Goal: Task Accomplishment & Management: Use online tool/utility

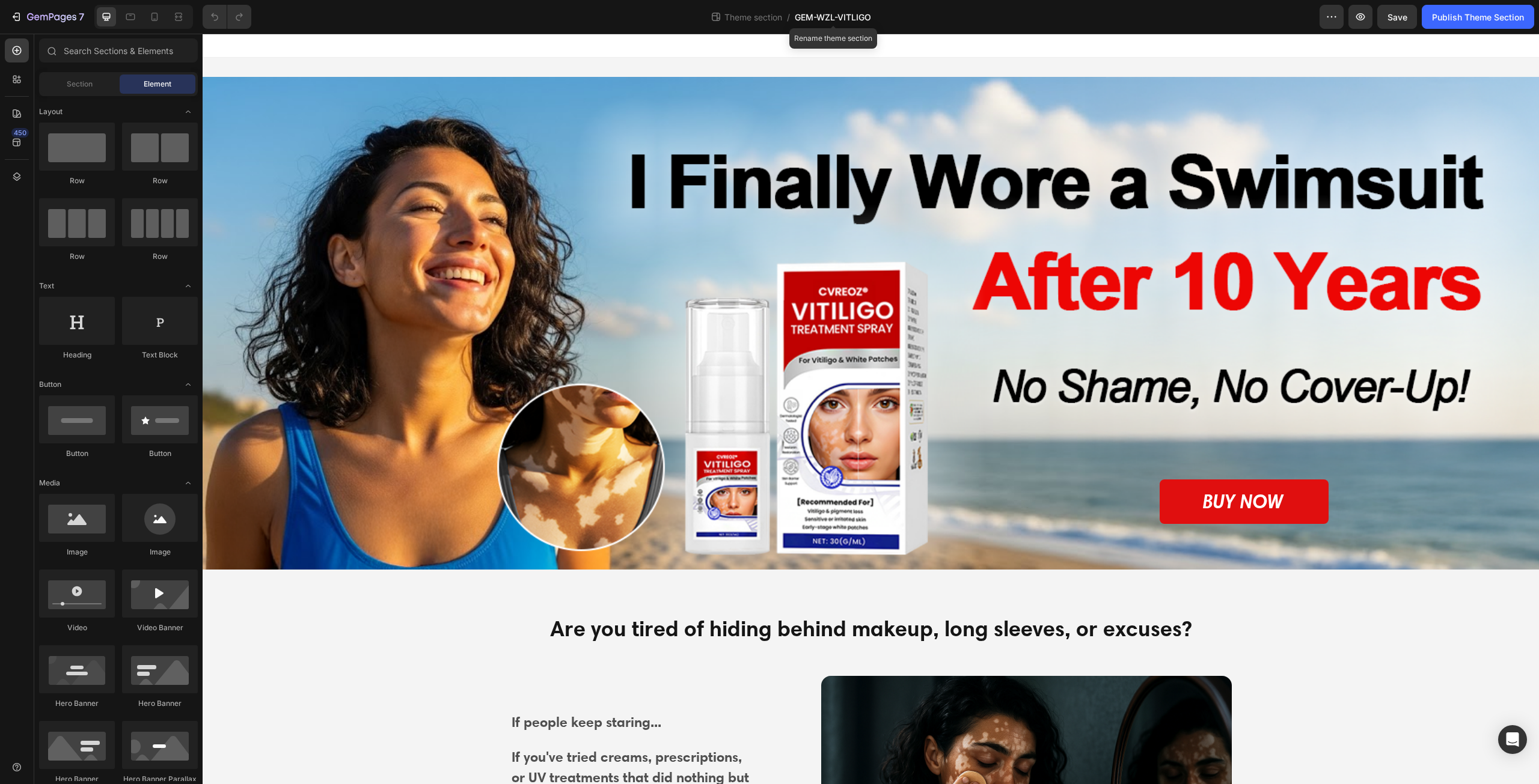
click at [860, 20] on span "GEM-WZL-VITLIGO" at bounding box center [832, 17] width 77 height 13
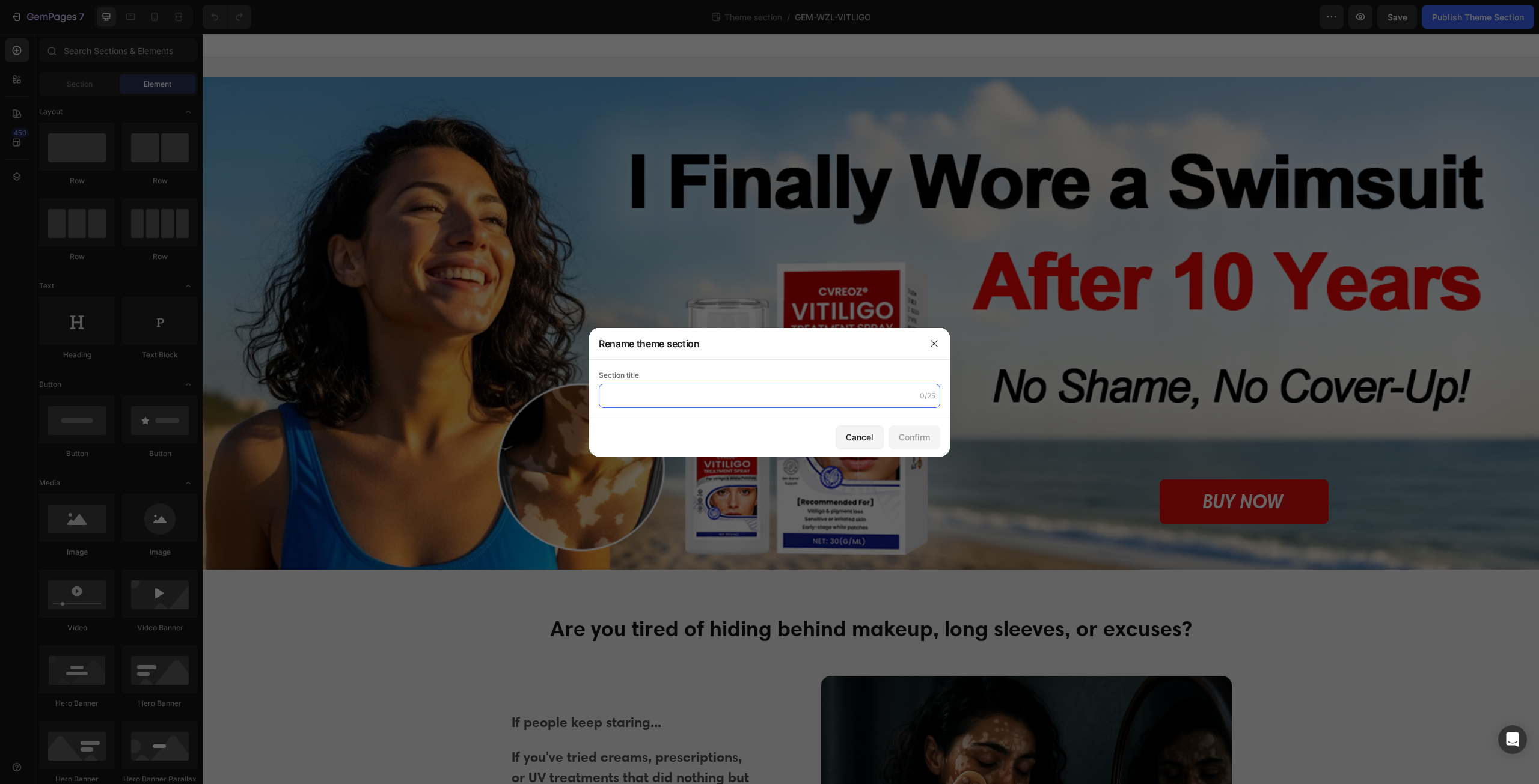
click at [715, 400] on input "text" at bounding box center [769, 396] width 341 height 24
type input "GEM_WZL_[MEDICAL_DATA]"
click at [899, 437] on div "Confirm" at bounding box center [914, 437] width 31 height 13
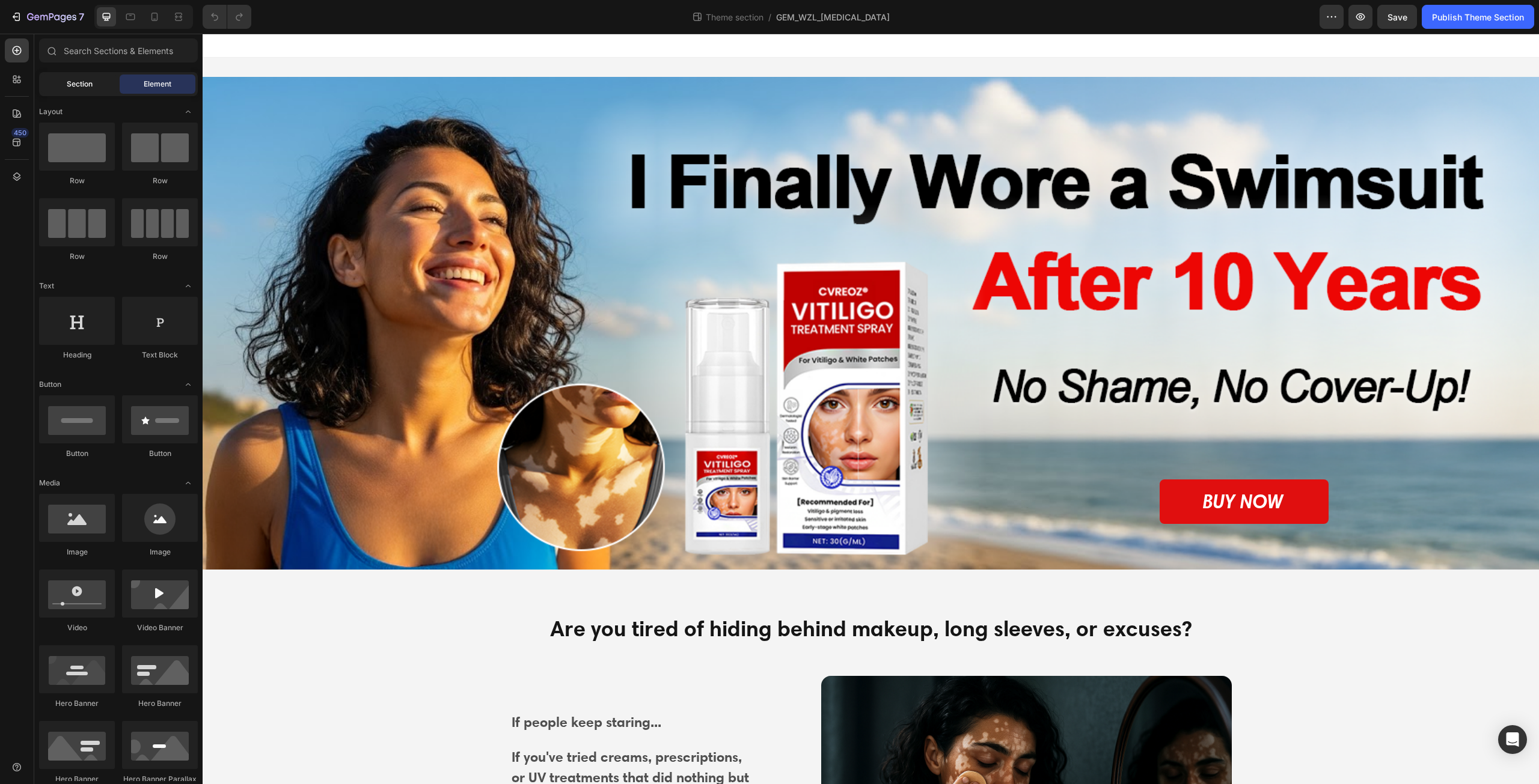
click at [92, 77] on div "Section" at bounding box center [80, 84] width 76 height 19
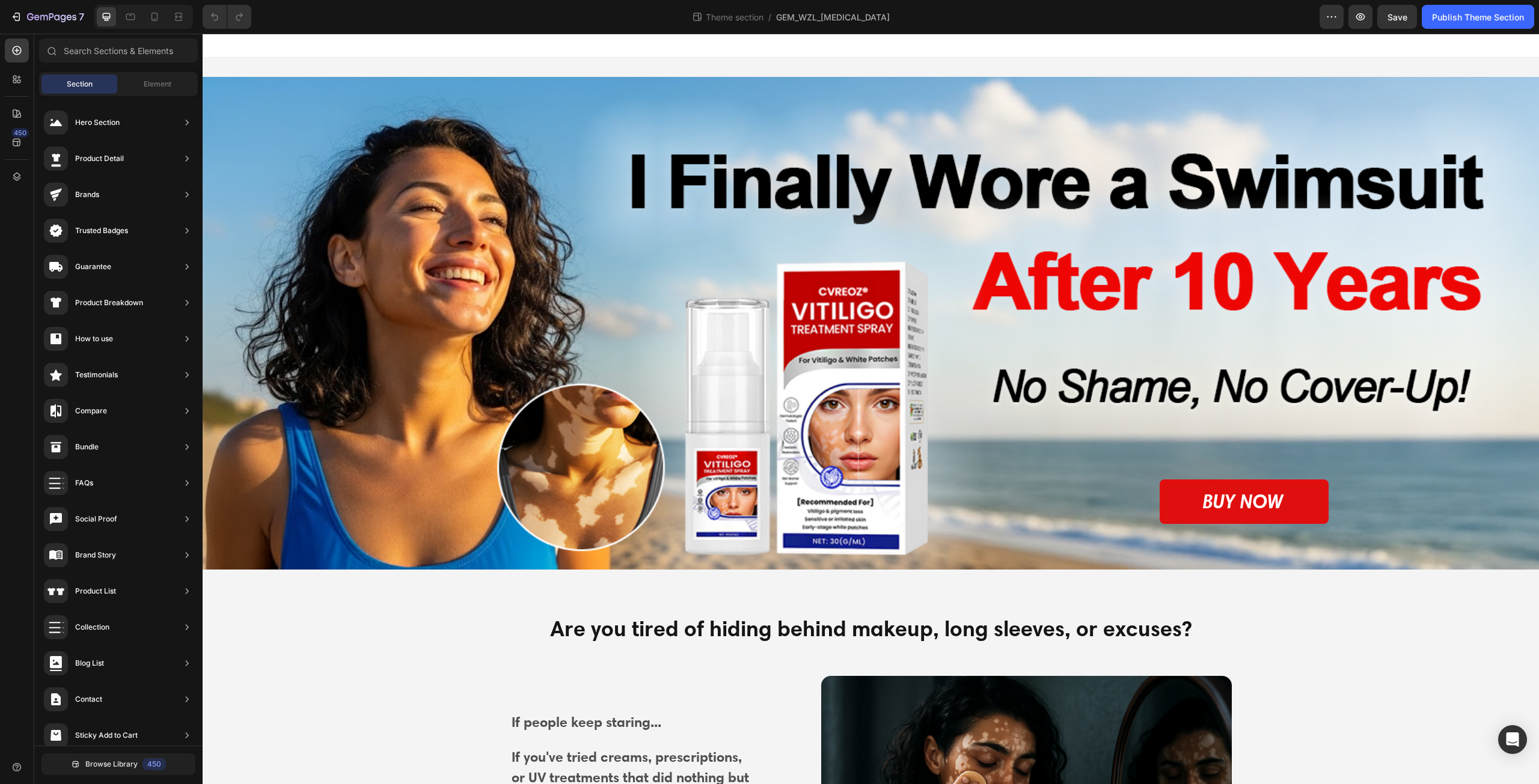
click at [94, 83] on div "Section" at bounding box center [80, 84] width 76 height 19
click at [96, 43] on input "text" at bounding box center [118, 51] width 159 height 24
click at [144, 44] on input "text" at bounding box center [118, 51] width 159 height 24
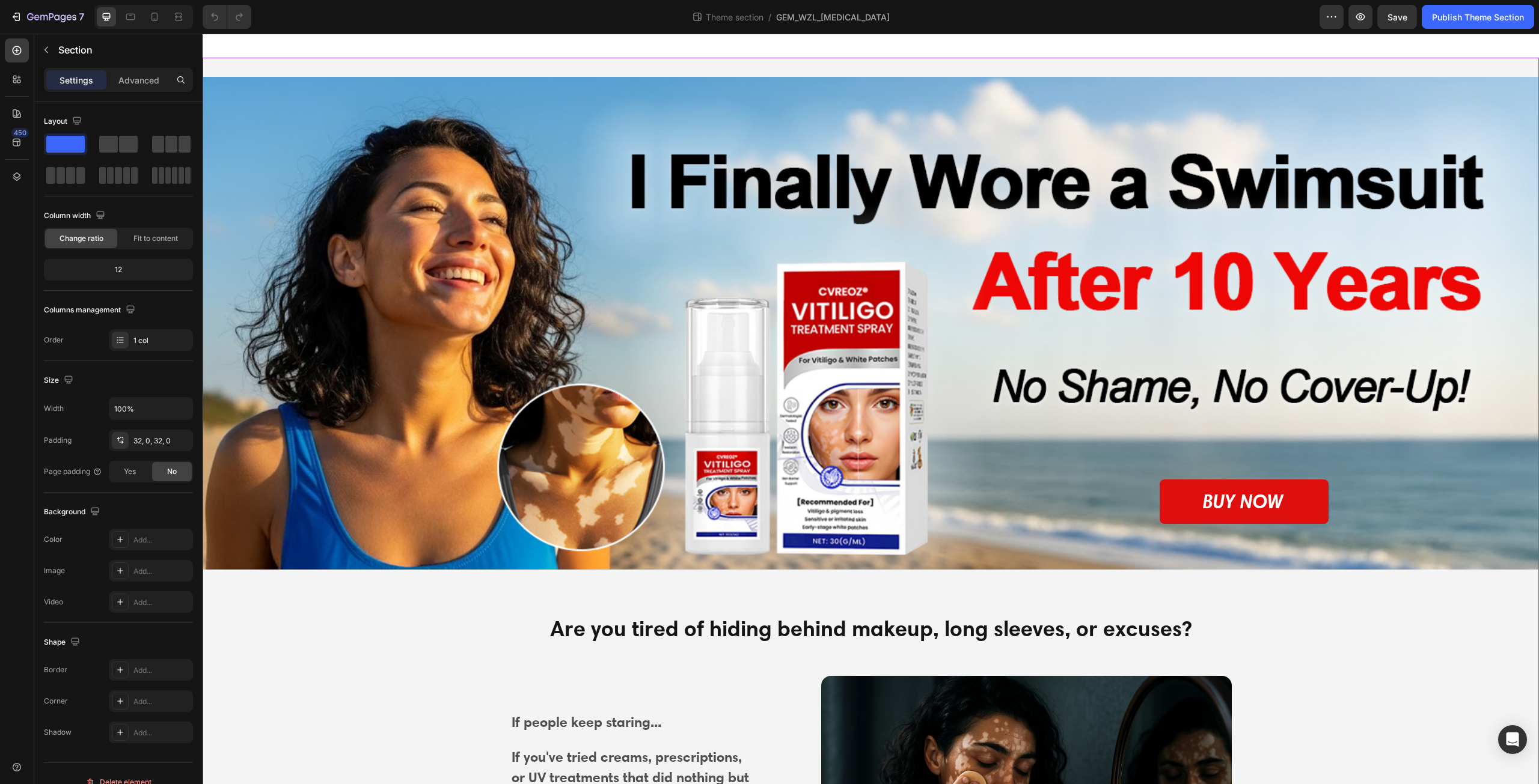
click at [92, 82] on p "Settings" at bounding box center [76, 80] width 34 height 13
click at [78, 79] on p "Settings" at bounding box center [76, 80] width 34 height 13
click at [68, 78] on p "Settings" at bounding box center [76, 80] width 34 height 13
click at [82, 84] on p "Settings" at bounding box center [76, 80] width 34 height 13
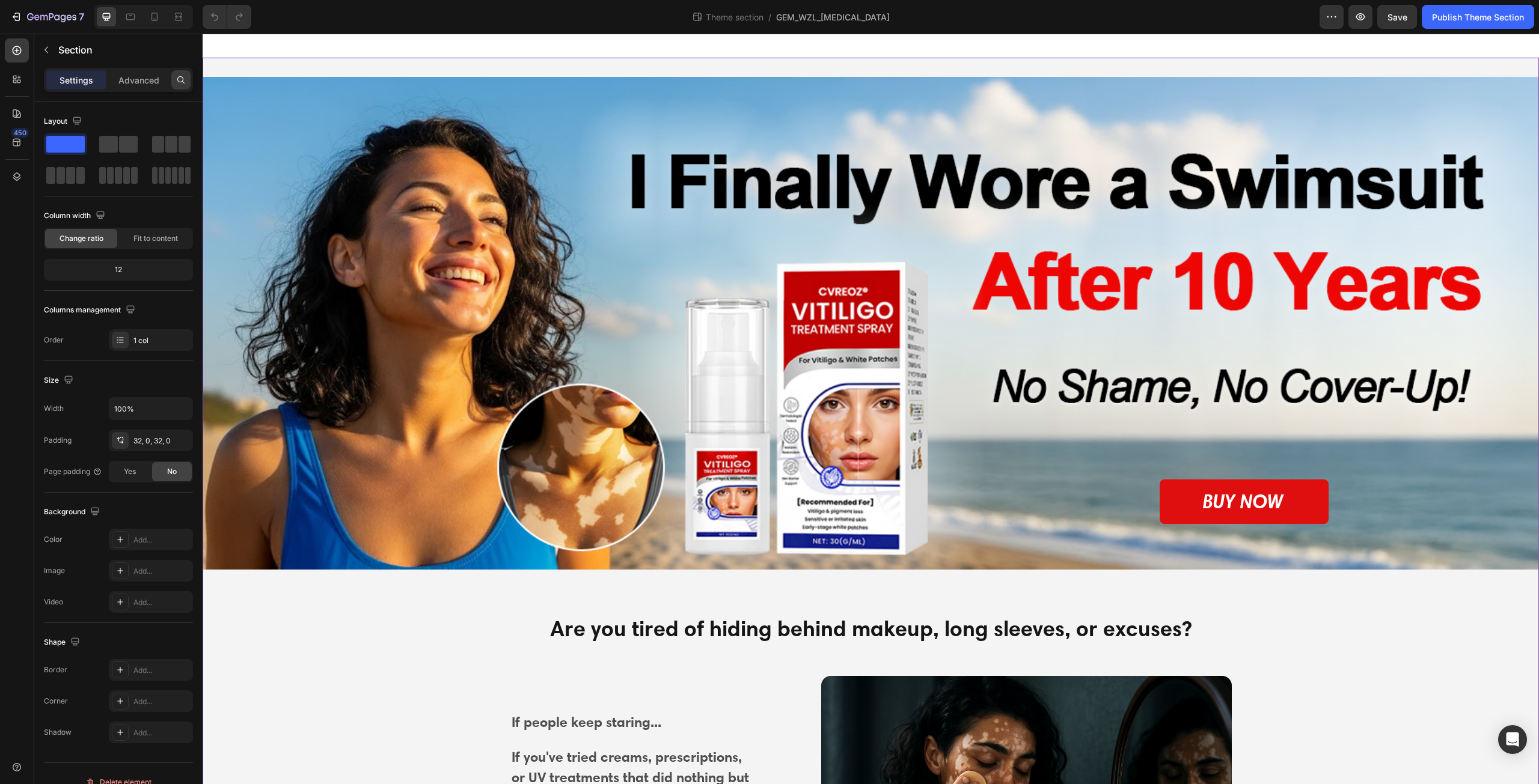
click at [174, 78] on div at bounding box center [181, 80] width 19 height 19
click at [148, 79] on input "text" at bounding box center [118, 80] width 149 height 24
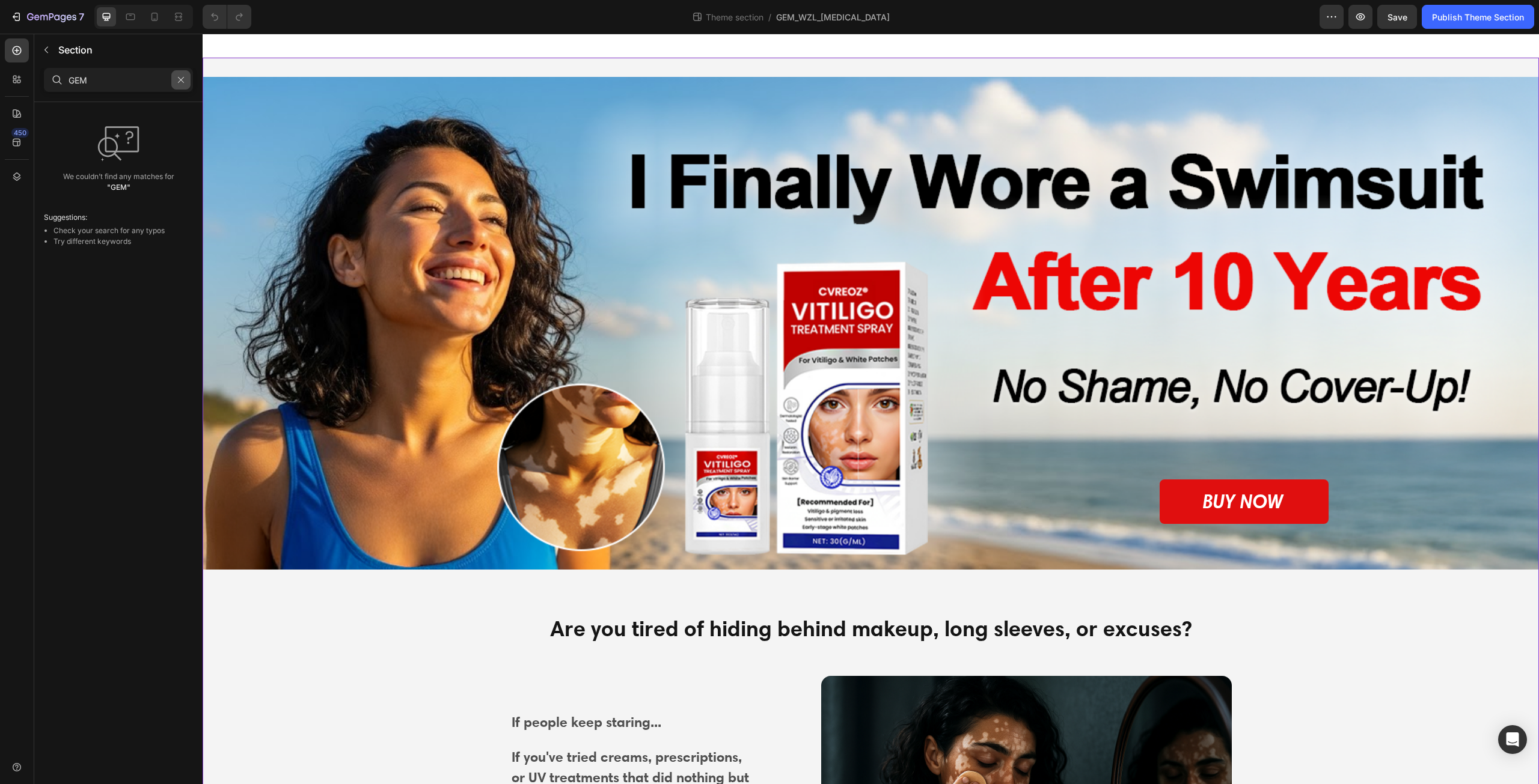
type input "GEM"
click at [175, 78] on button "button" at bounding box center [181, 80] width 19 height 19
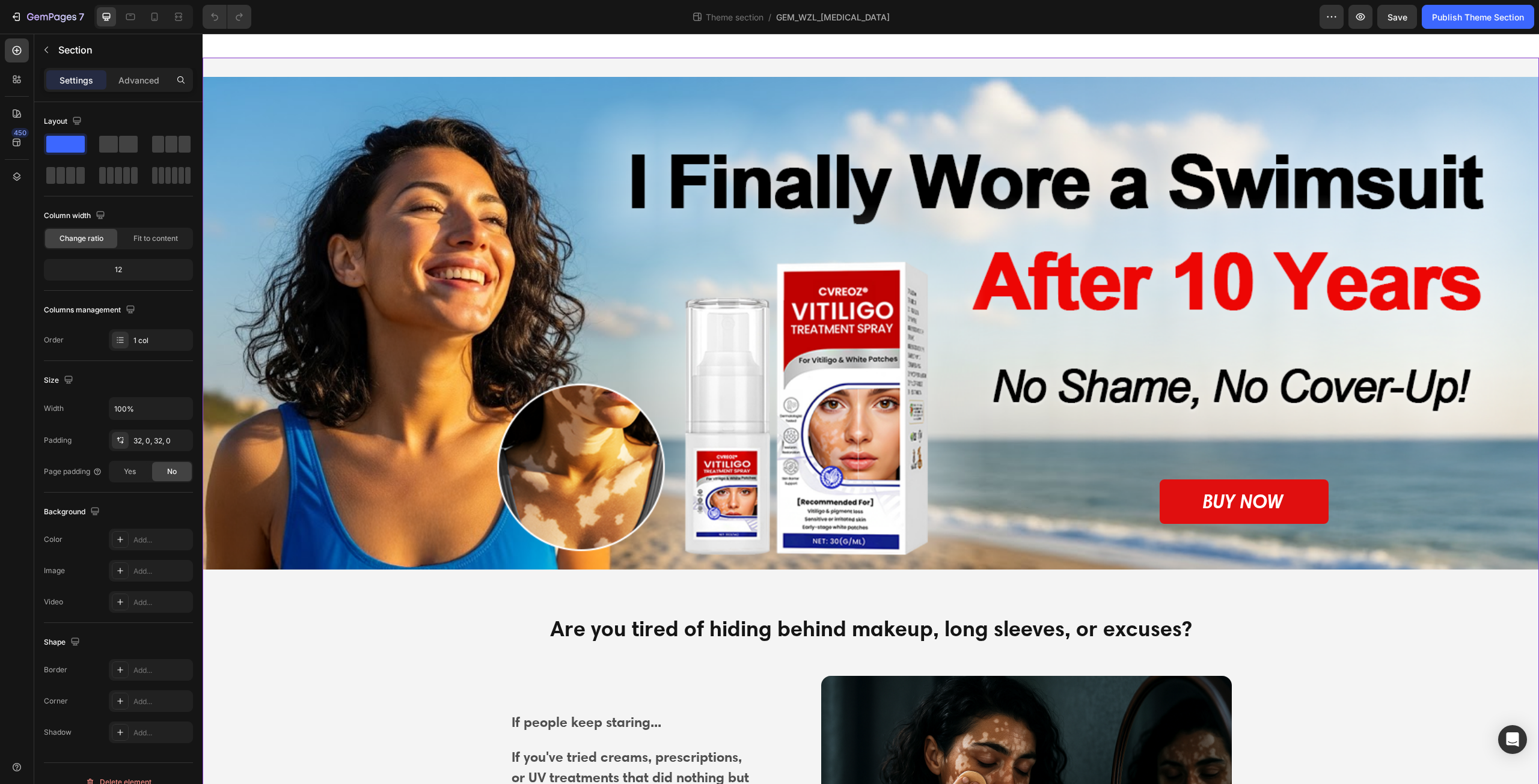
click at [77, 82] on p "Settings" at bounding box center [76, 80] width 34 height 13
click at [91, 82] on p "Settings" at bounding box center [76, 80] width 34 height 13
click at [92, 46] on p "Section" at bounding box center [112, 49] width 108 height 15
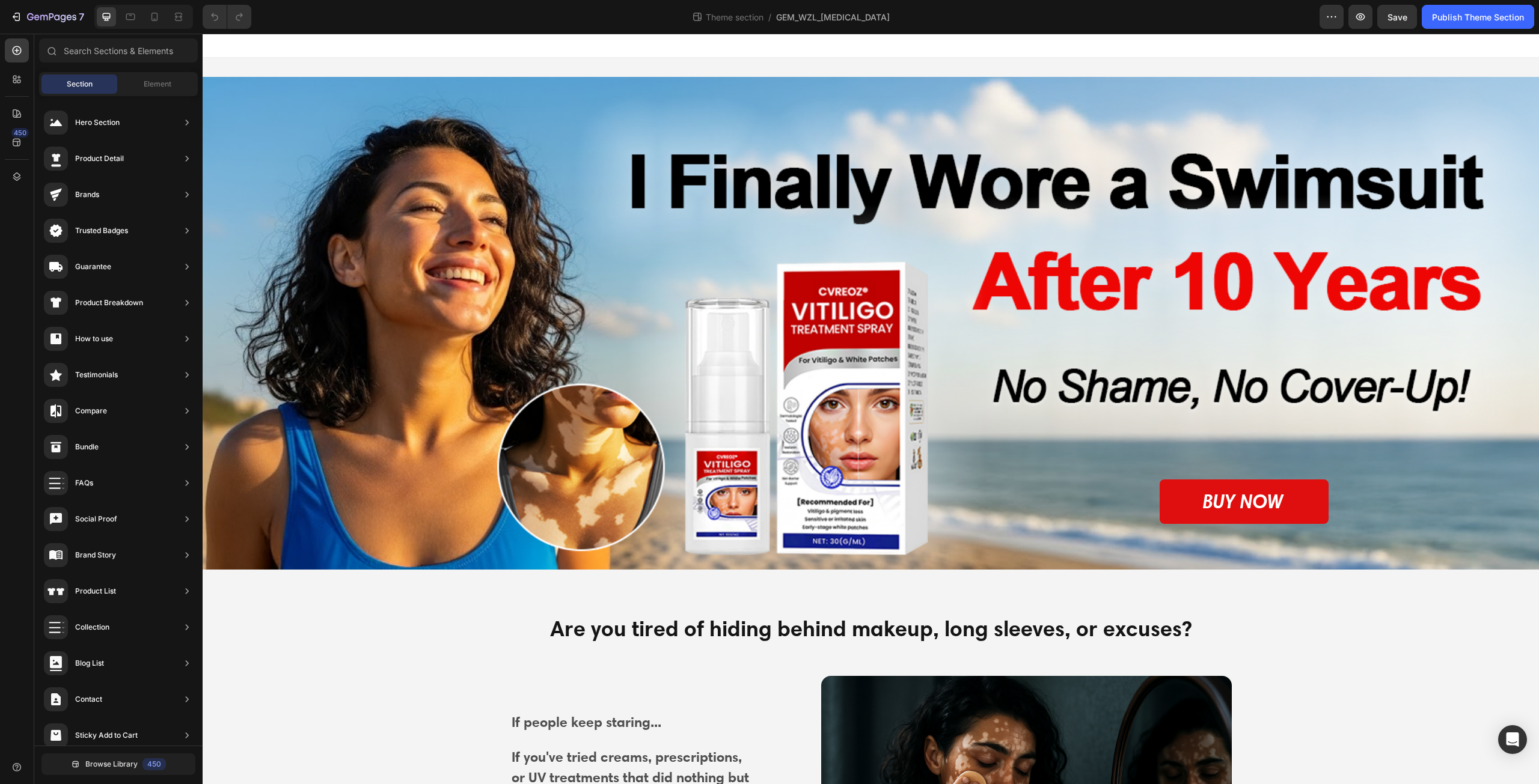
click at [97, 84] on div "Section" at bounding box center [80, 84] width 76 height 19
click at [85, 85] on span "Section" at bounding box center [79, 84] width 26 height 11
click at [358, 35] on div at bounding box center [870, 46] width 1336 height 24
click at [101, 86] on div "Section" at bounding box center [80, 84] width 76 height 19
click at [158, 81] on span "Element" at bounding box center [158, 84] width 28 height 11
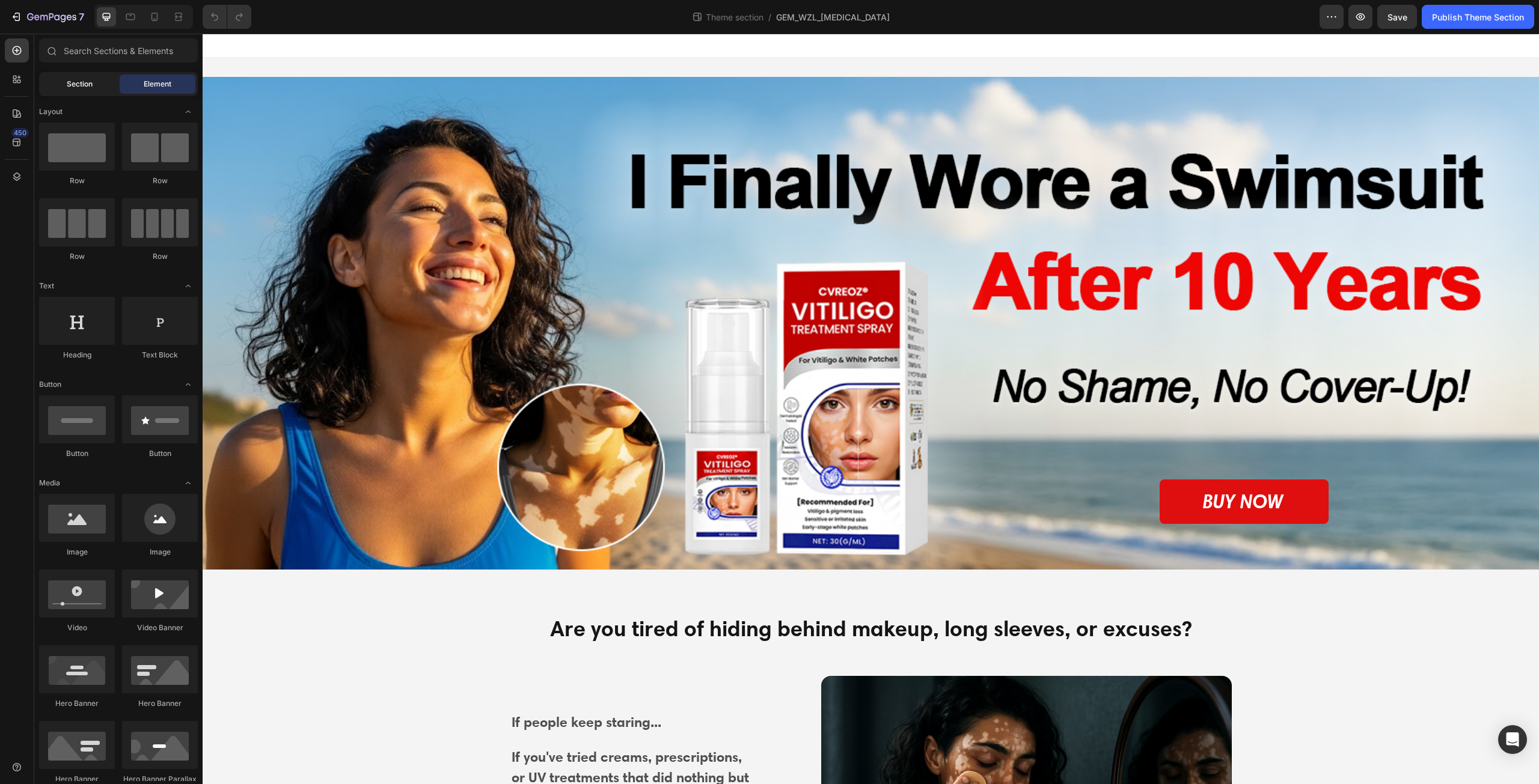
click at [102, 84] on div "Section" at bounding box center [80, 84] width 76 height 19
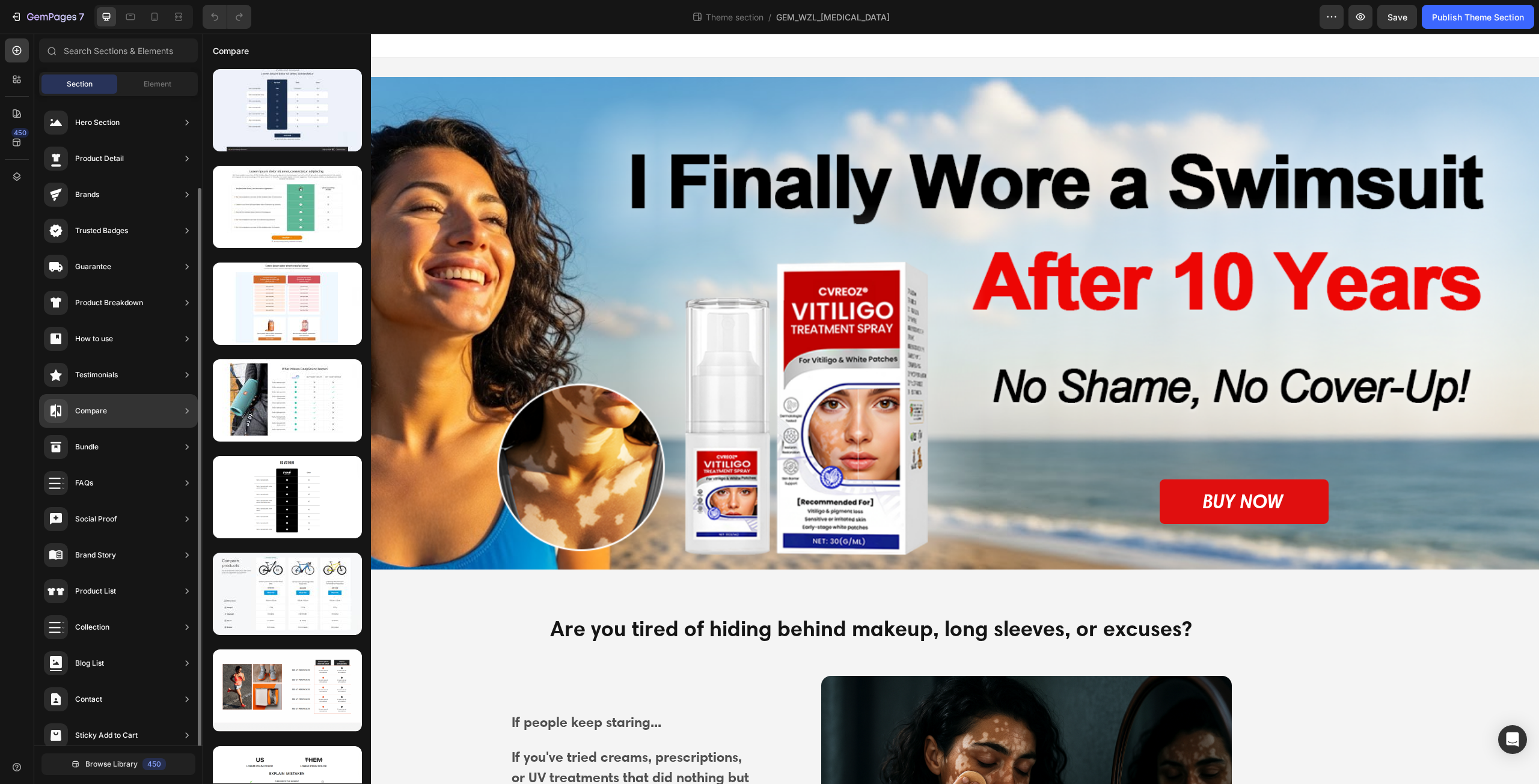
scroll to position [47, 0]
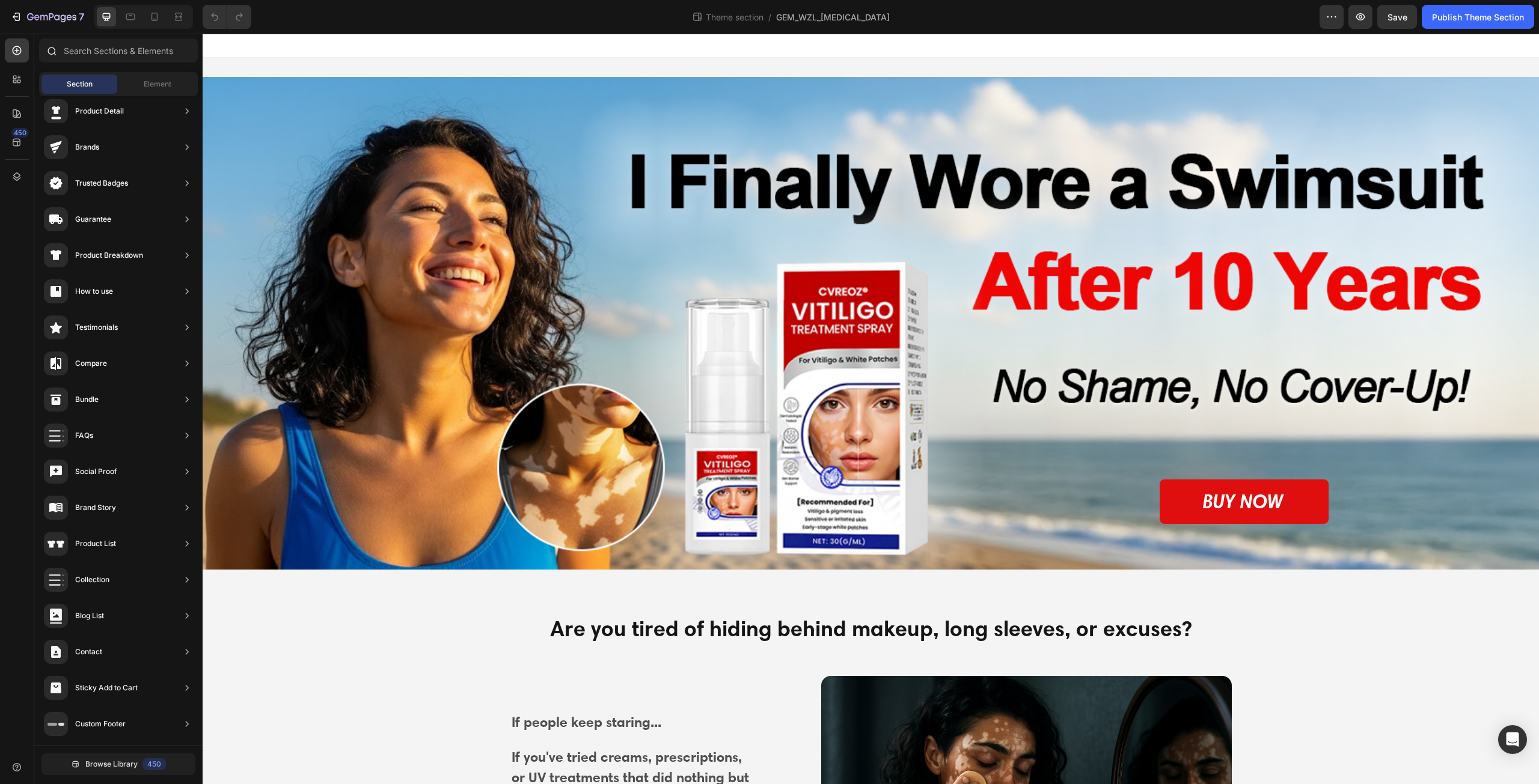
click at [54, 54] on icon at bounding box center [53, 52] width 9 height 9
click at [18, 51] on icon at bounding box center [17, 51] width 5 height 5
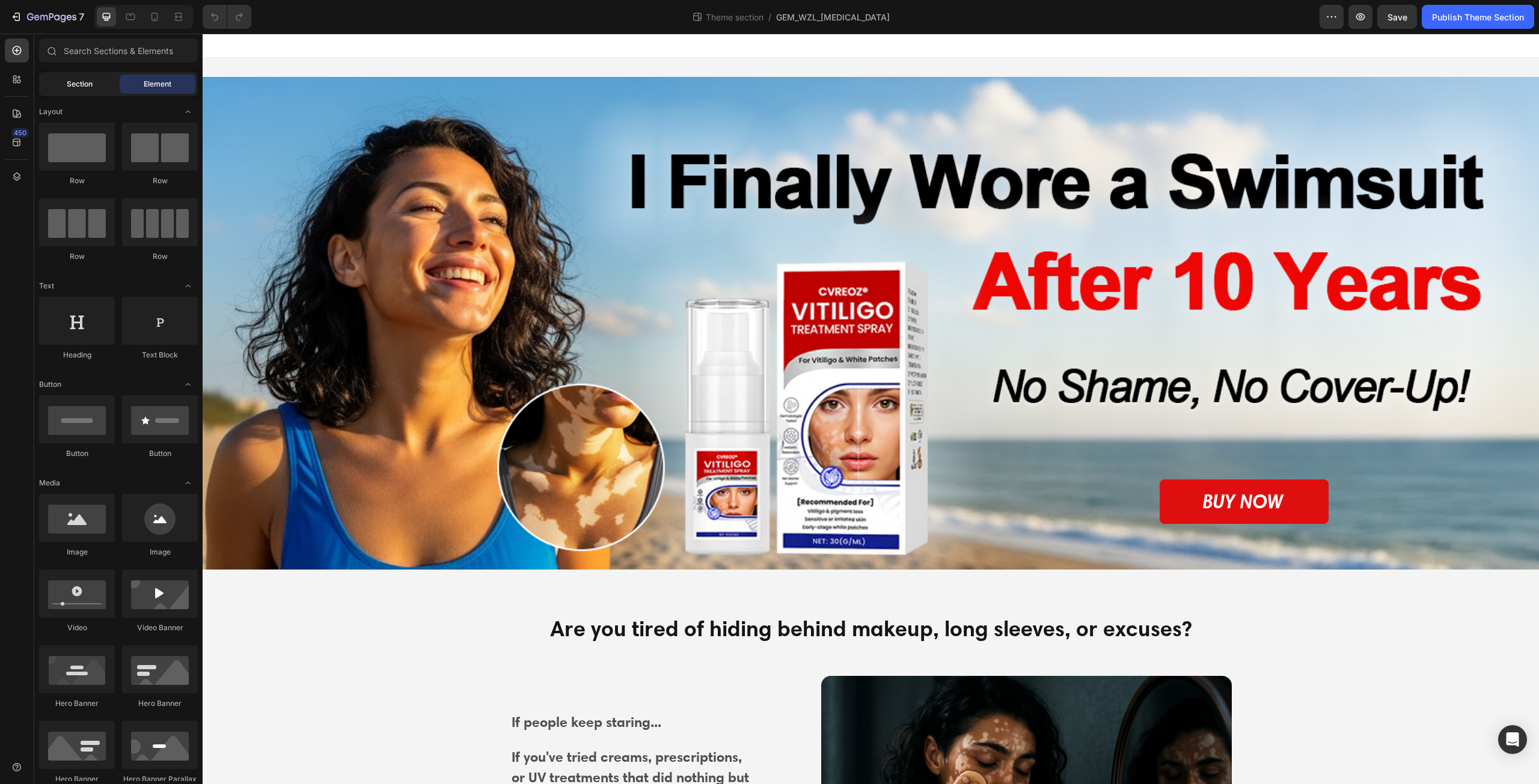
click at [78, 84] on span "Section" at bounding box center [79, 84] width 26 height 11
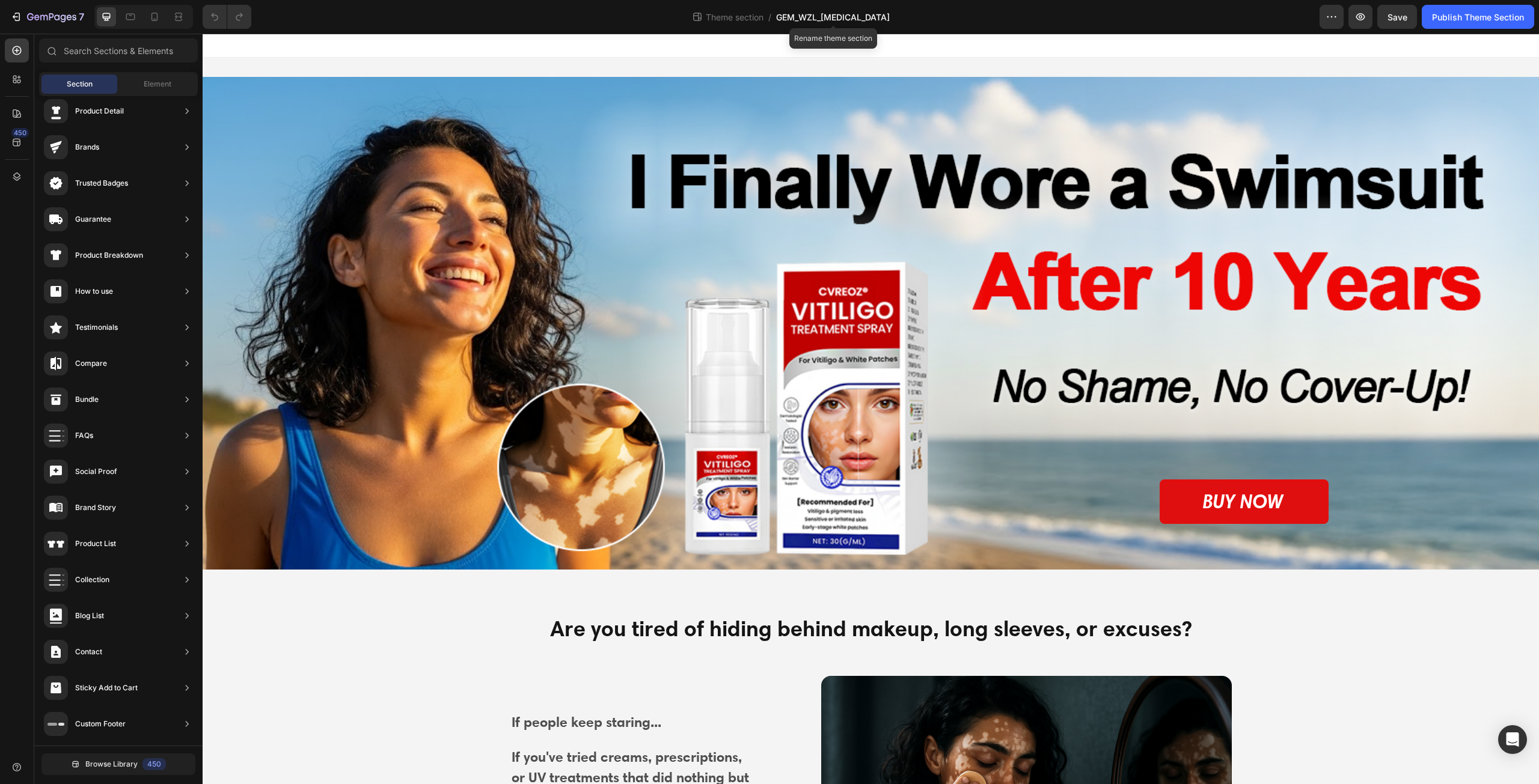
click at [808, 18] on span "GEM_WZL_[MEDICAL_DATA]" at bounding box center [832, 17] width 113 height 13
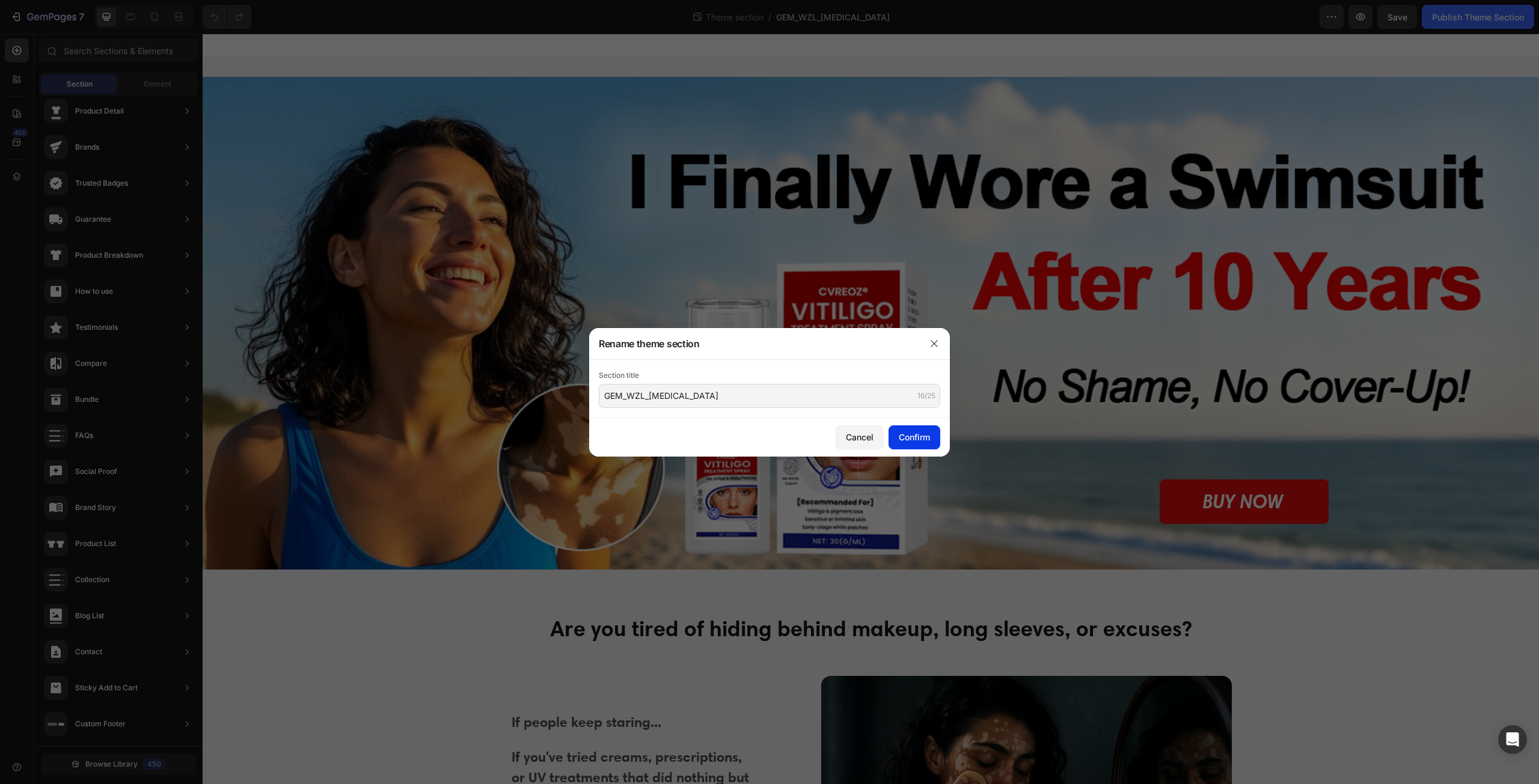
click at [917, 443] on div "Confirm" at bounding box center [914, 437] width 31 height 13
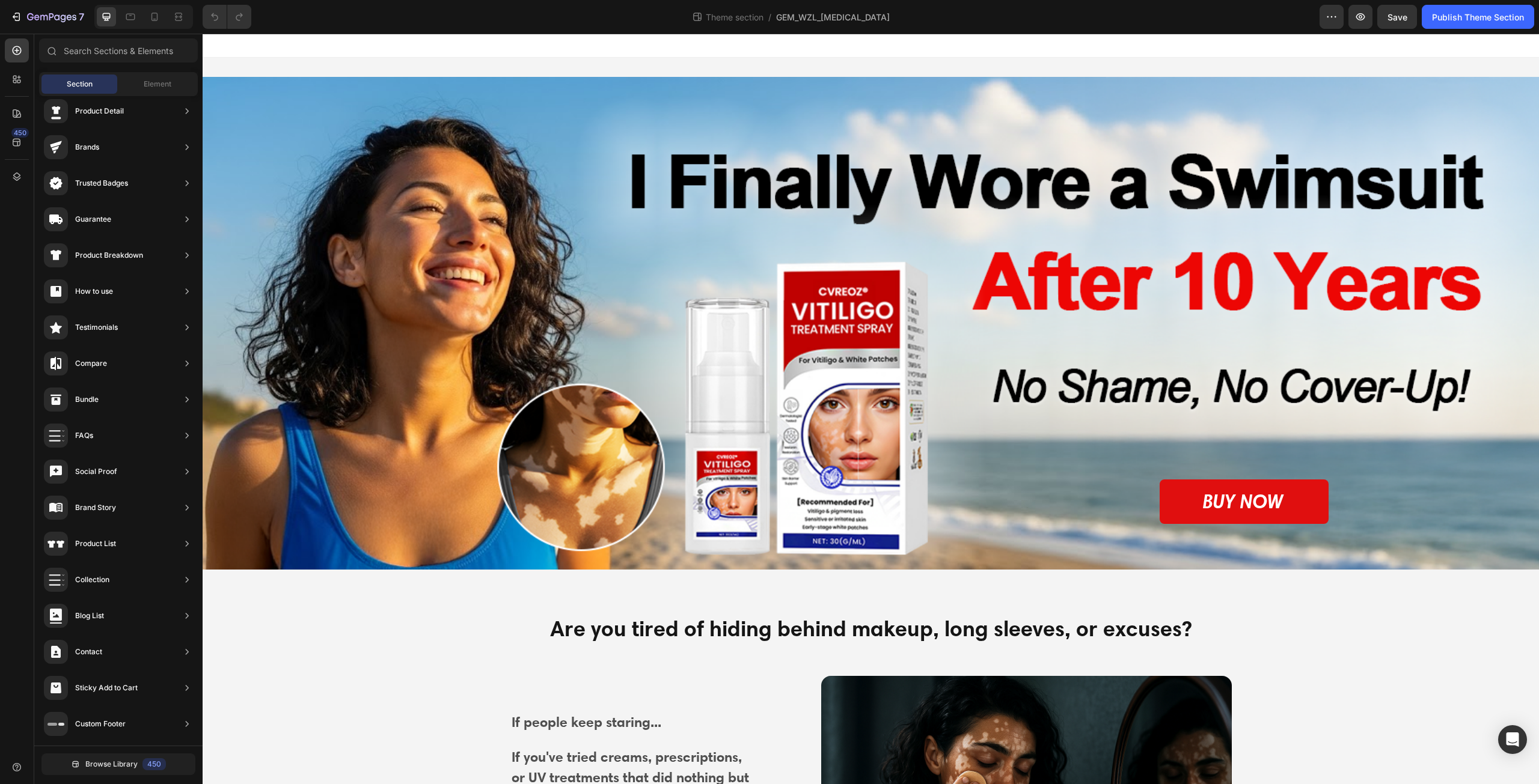
click at [79, 84] on span "Section" at bounding box center [79, 84] width 26 height 11
click at [159, 55] on input "text" at bounding box center [118, 51] width 159 height 24
click at [149, 54] on input "text" at bounding box center [118, 51] width 159 height 24
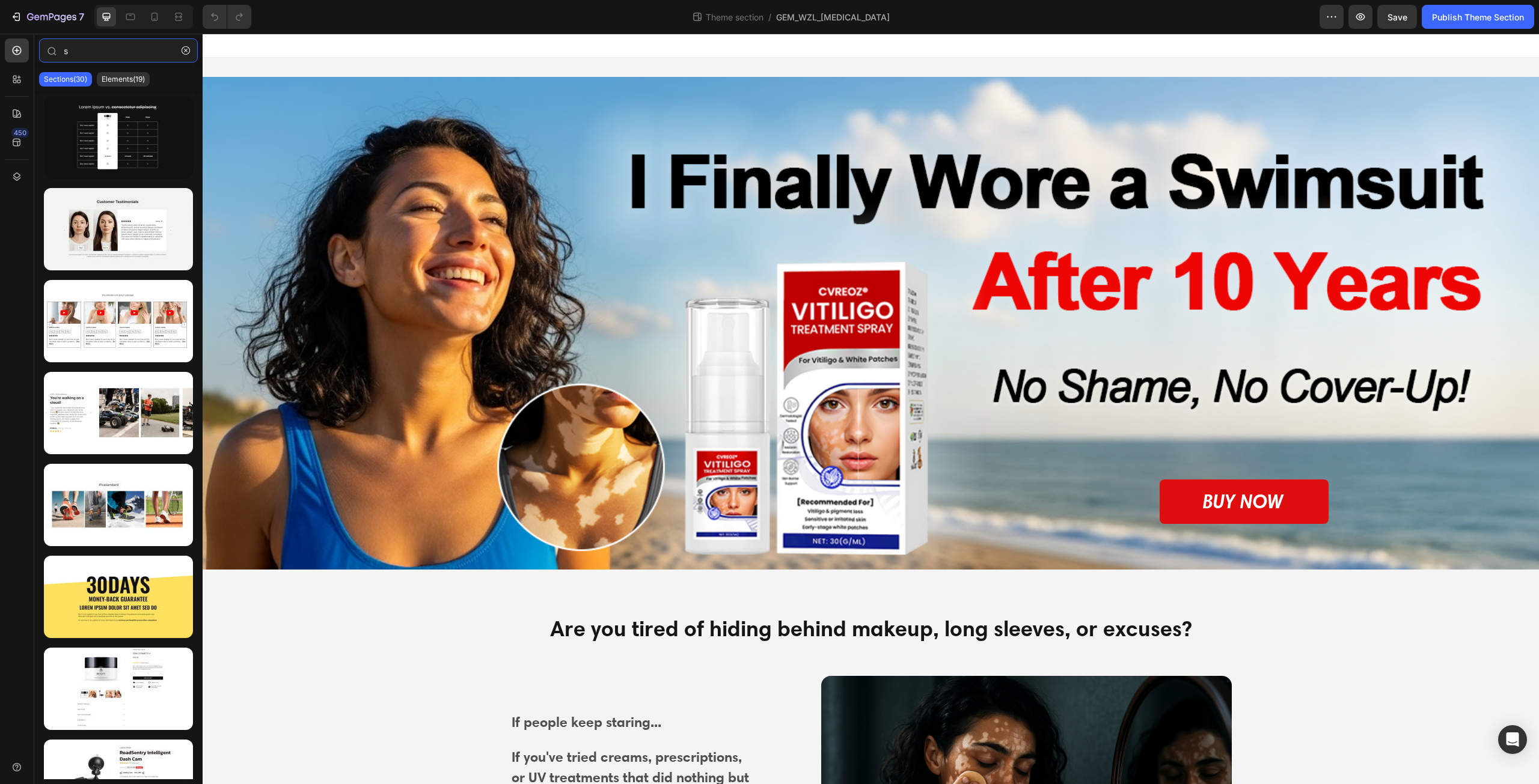
type input "s"
click at [82, 81] on p "Sections(30)" at bounding box center [65, 79] width 43 height 9
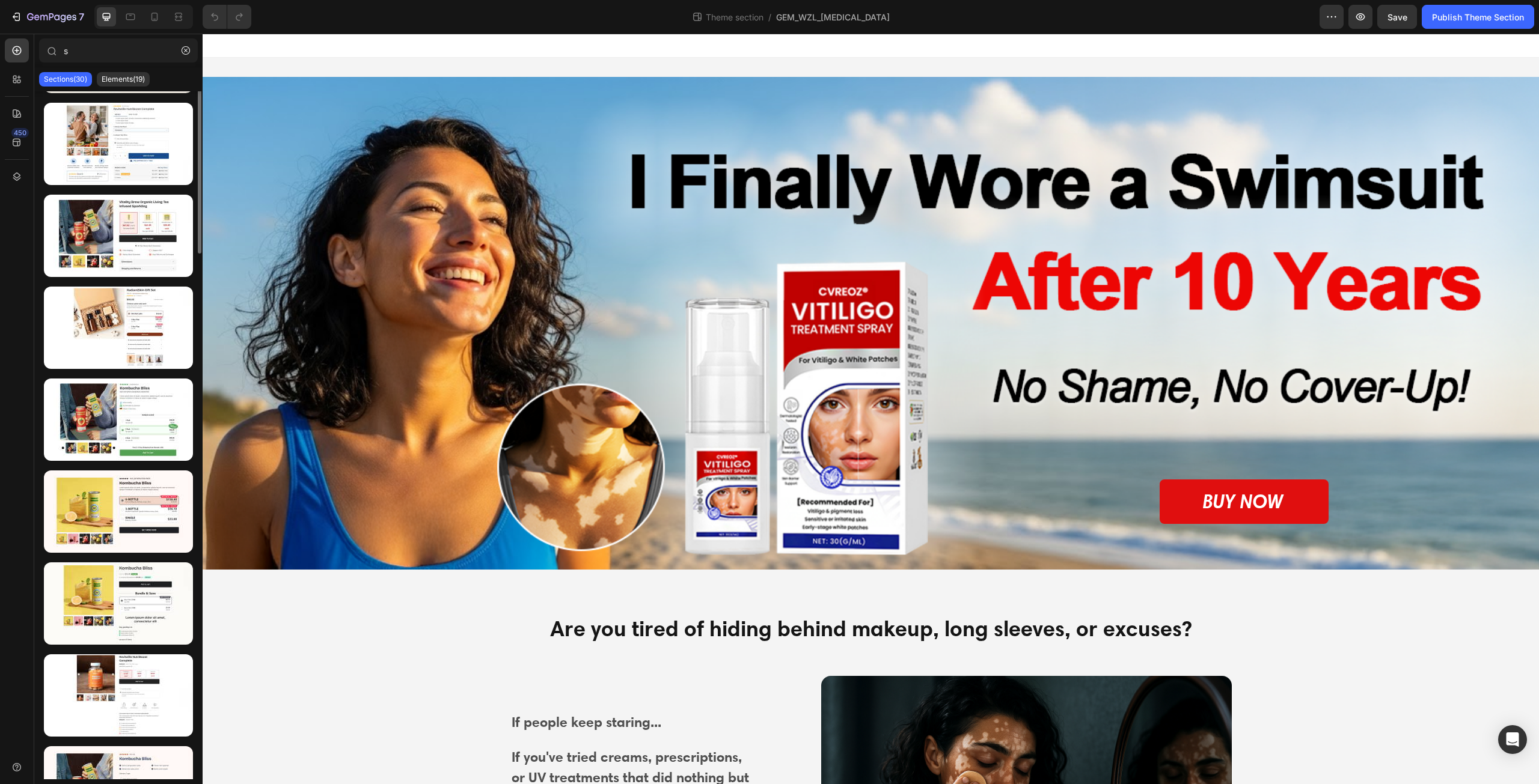
scroll to position [1164, 0]
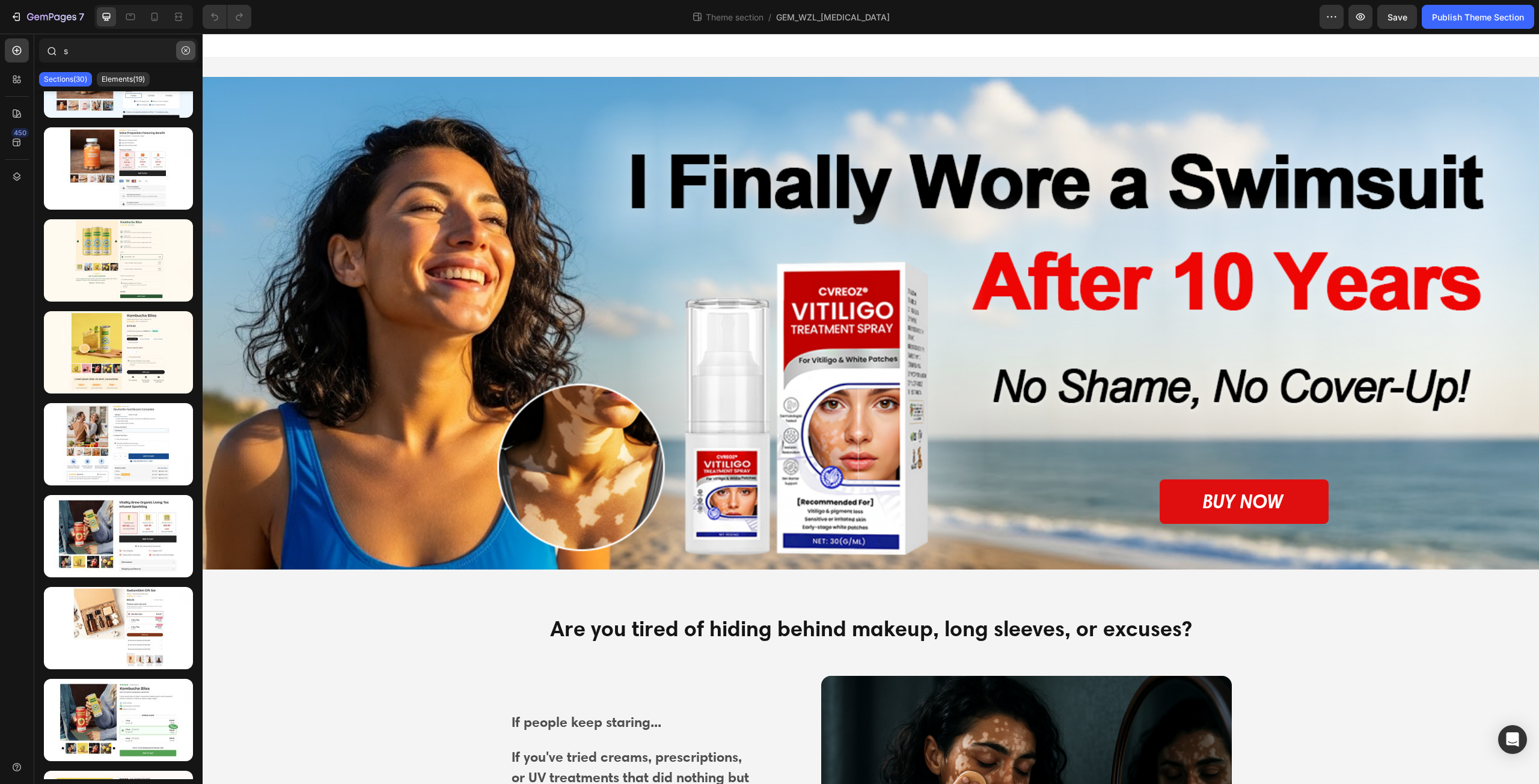
click at [186, 49] on icon "button" at bounding box center [185, 50] width 8 height 8
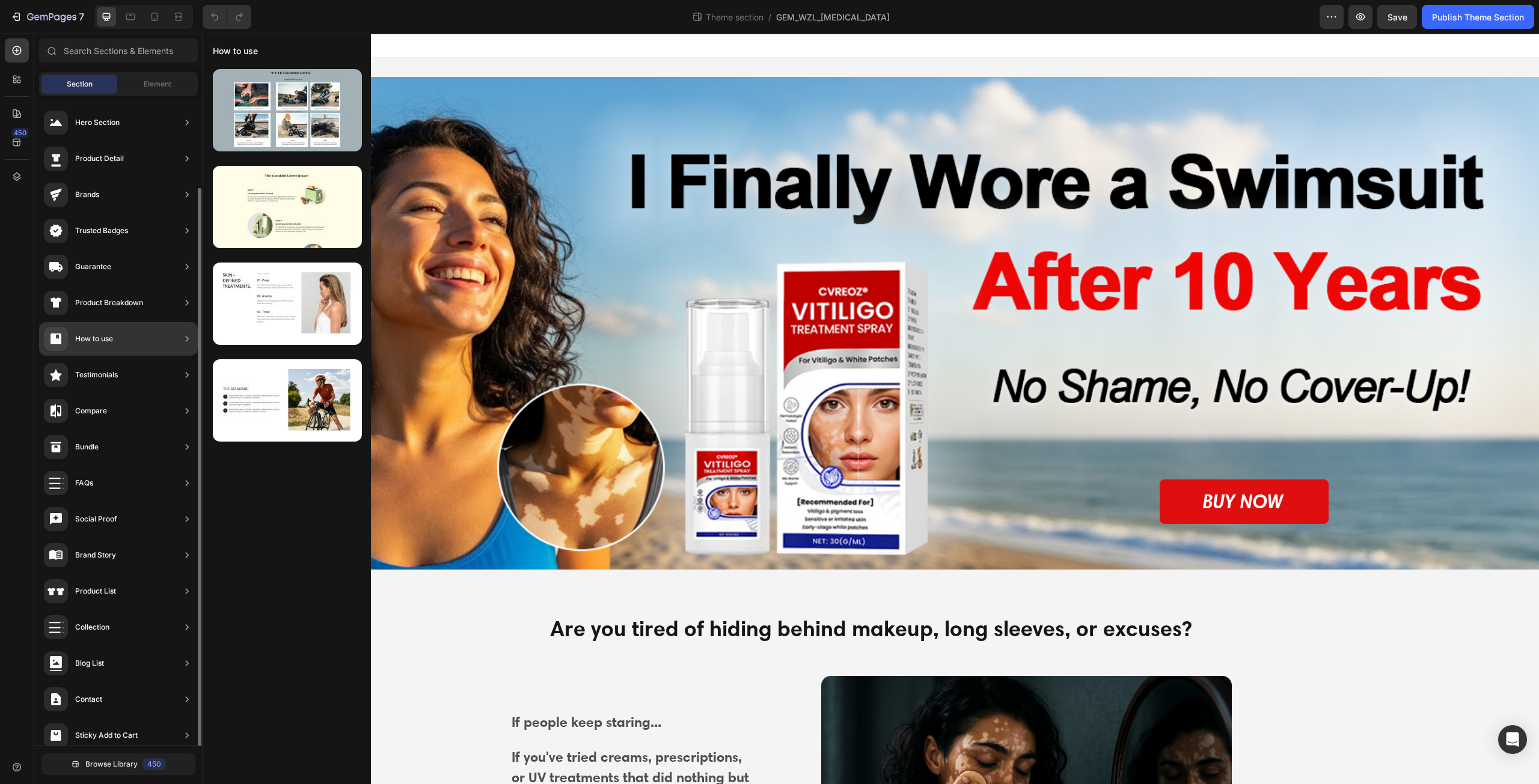
scroll to position [47, 0]
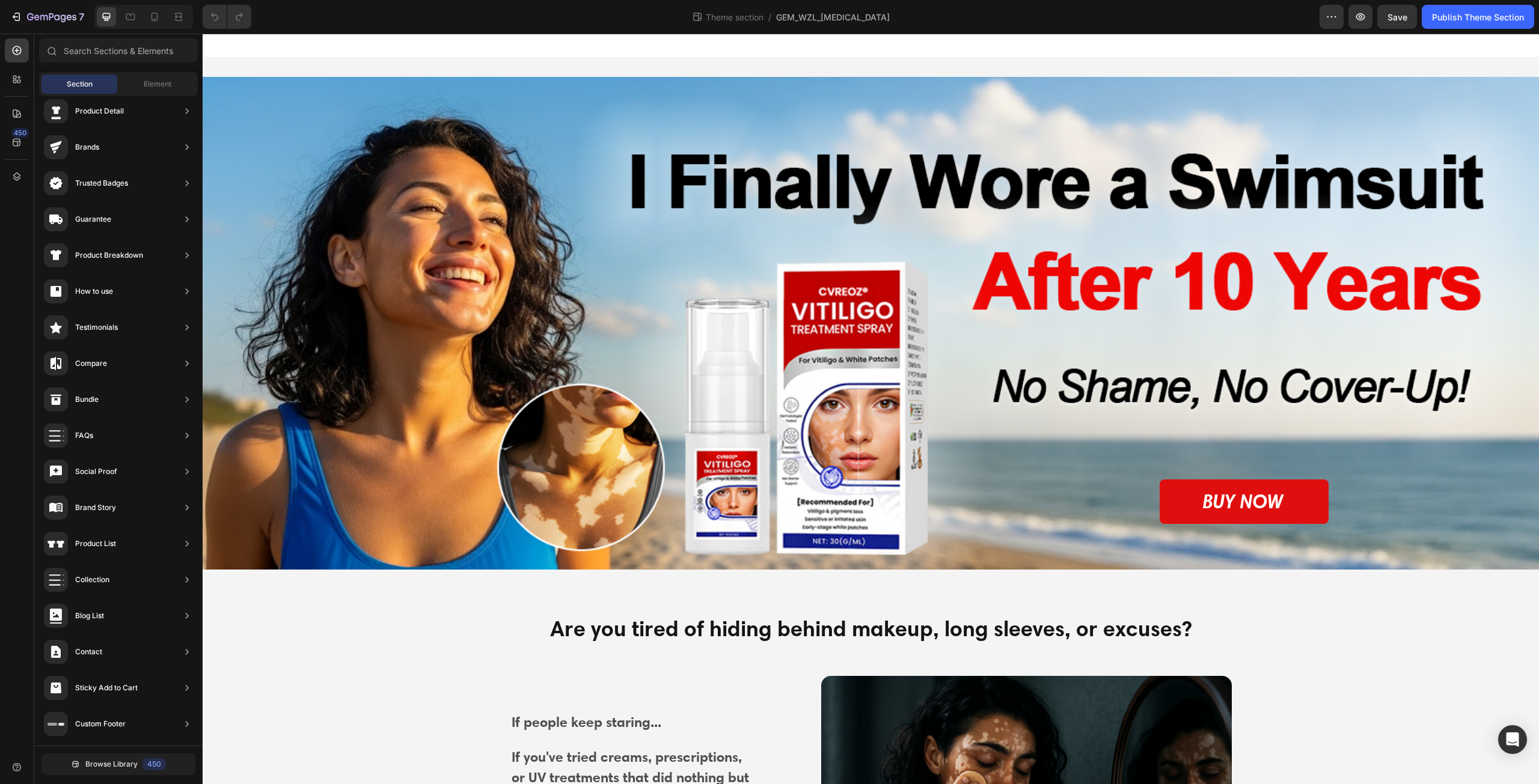
click at [75, 86] on span "Section" at bounding box center [79, 84] width 26 height 11
click at [24, 61] on div at bounding box center [17, 51] width 24 height 24
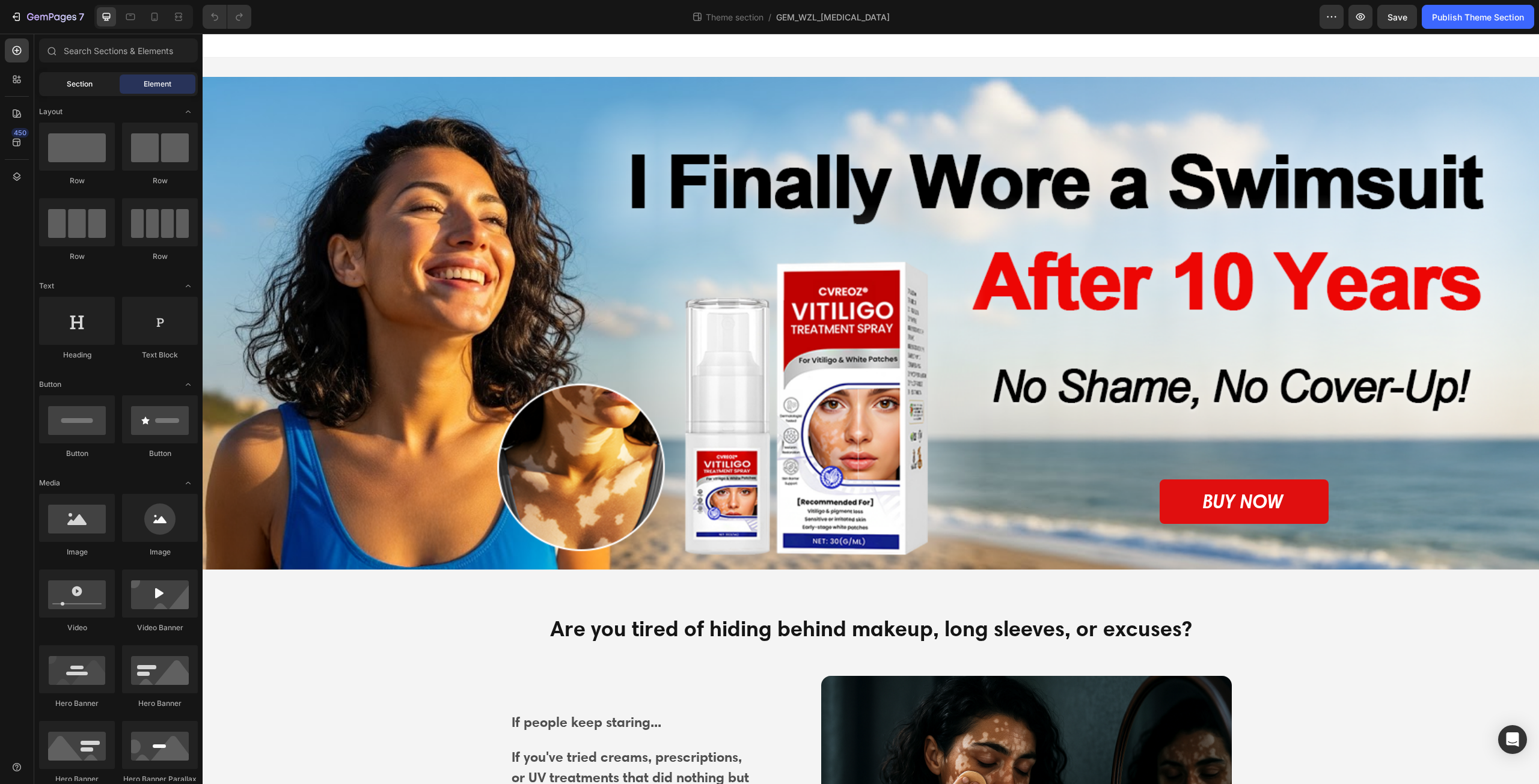
click at [80, 80] on span "Section" at bounding box center [79, 84] width 26 height 11
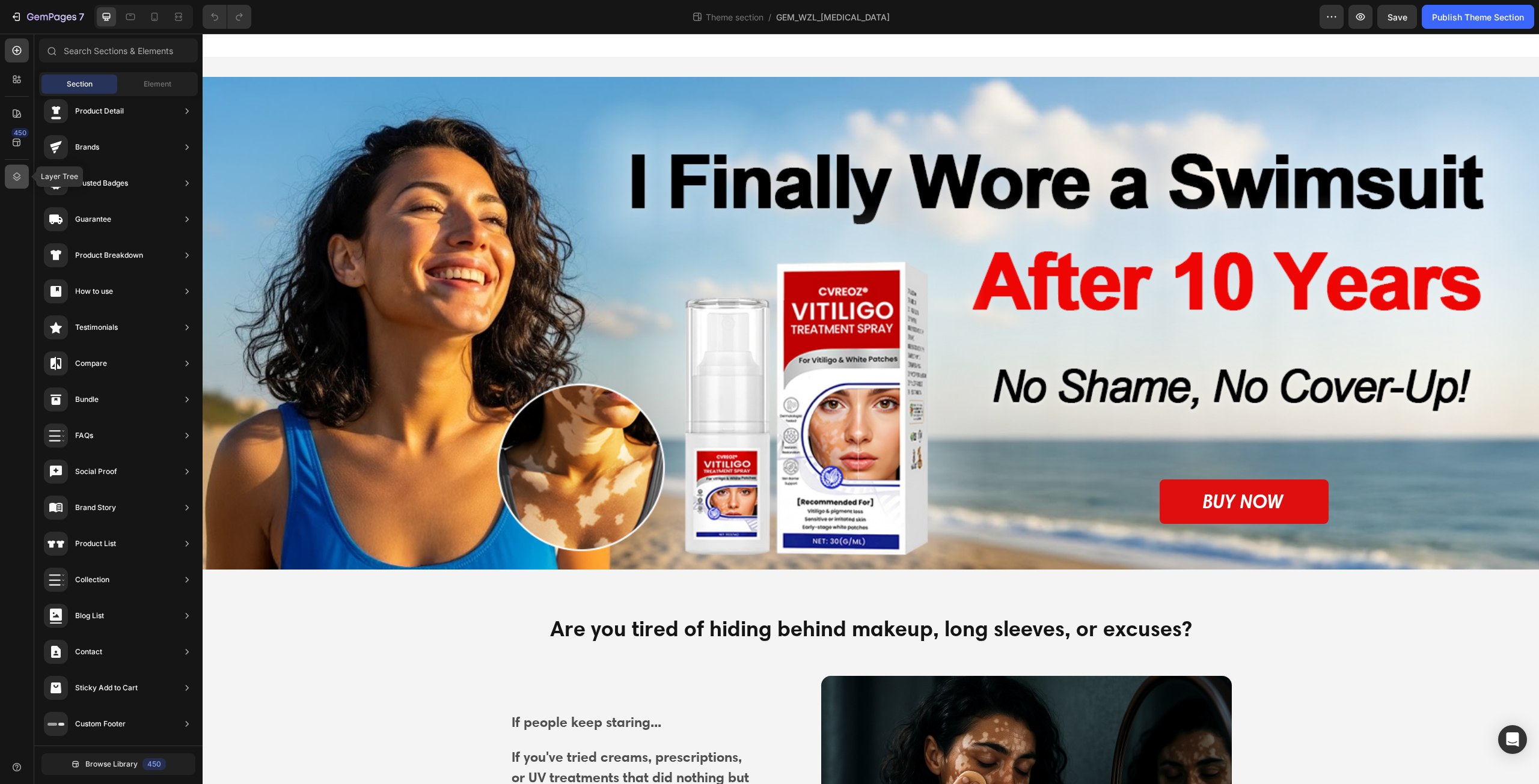
click at [8, 181] on div at bounding box center [17, 177] width 24 height 24
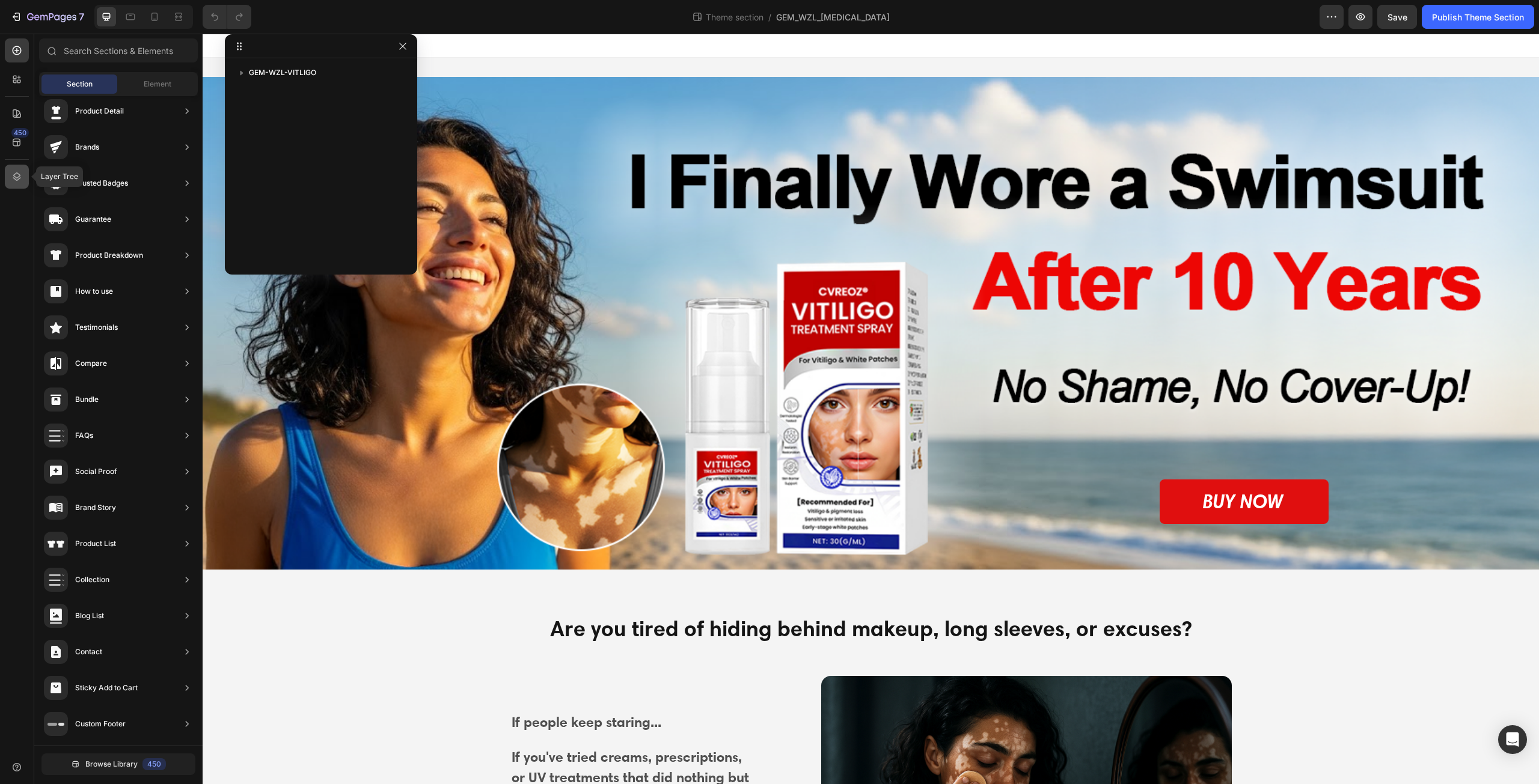
click at [17, 174] on icon at bounding box center [16, 177] width 12 height 12
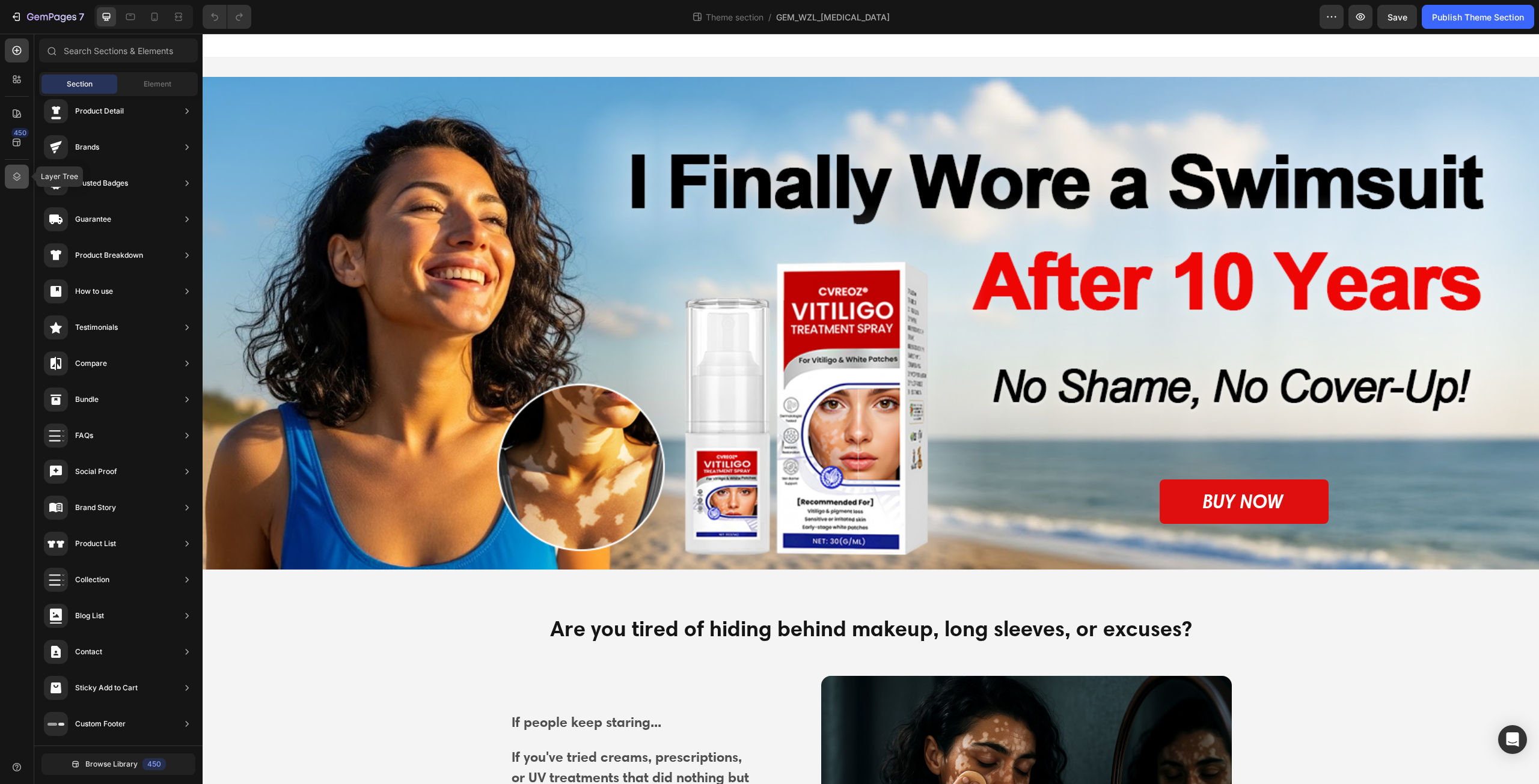
click at [18, 173] on icon at bounding box center [16, 177] width 12 height 12
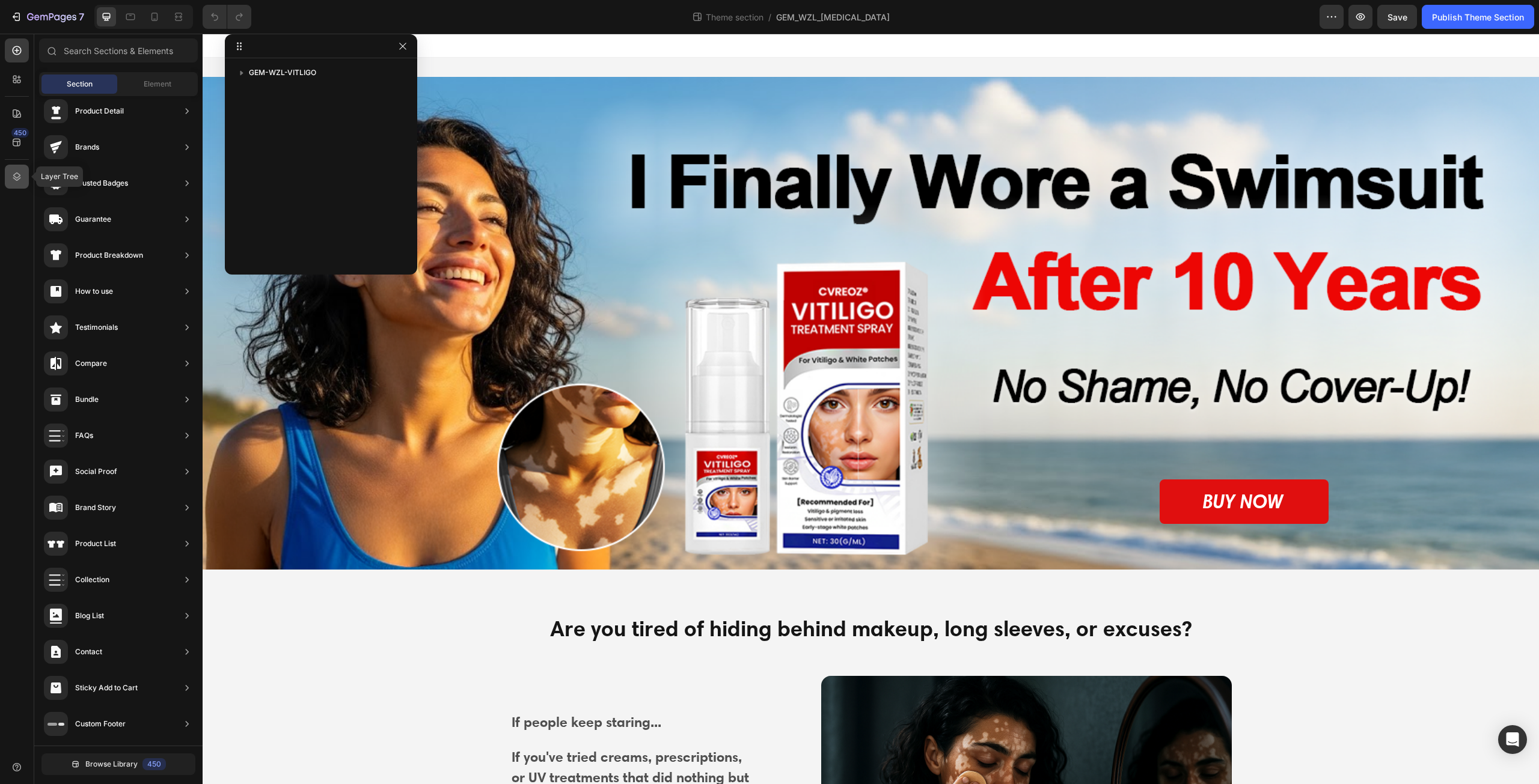
click at [11, 178] on icon at bounding box center [16, 177] width 12 height 12
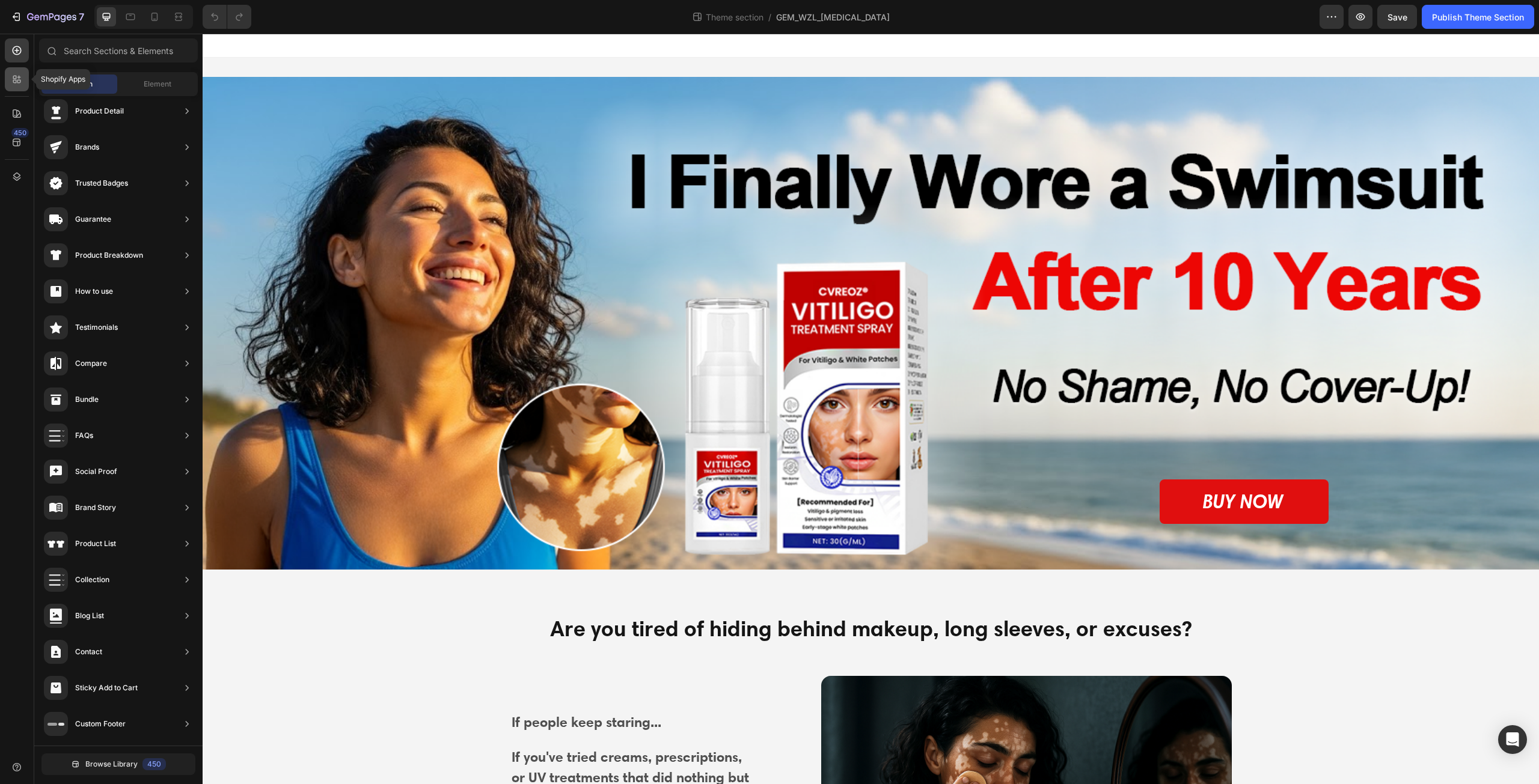
click at [14, 82] on icon at bounding box center [15, 82] width 4 height 4
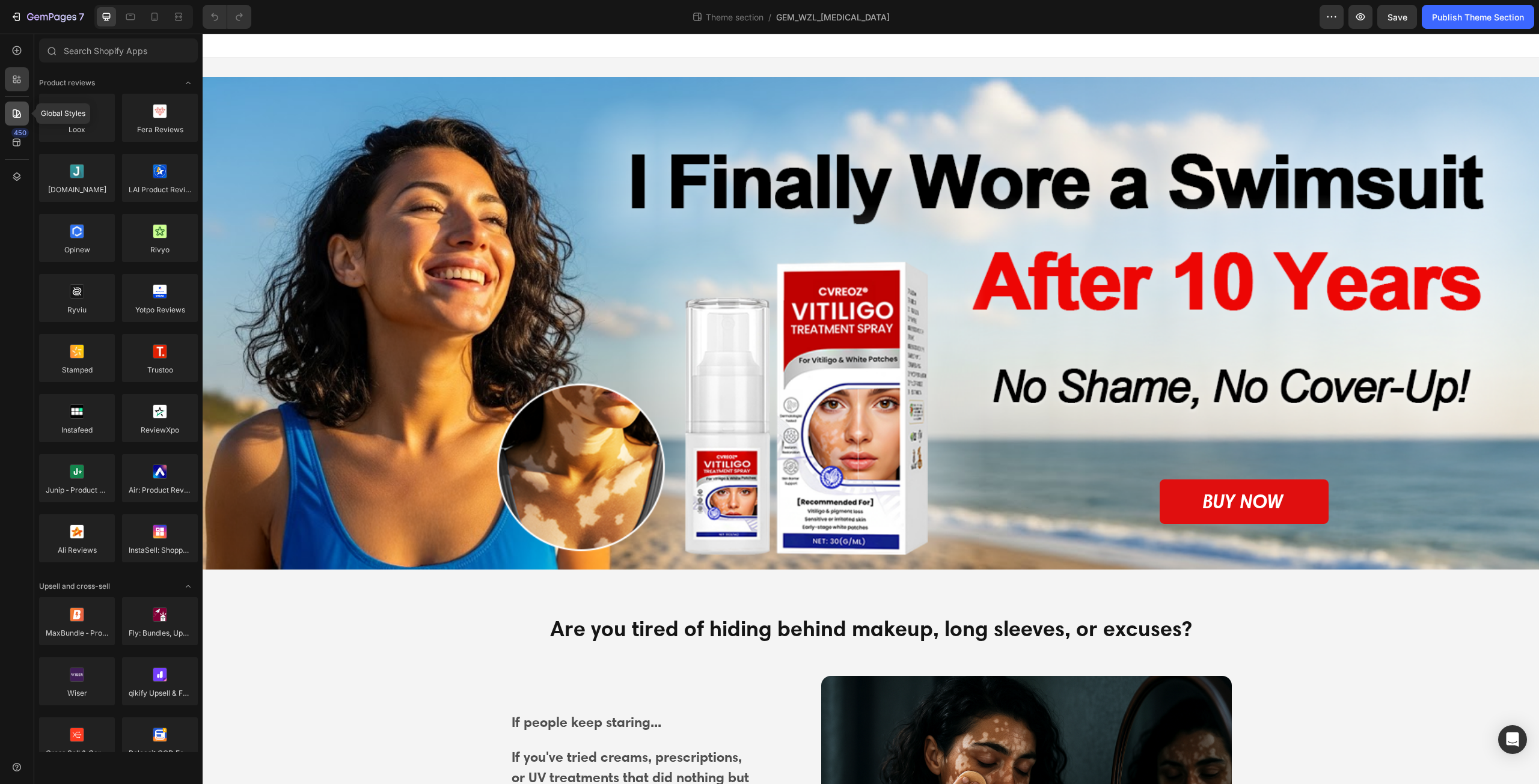
click at [16, 111] on icon at bounding box center [16, 113] width 12 height 12
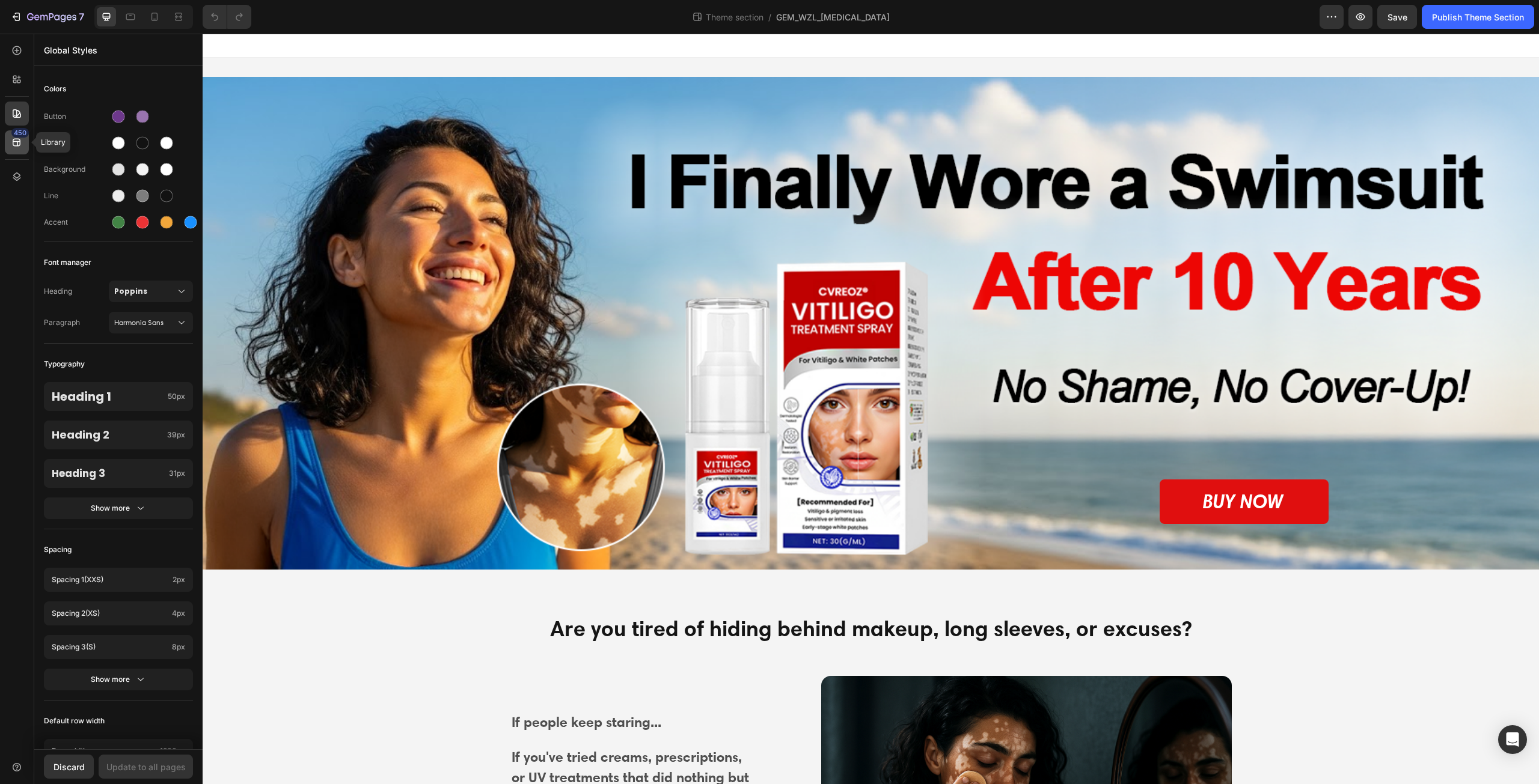
click at [21, 142] on icon at bounding box center [16, 142] width 12 height 12
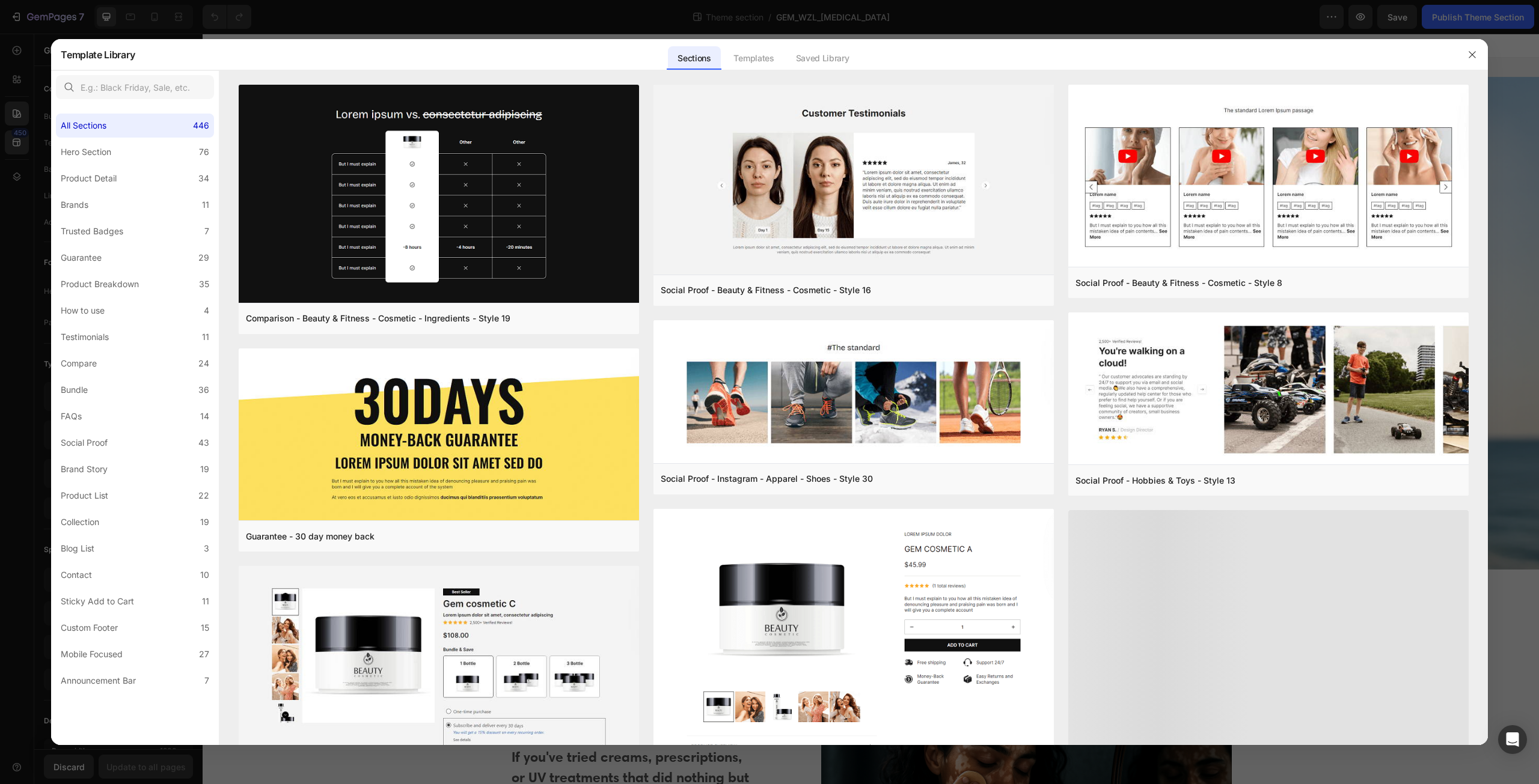
click at [13, 177] on div at bounding box center [769, 392] width 1539 height 784
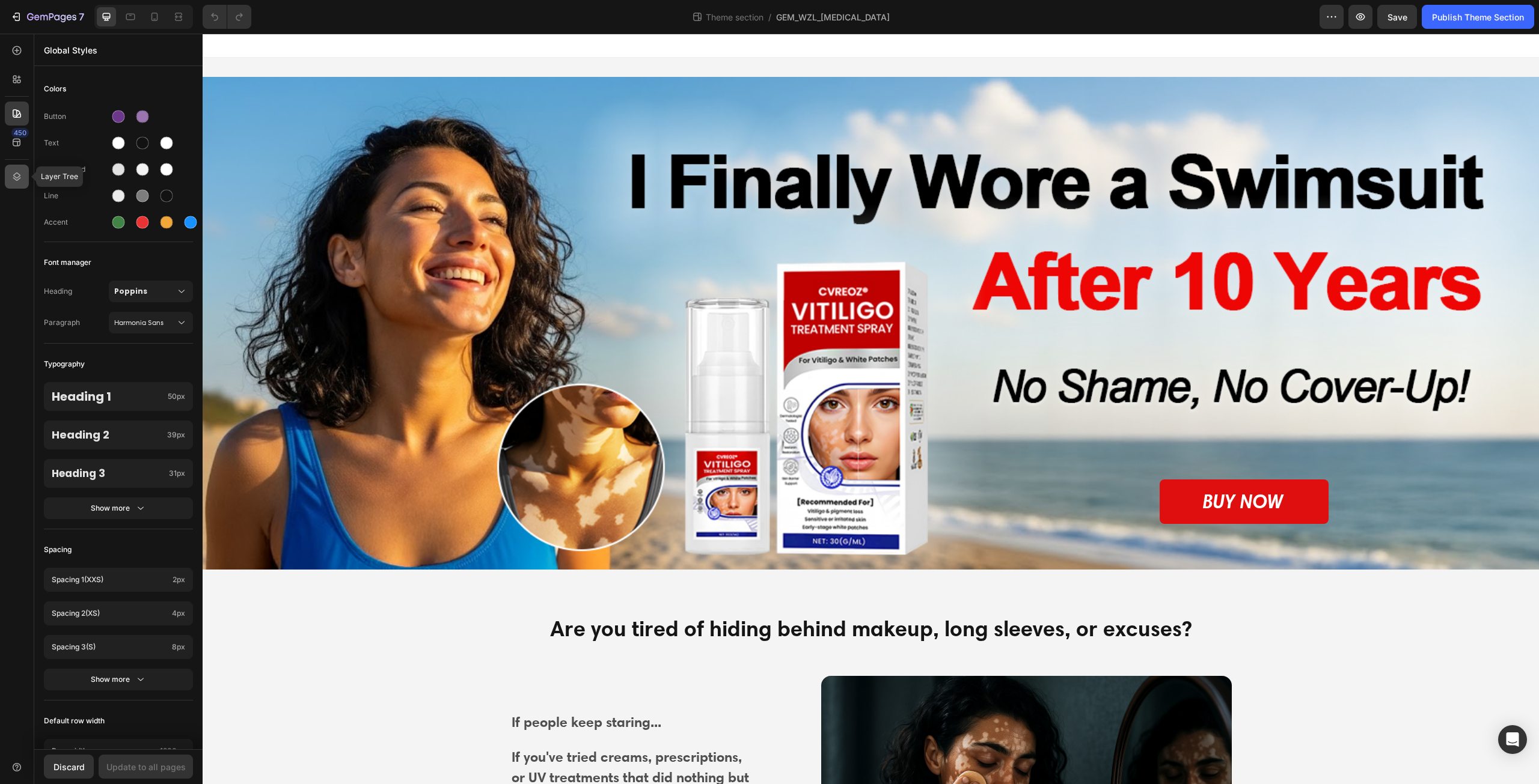
click at [25, 184] on div at bounding box center [17, 177] width 24 height 24
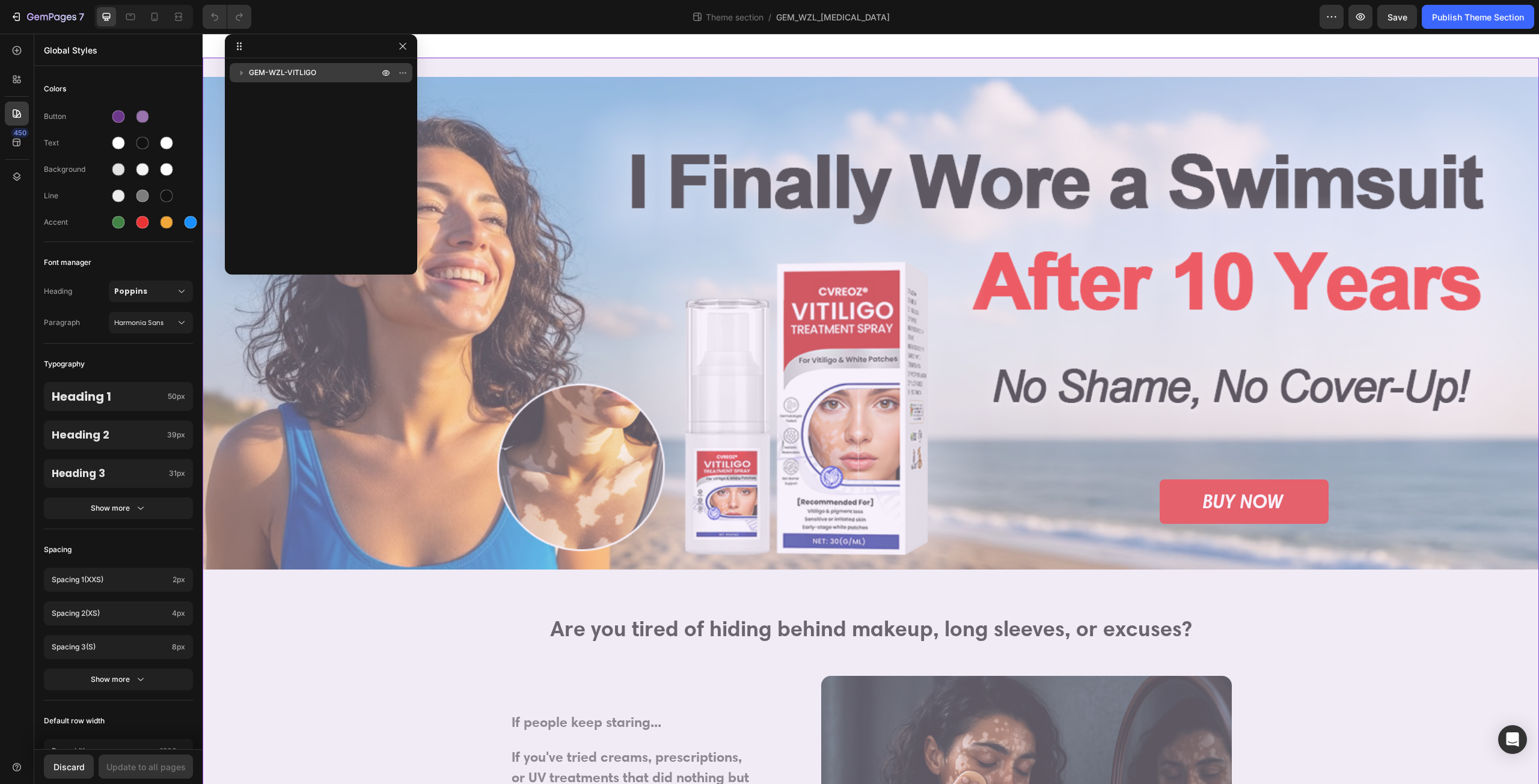
click at [322, 69] on p "GEM-WZL-VITLIGO" at bounding box center [315, 72] width 132 height 12
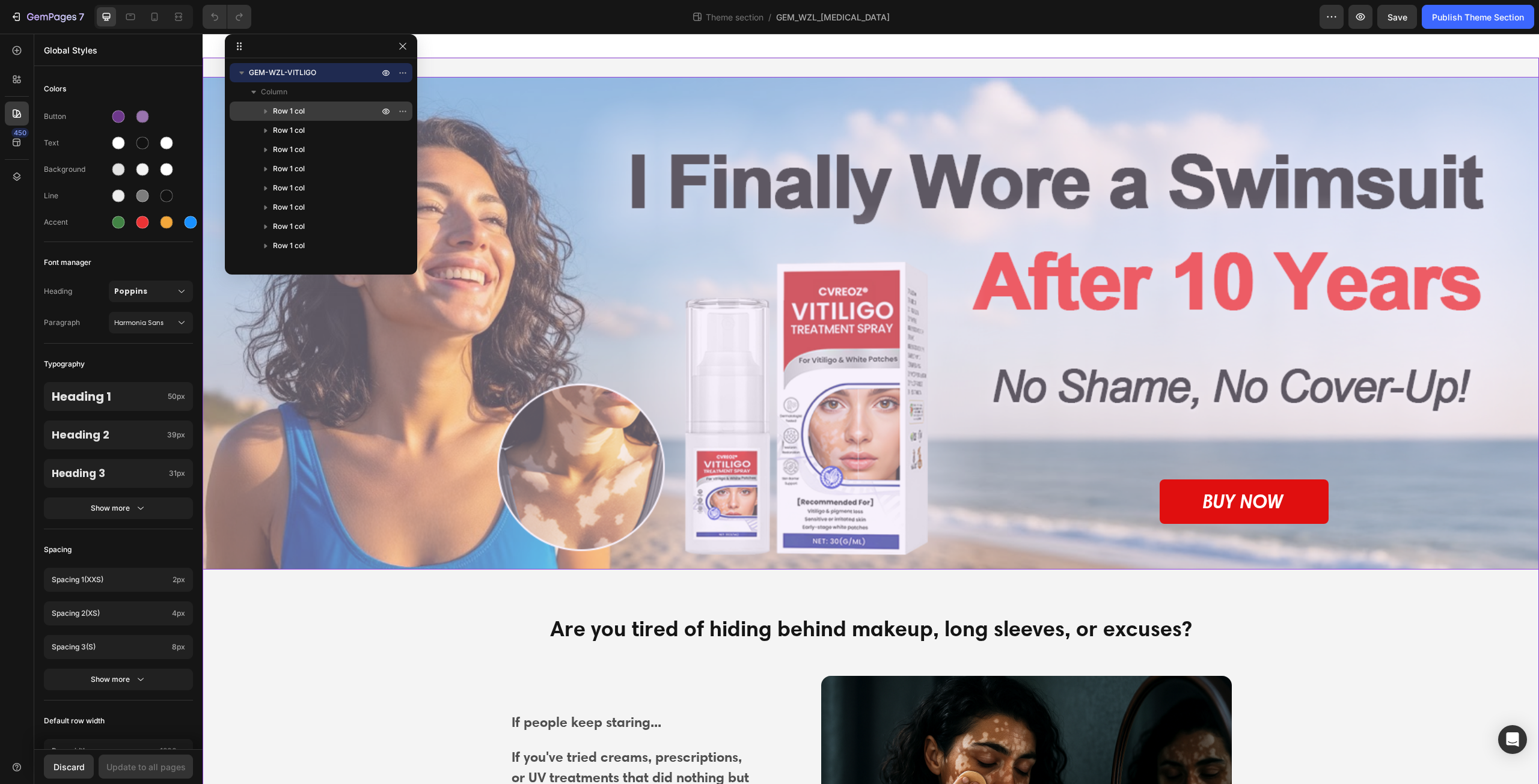
click at [310, 118] on div "Row 1 col" at bounding box center [321, 111] width 173 height 19
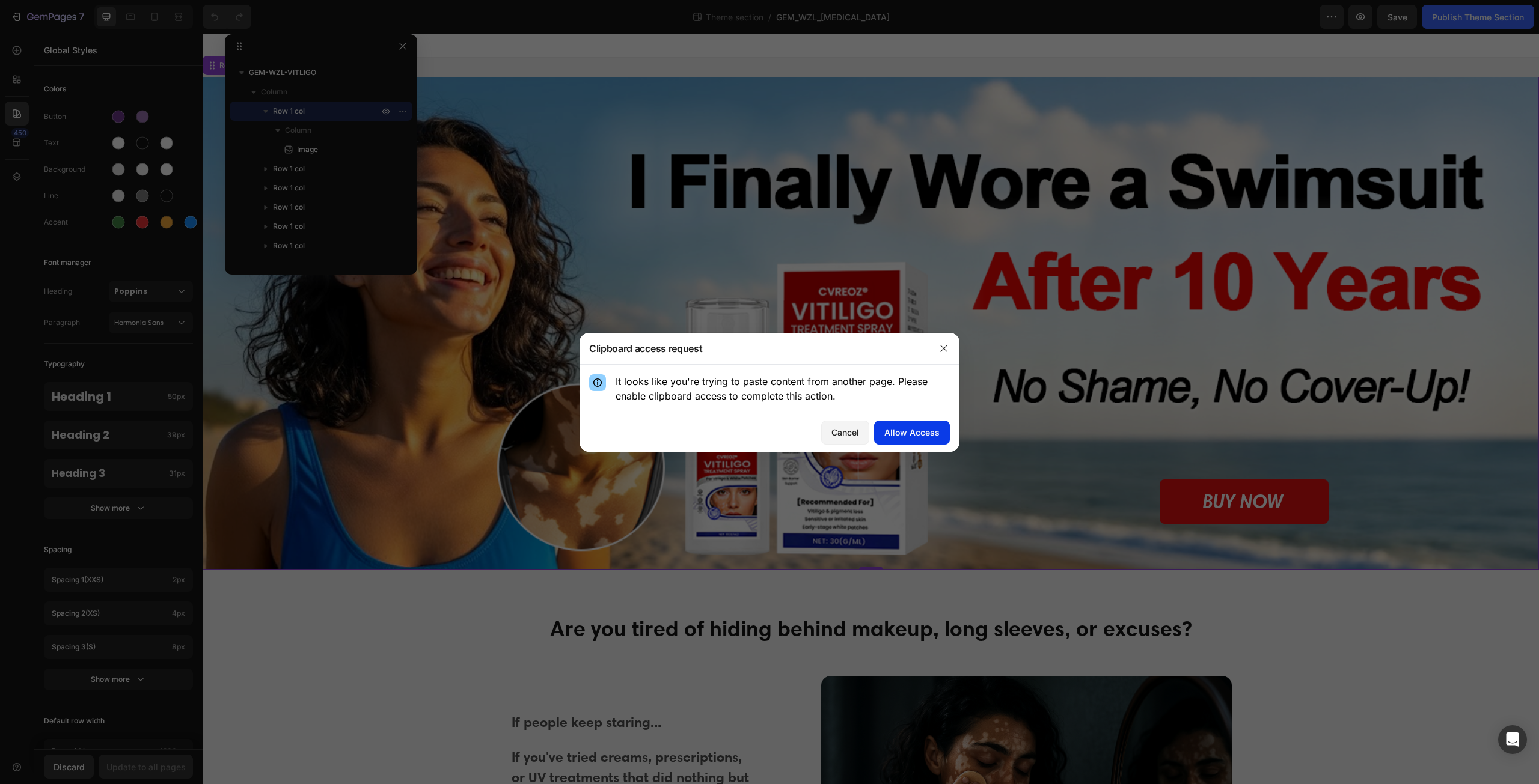
click at [901, 436] on div "Allow Access" at bounding box center [912, 432] width 55 height 13
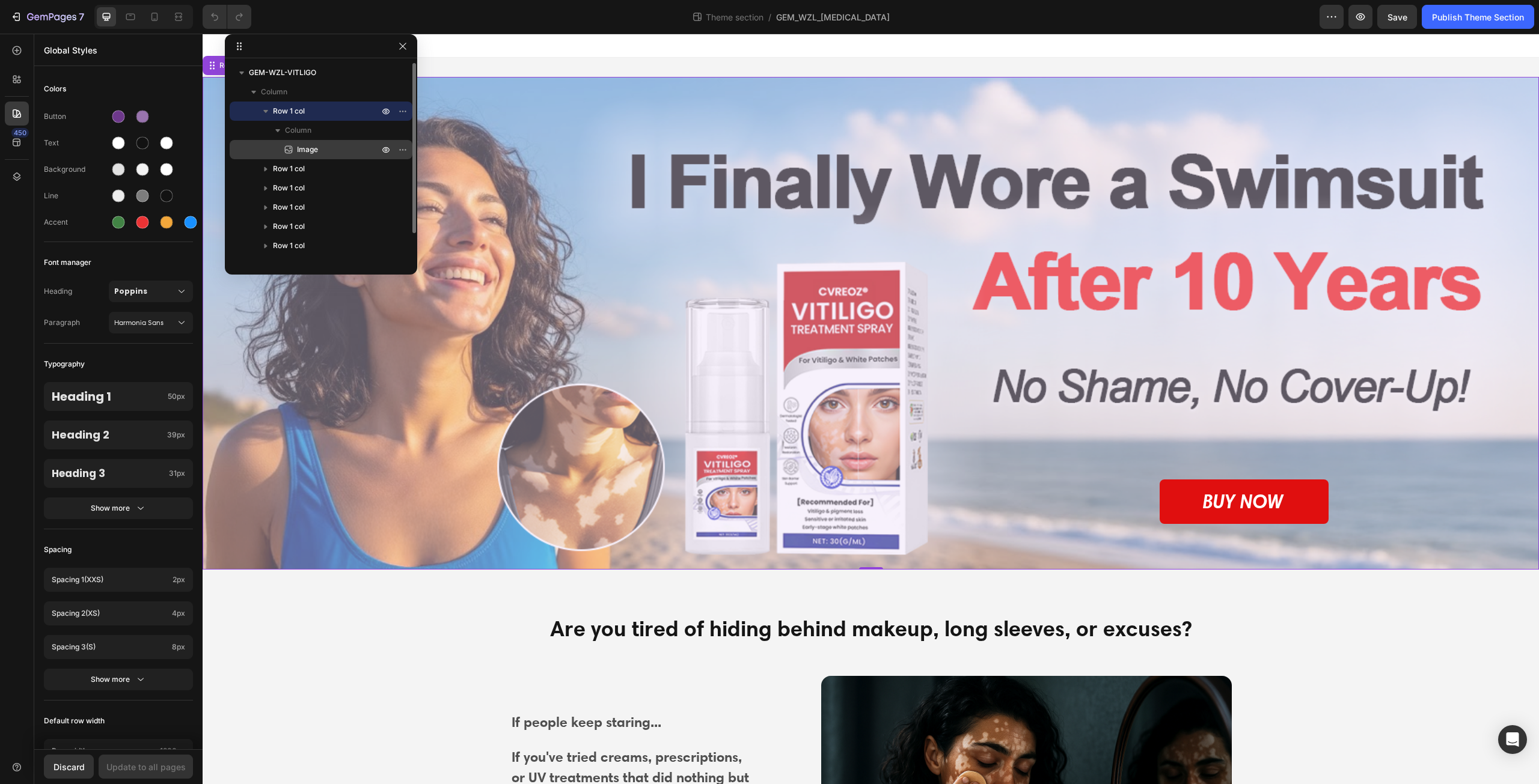
click at [341, 151] on p "Image" at bounding box center [324, 149] width 84 height 12
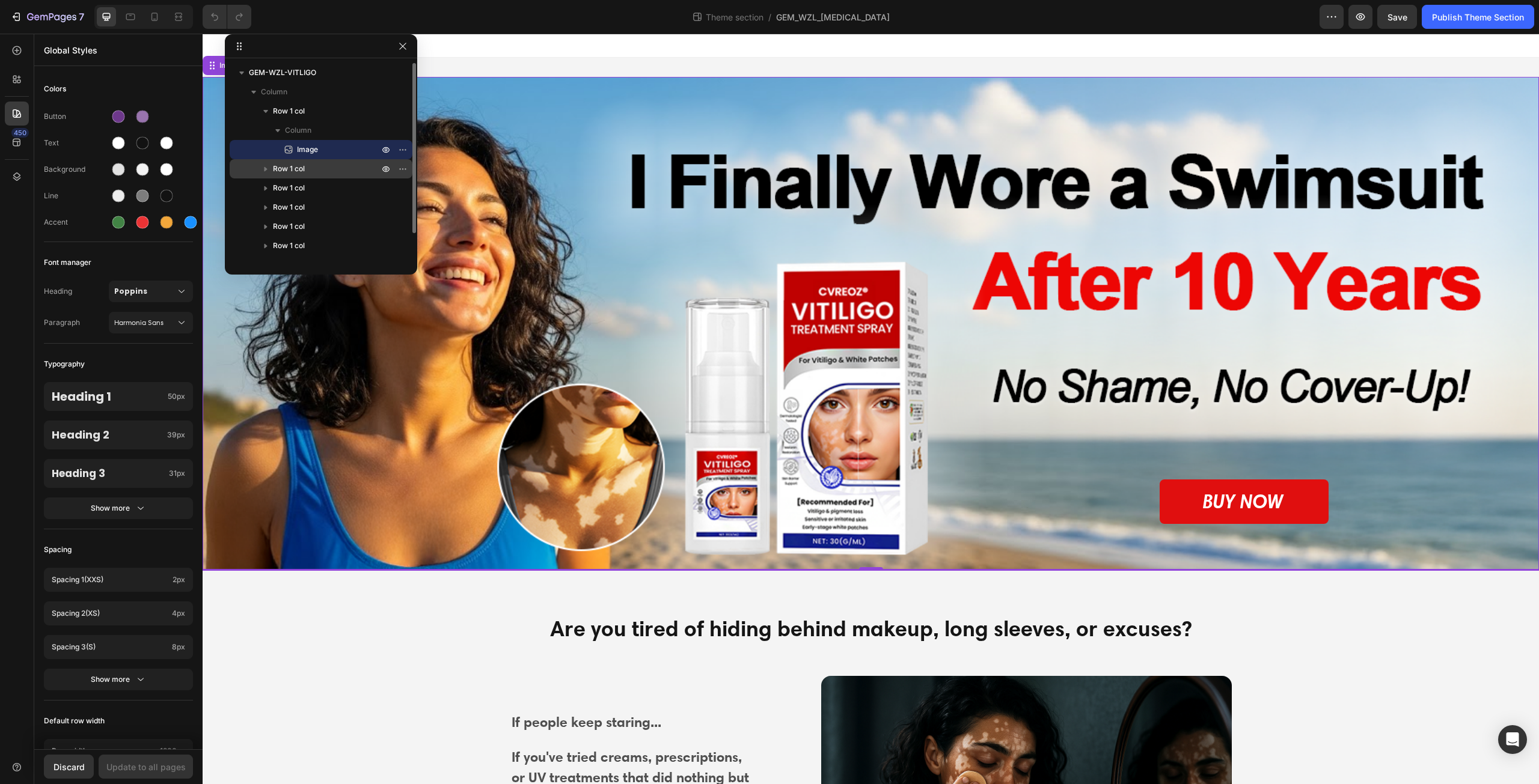
click at [268, 171] on icon "button" at bounding box center [265, 168] width 12 height 12
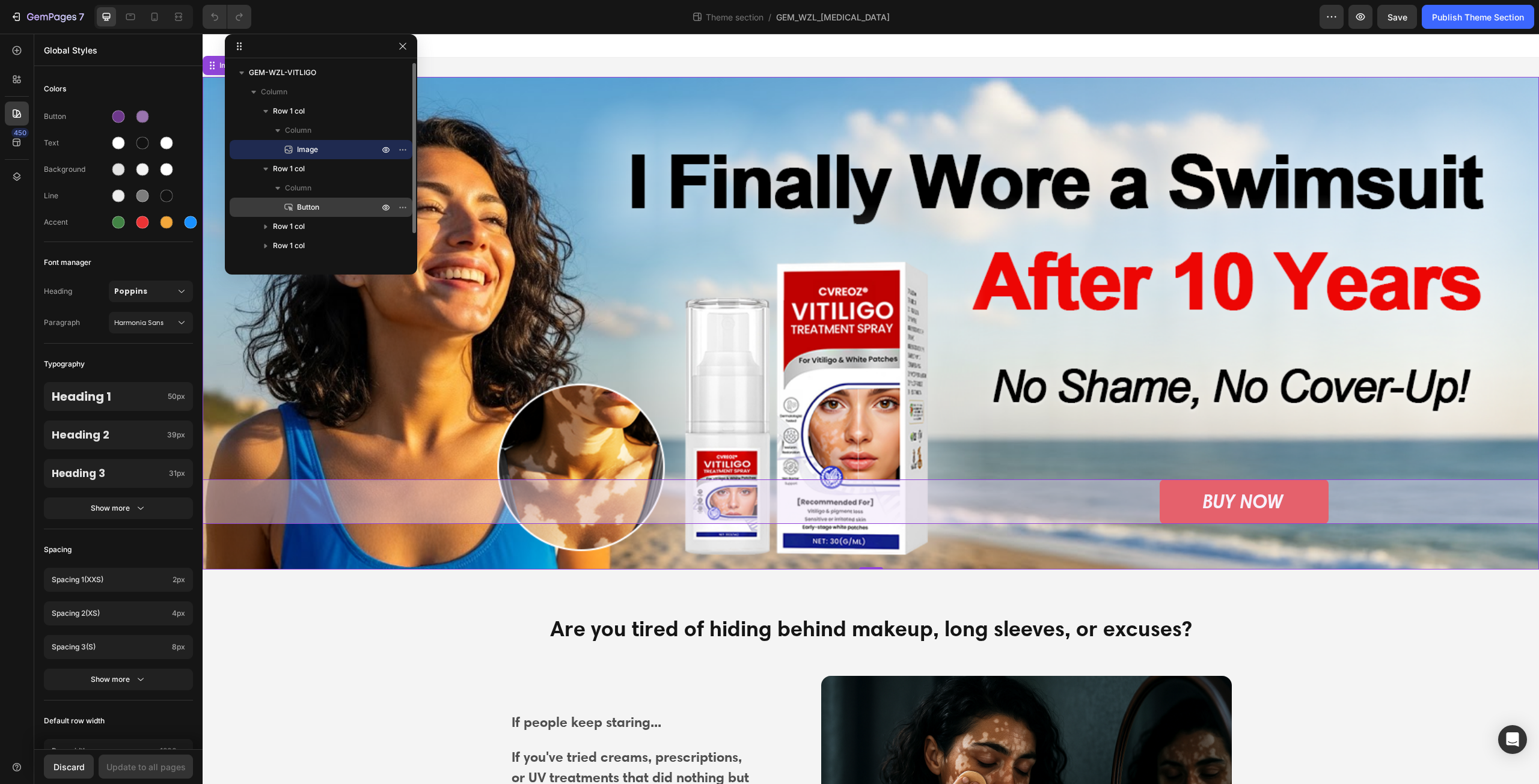
click at [327, 211] on p "Button" at bounding box center [324, 207] width 84 height 12
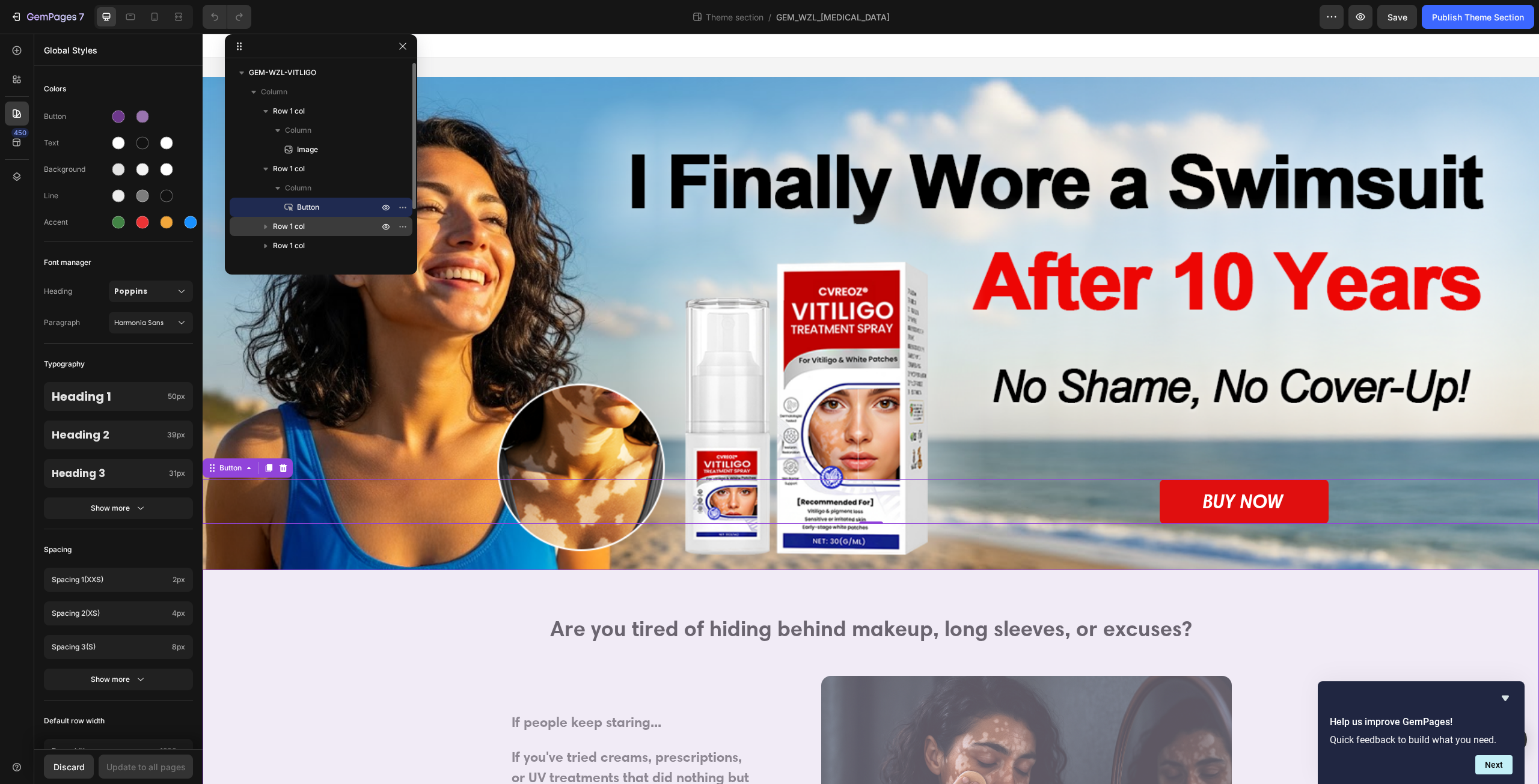
click at [267, 228] on icon "button" at bounding box center [265, 227] width 12 height 12
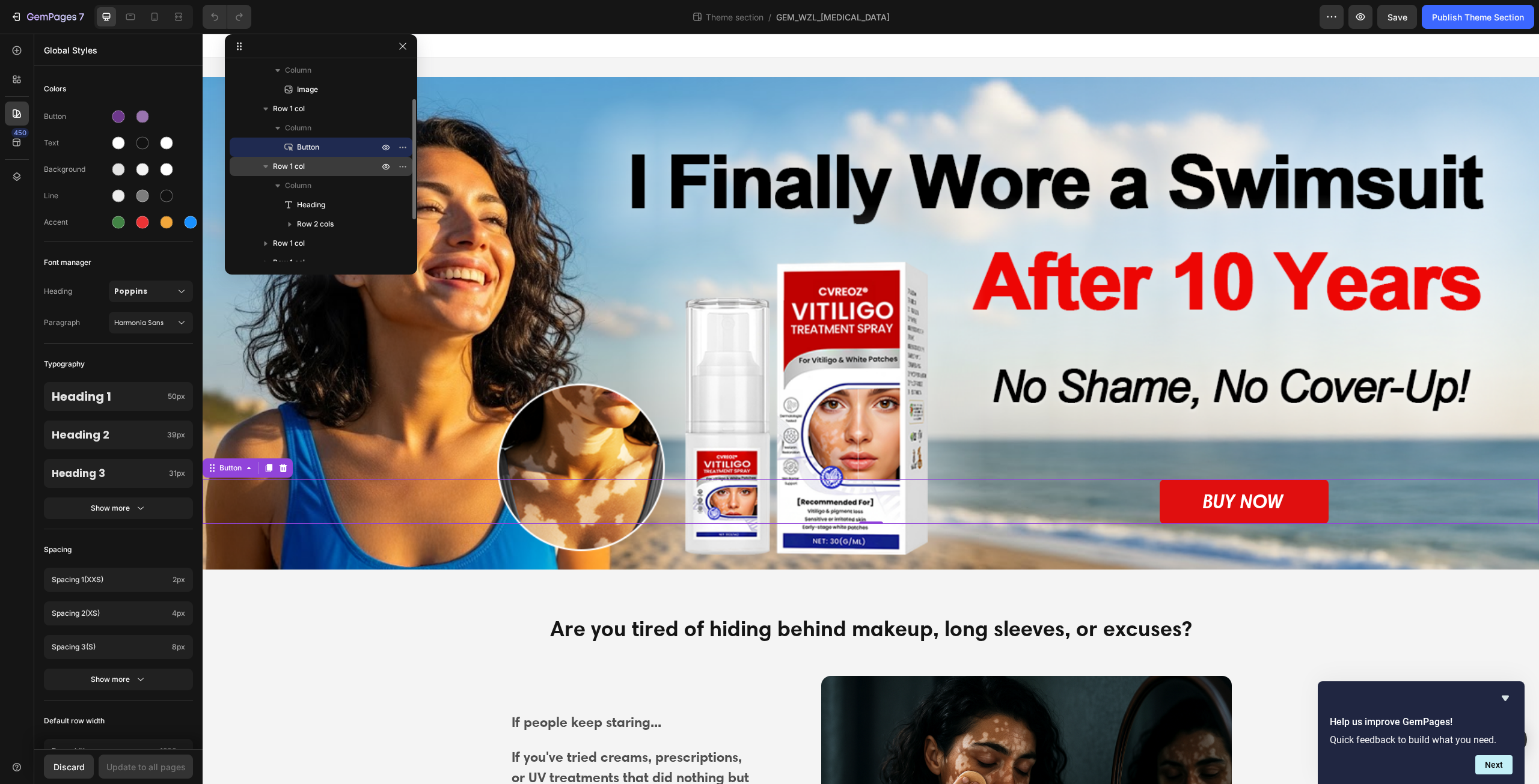
scroll to position [120, 0]
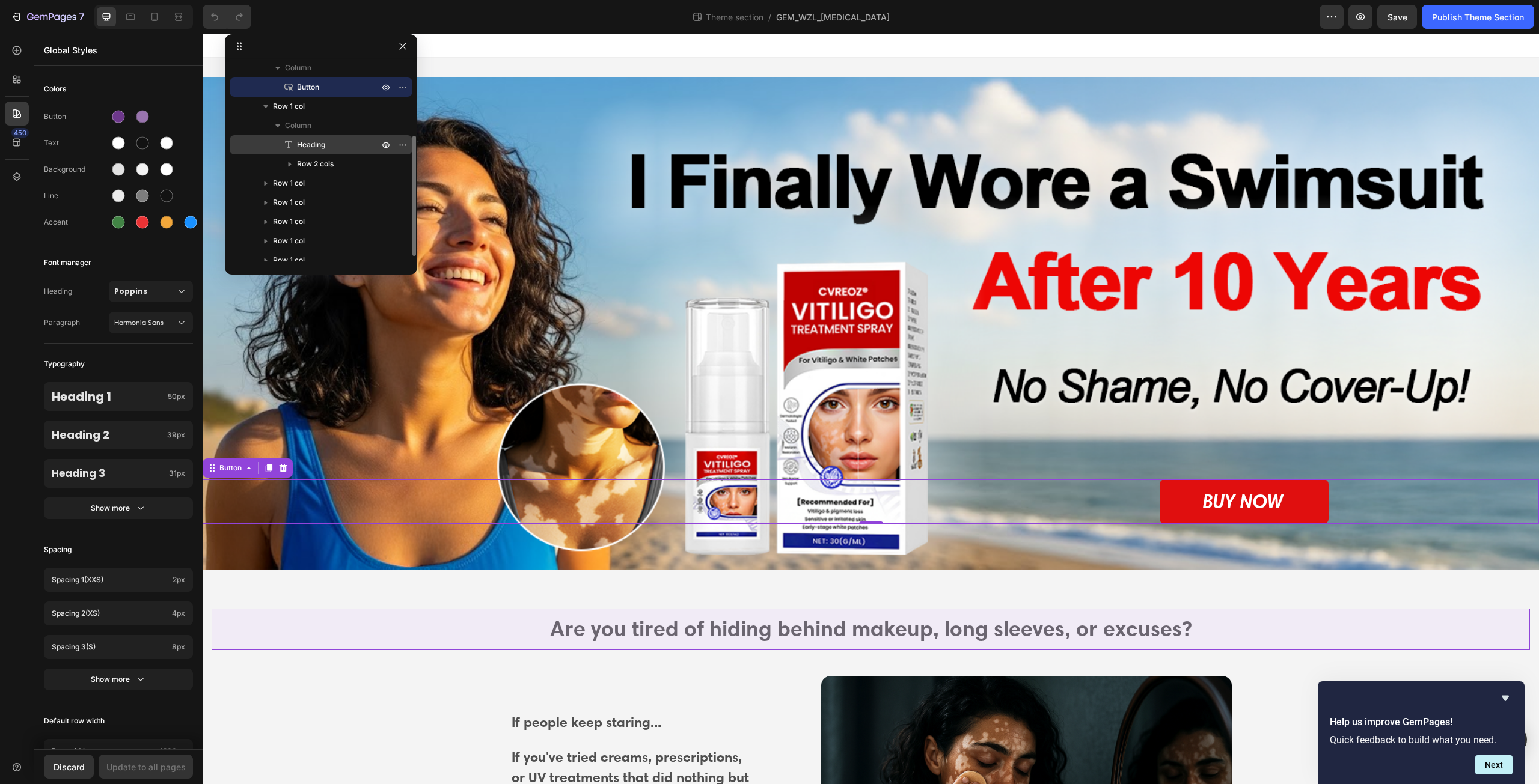
click at [349, 143] on p "Heading" at bounding box center [324, 144] width 84 height 12
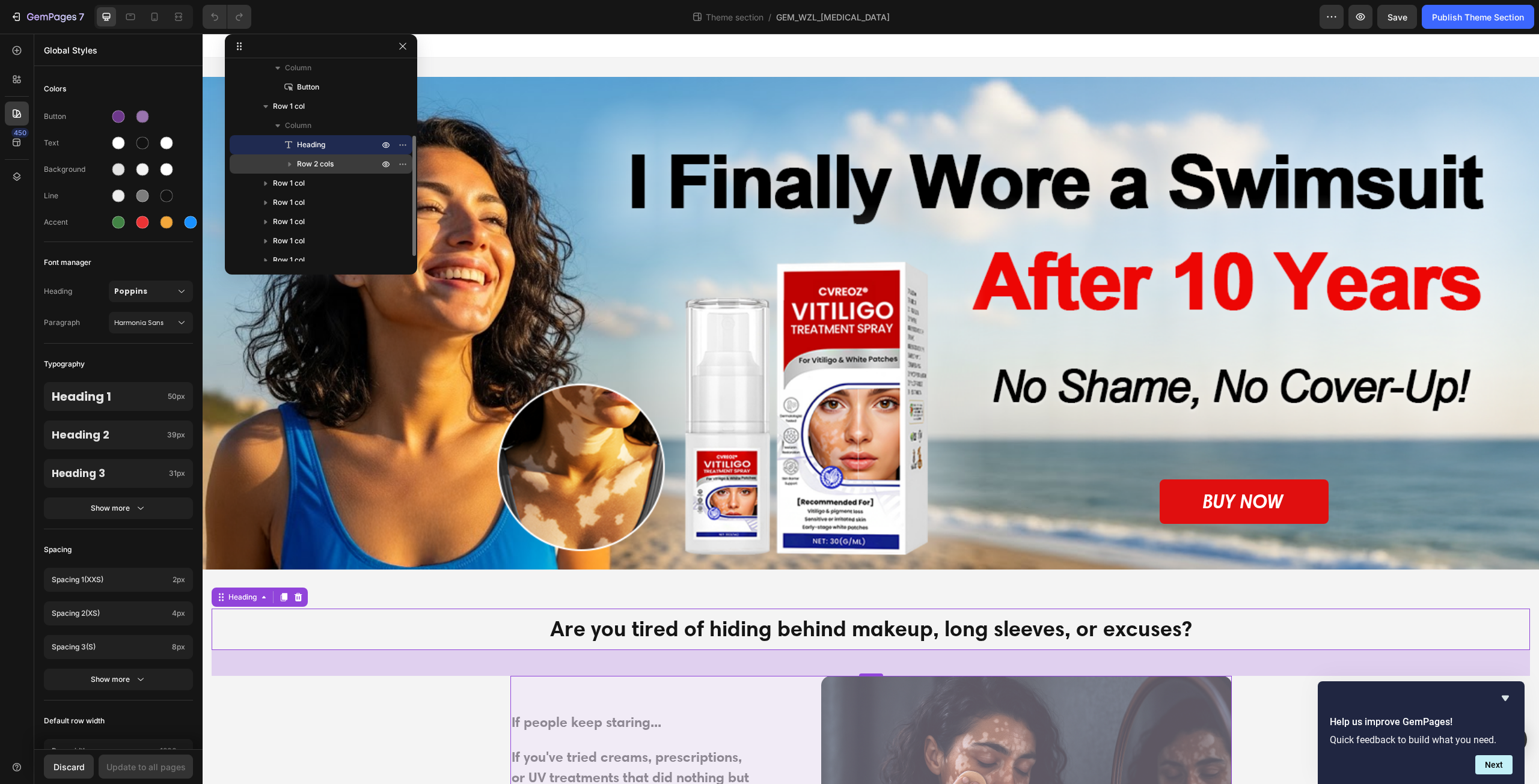
click at [303, 161] on span "Row 2 cols" at bounding box center [315, 164] width 37 height 12
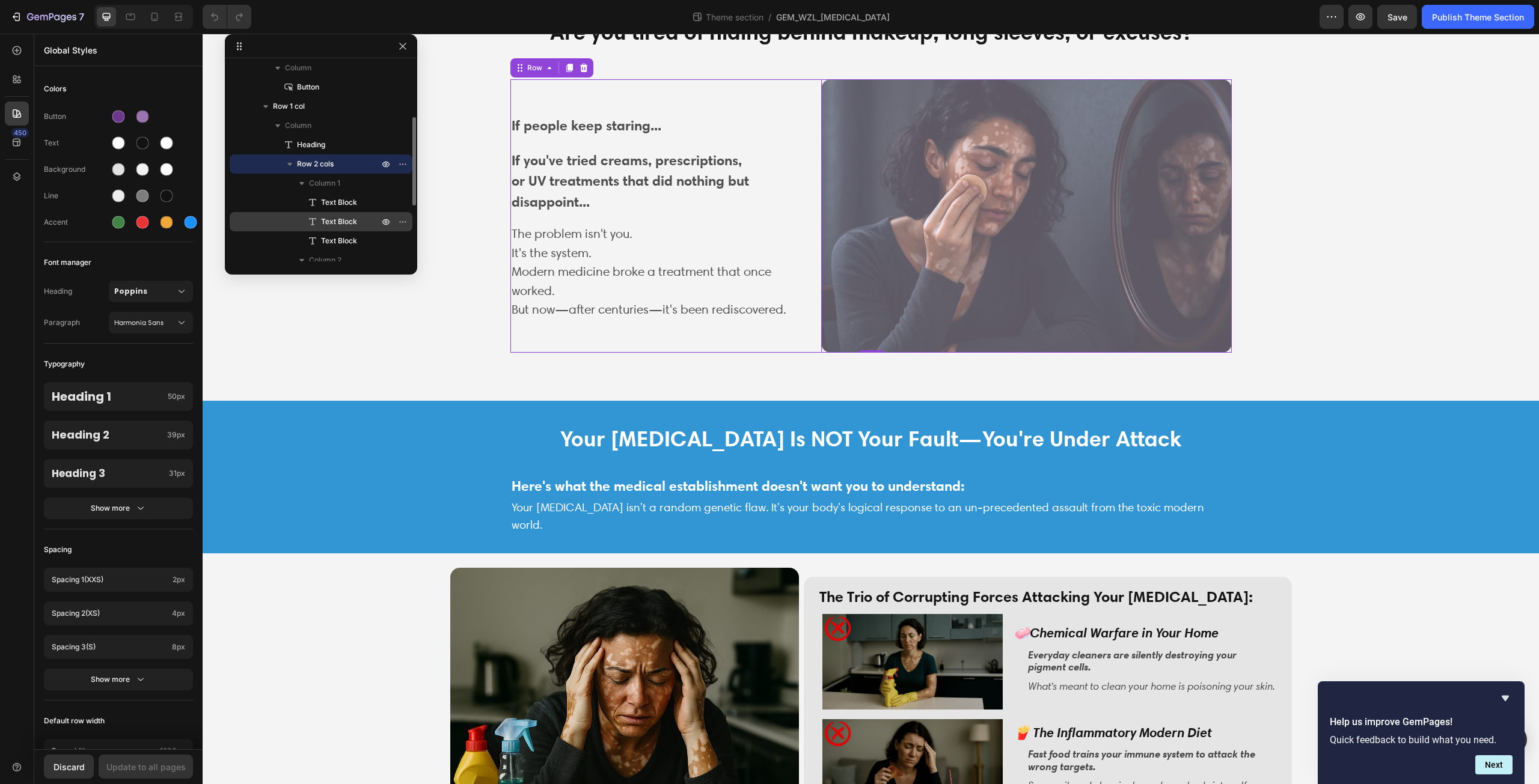
scroll to position [240, 0]
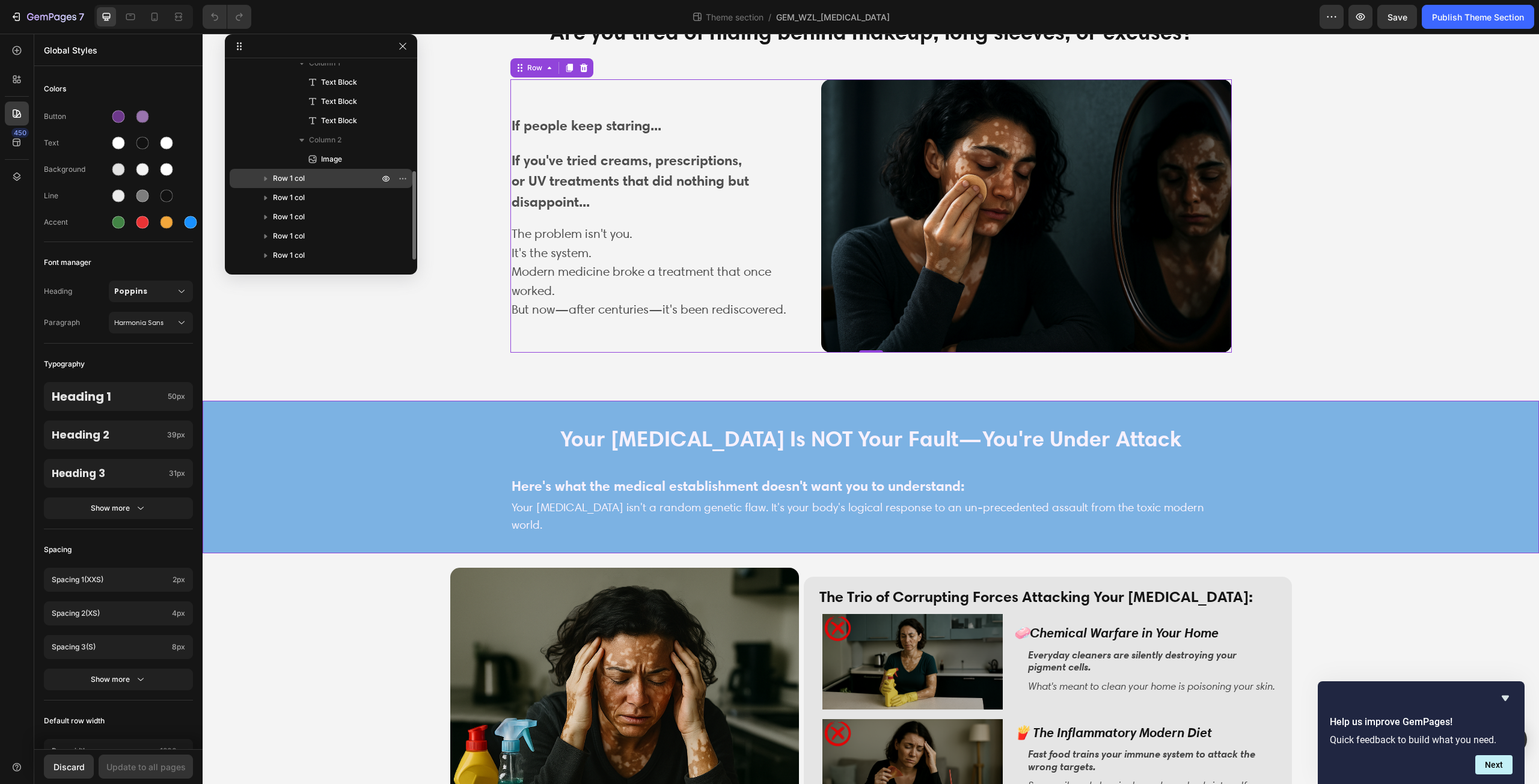
click at [265, 176] on icon "button" at bounding box center [265, 178] width 12 height 12
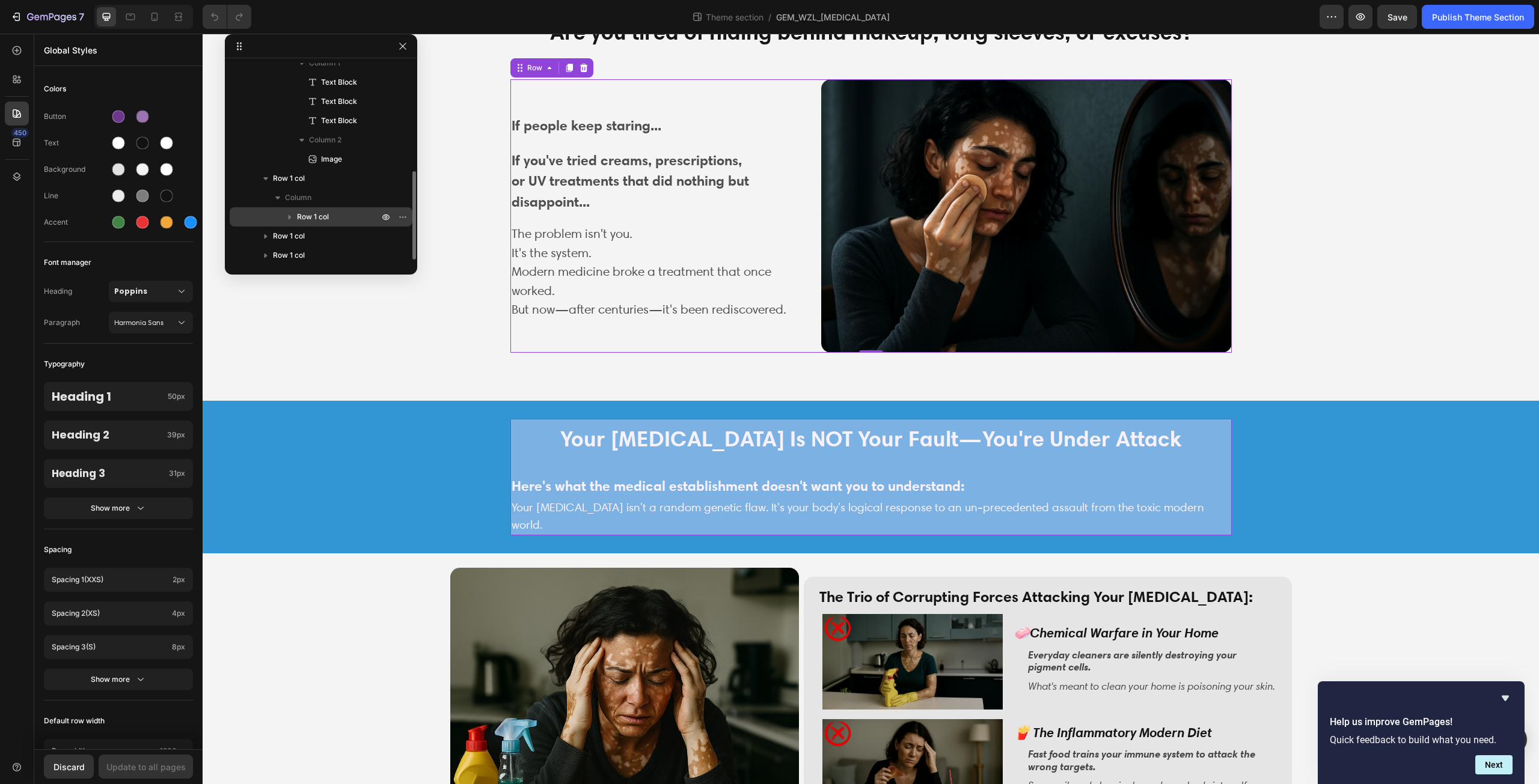
click at [327, 216] on span "Row 1 col" at bounding box center [313, 216] width 32 height 12
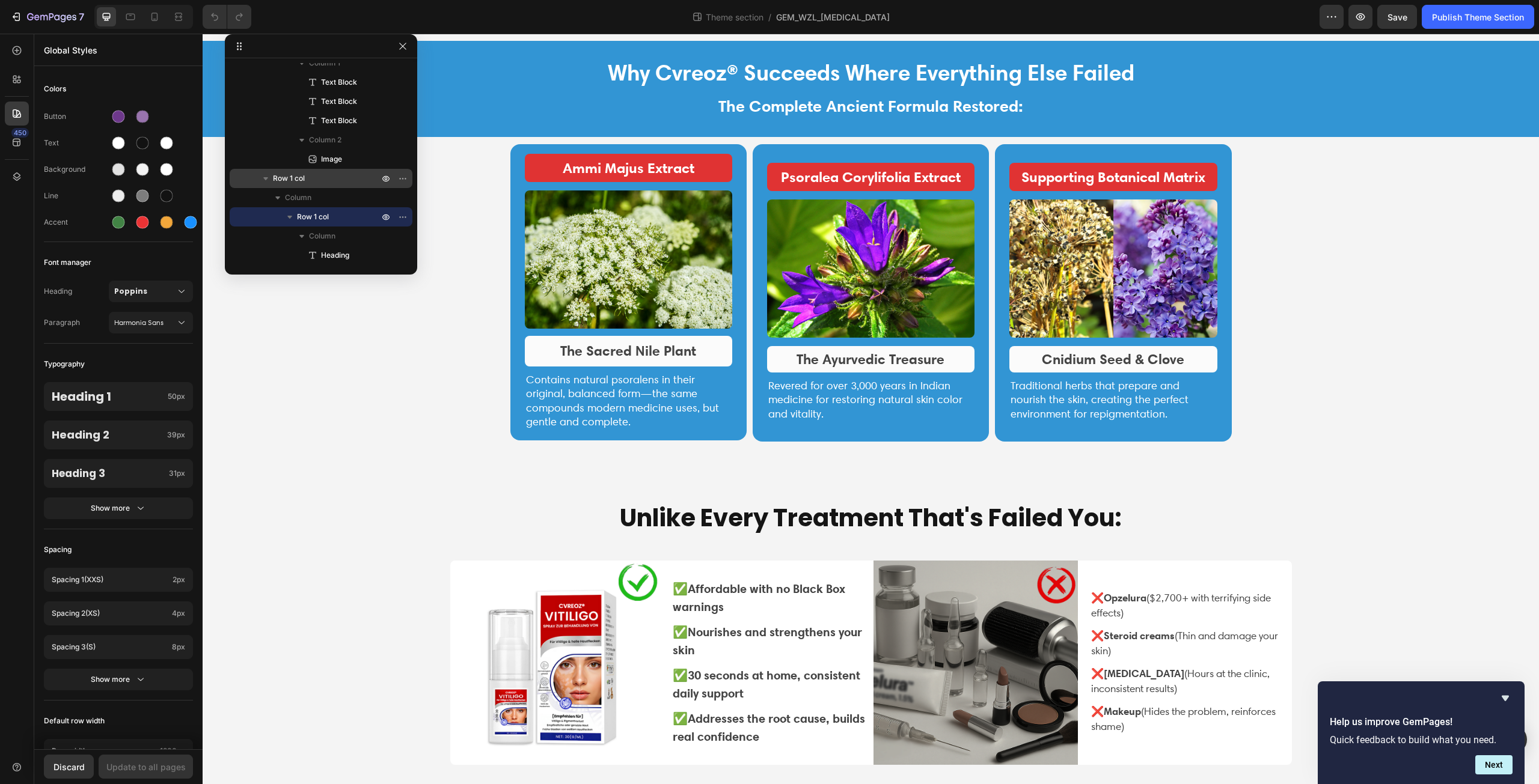
scroll to position [359, 0]
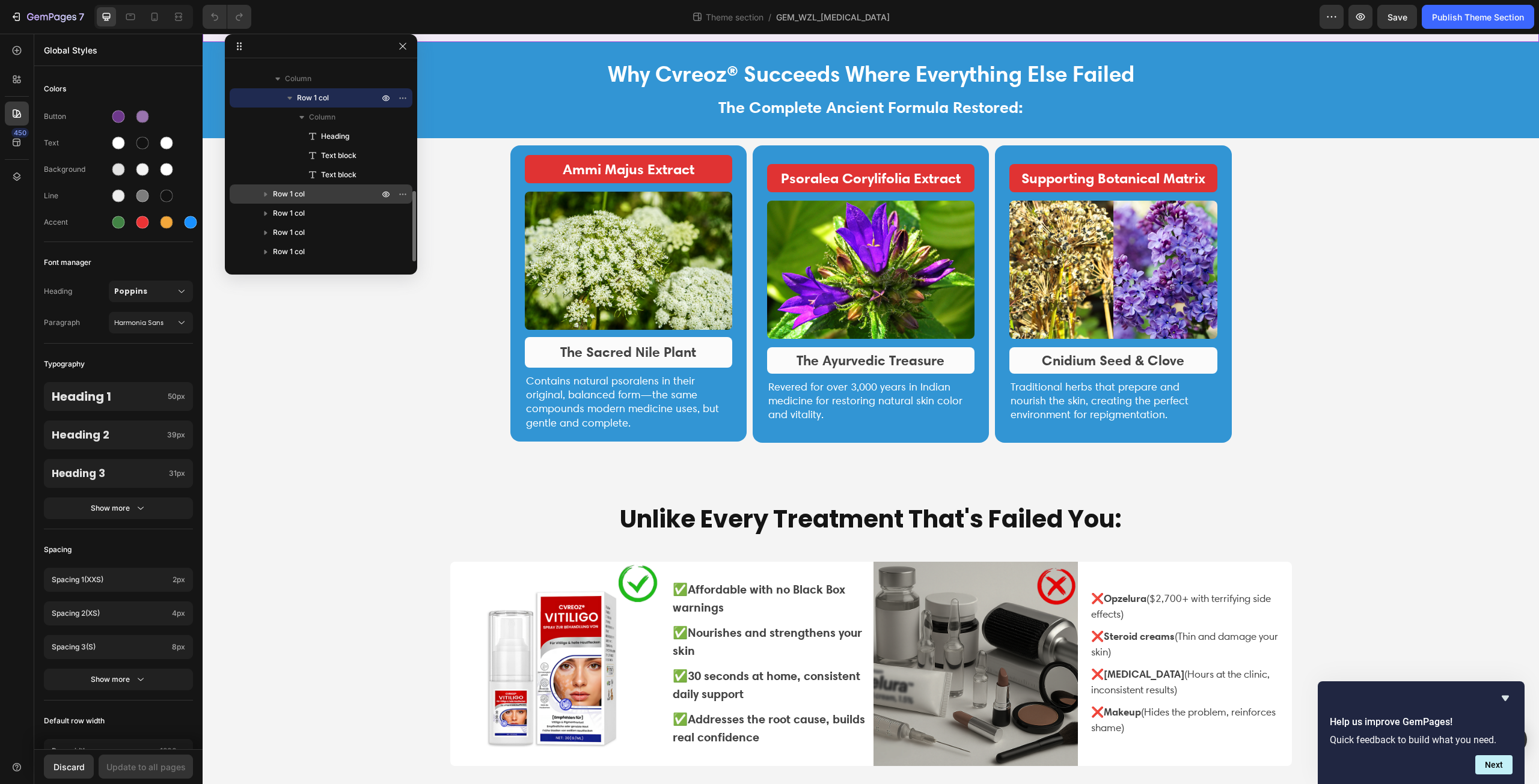
click at [294, 189] on span "Row 1 col" at bounding box center [289, 194] width 32 height 12
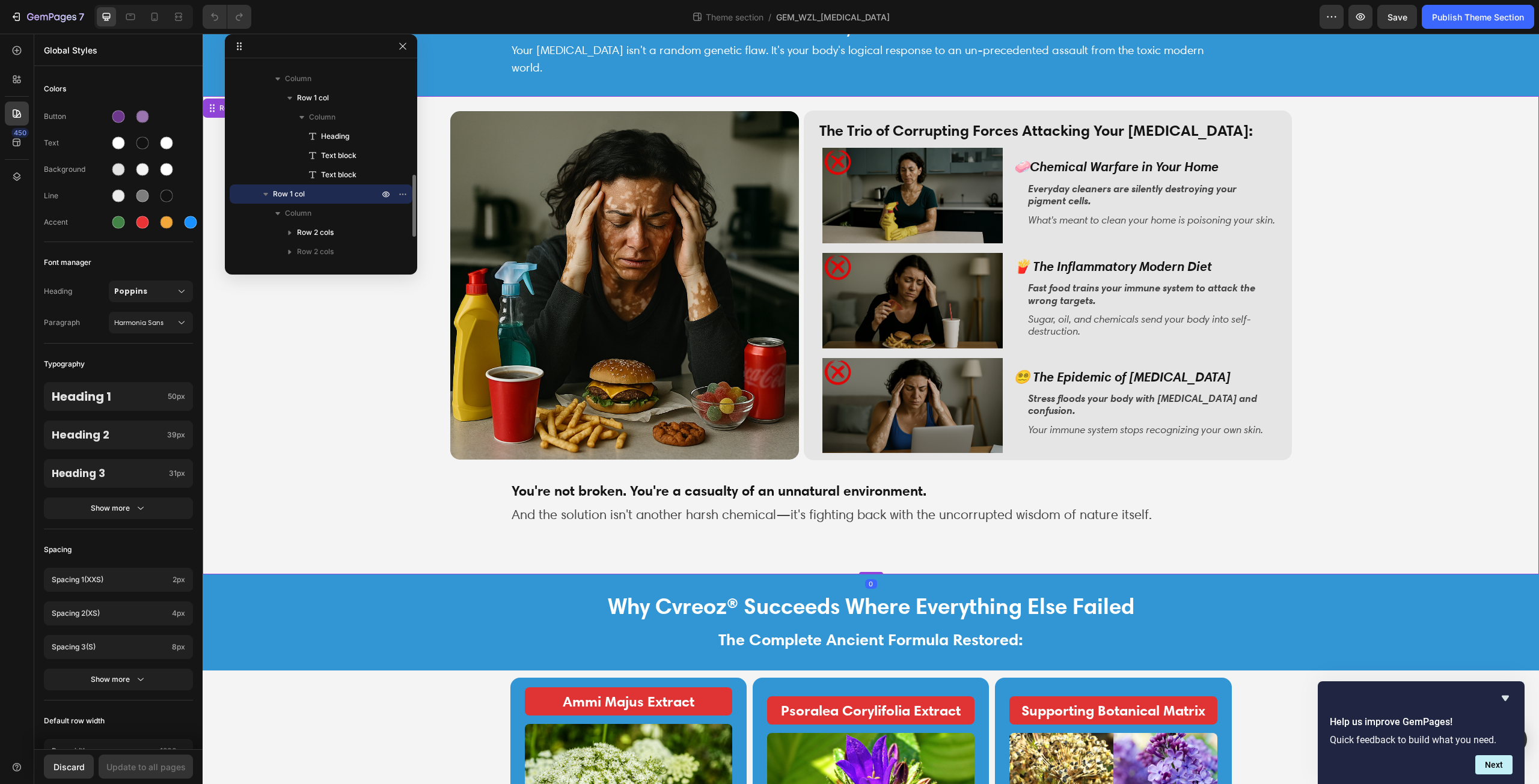
scroll to position [436, 0]
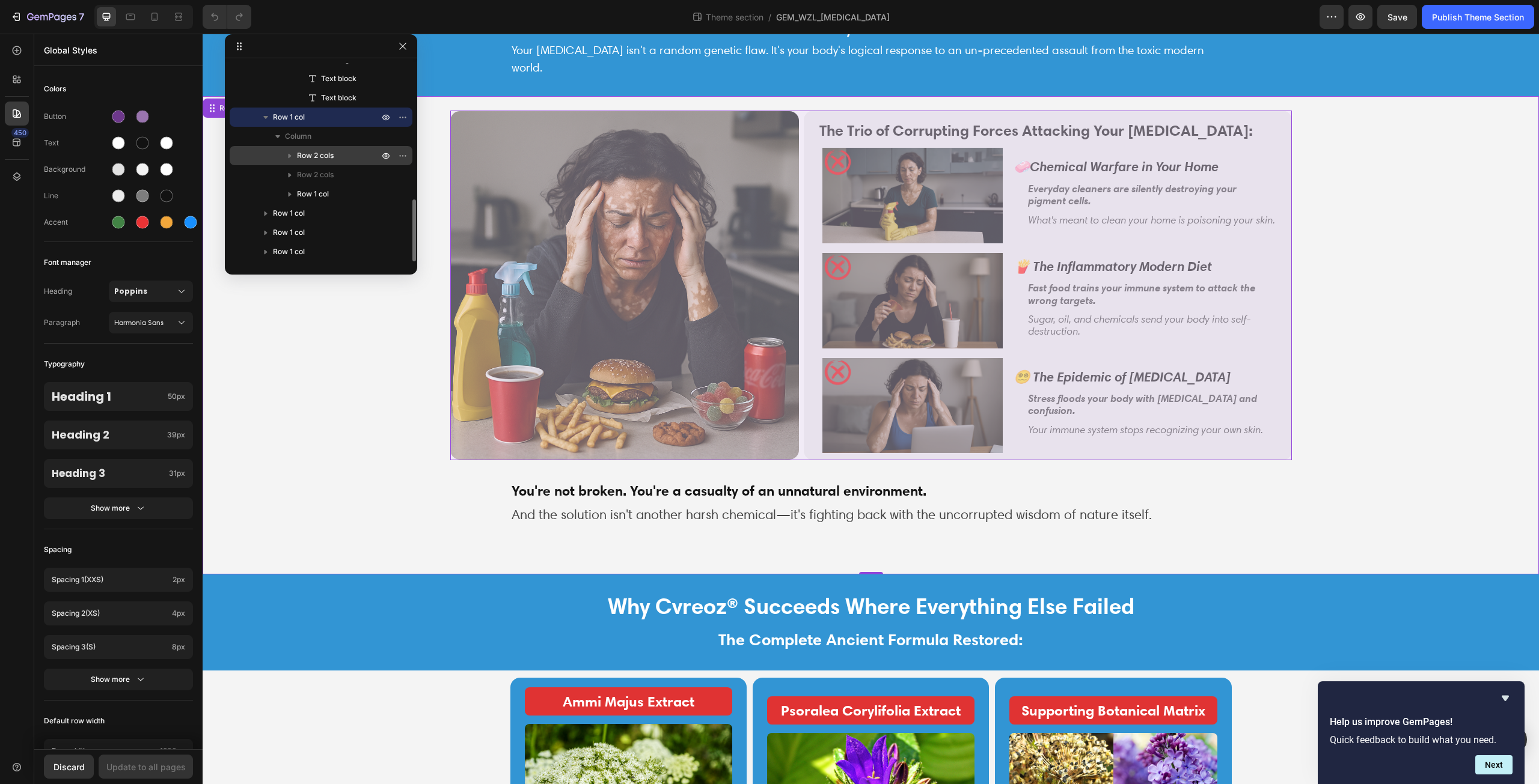
click at [344, 161] on div "Row 2 cols" at bounding box center [321, 156] width 173 height 19
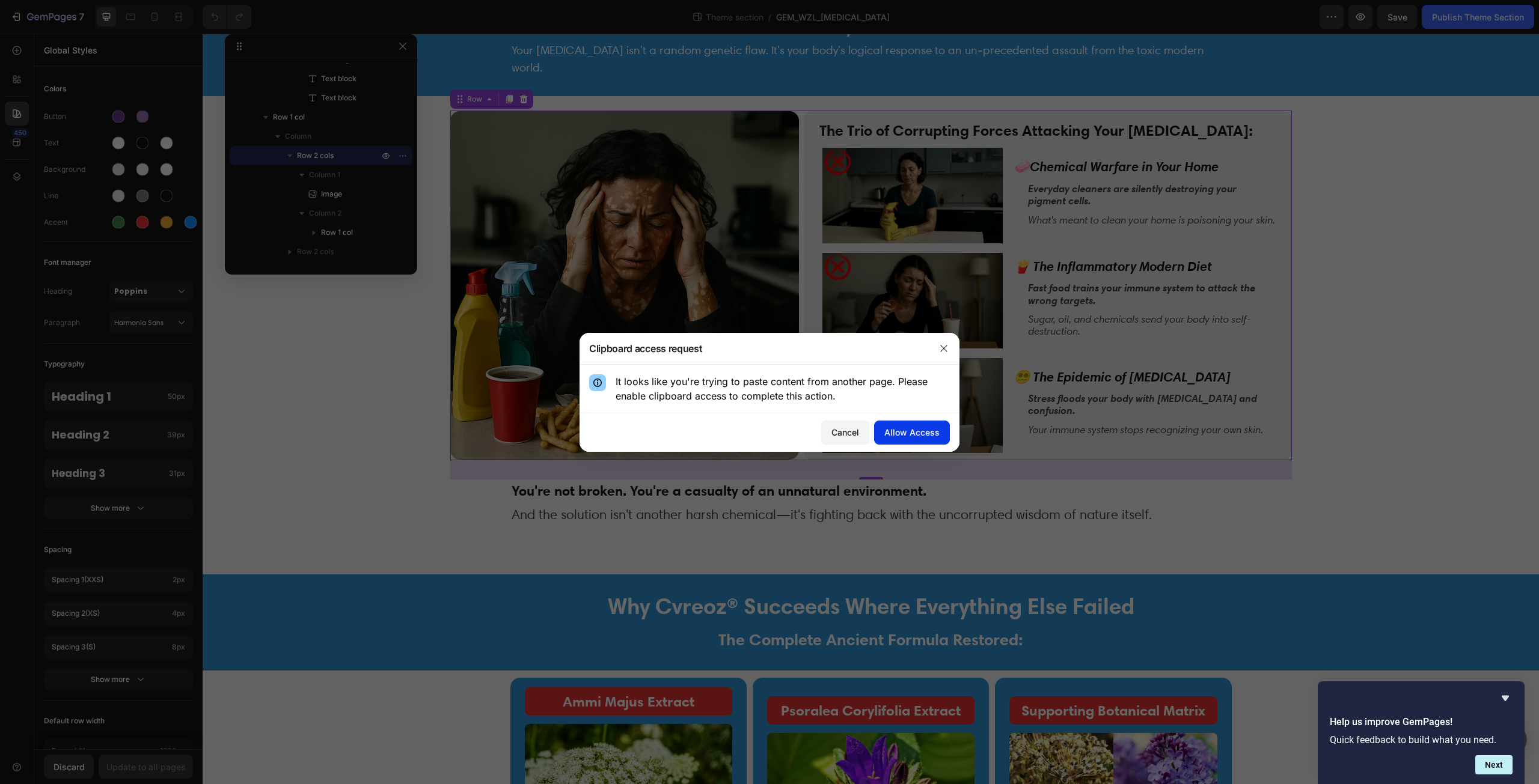
click at [934, 432] on div "Allow Access" at bounding box center [912, 432] width 55 height 13
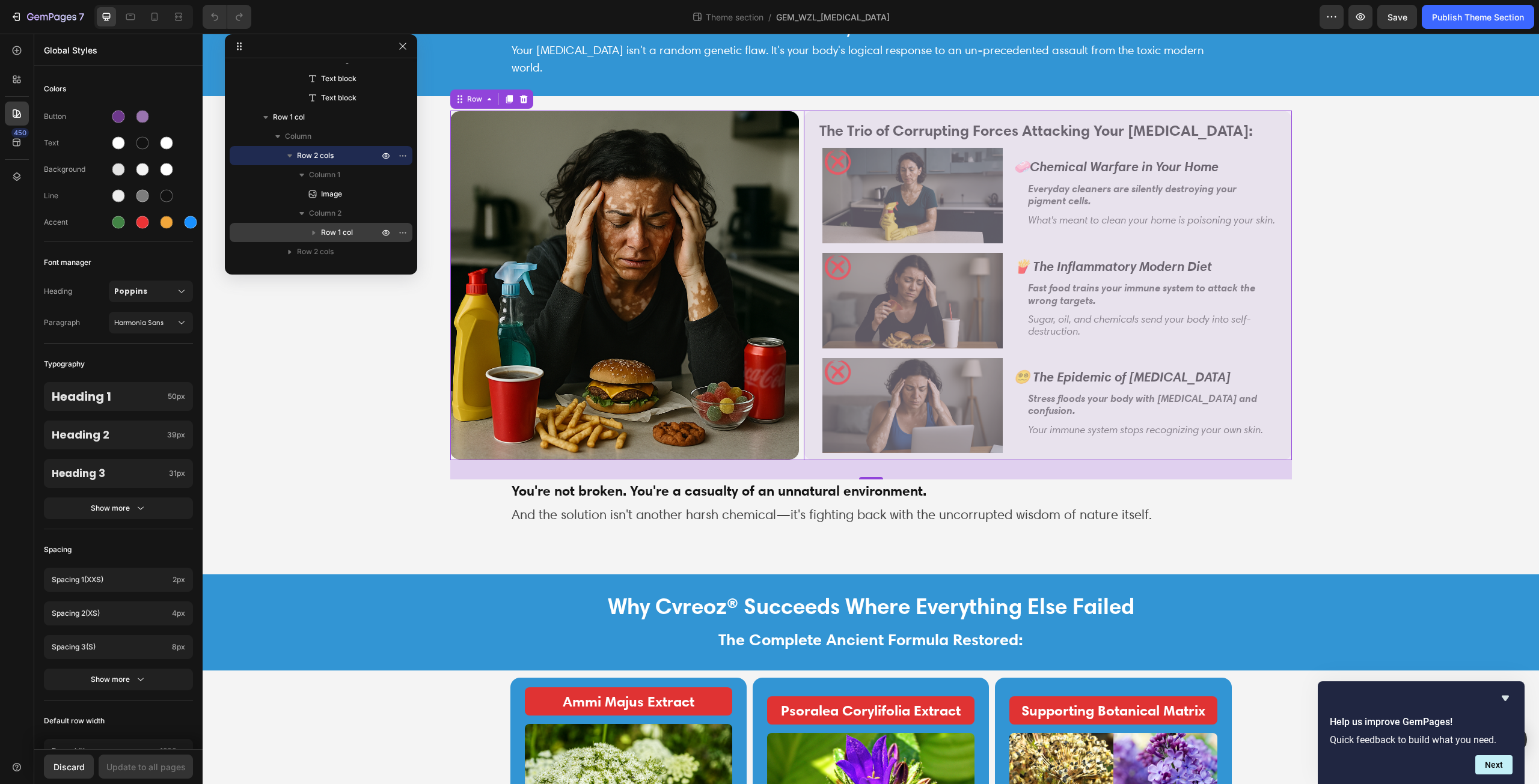
scroll to position [496, 0]
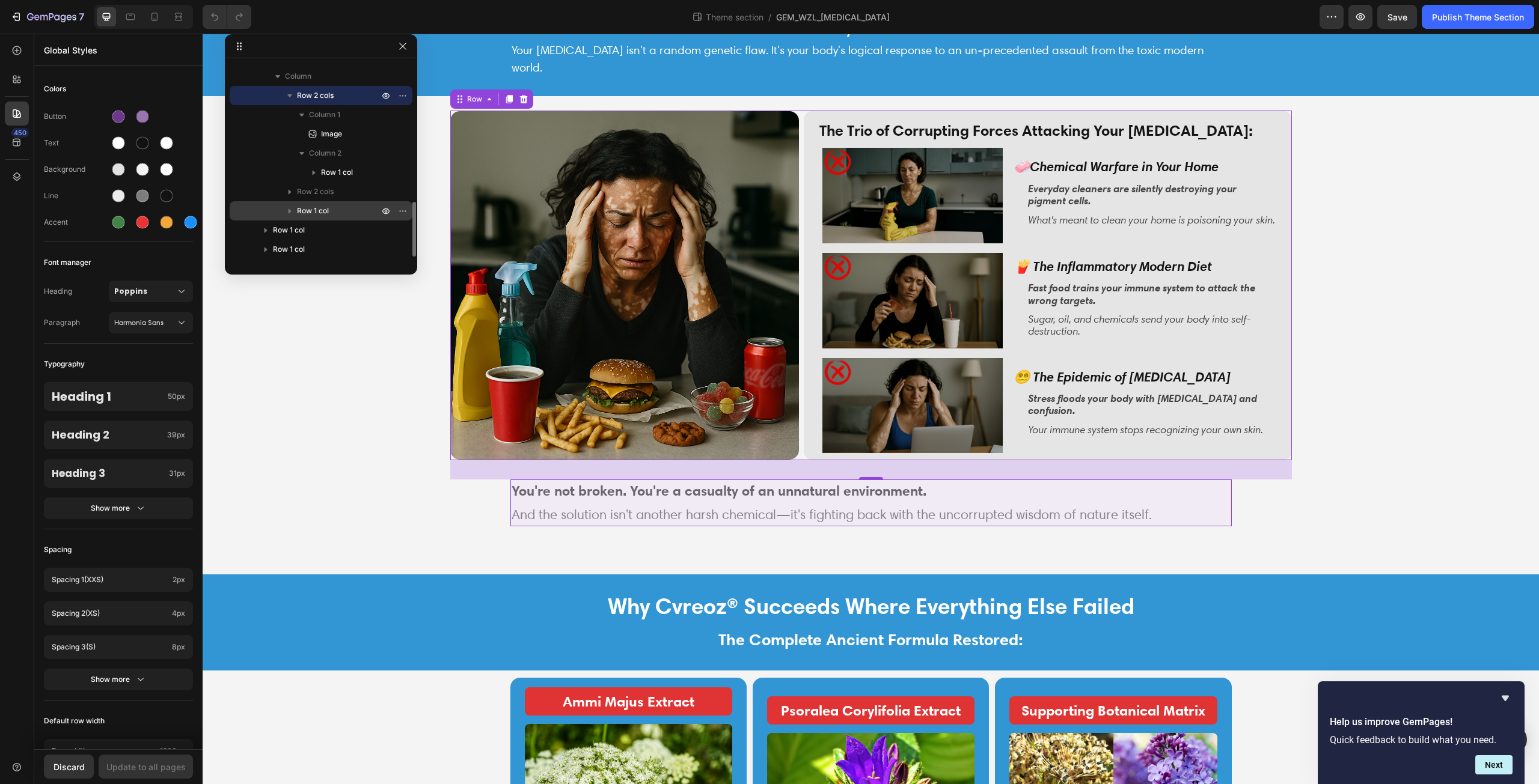
click at [334, 213] on p "Row 1 col" at bounding box center [339, 211] width 84 height 12
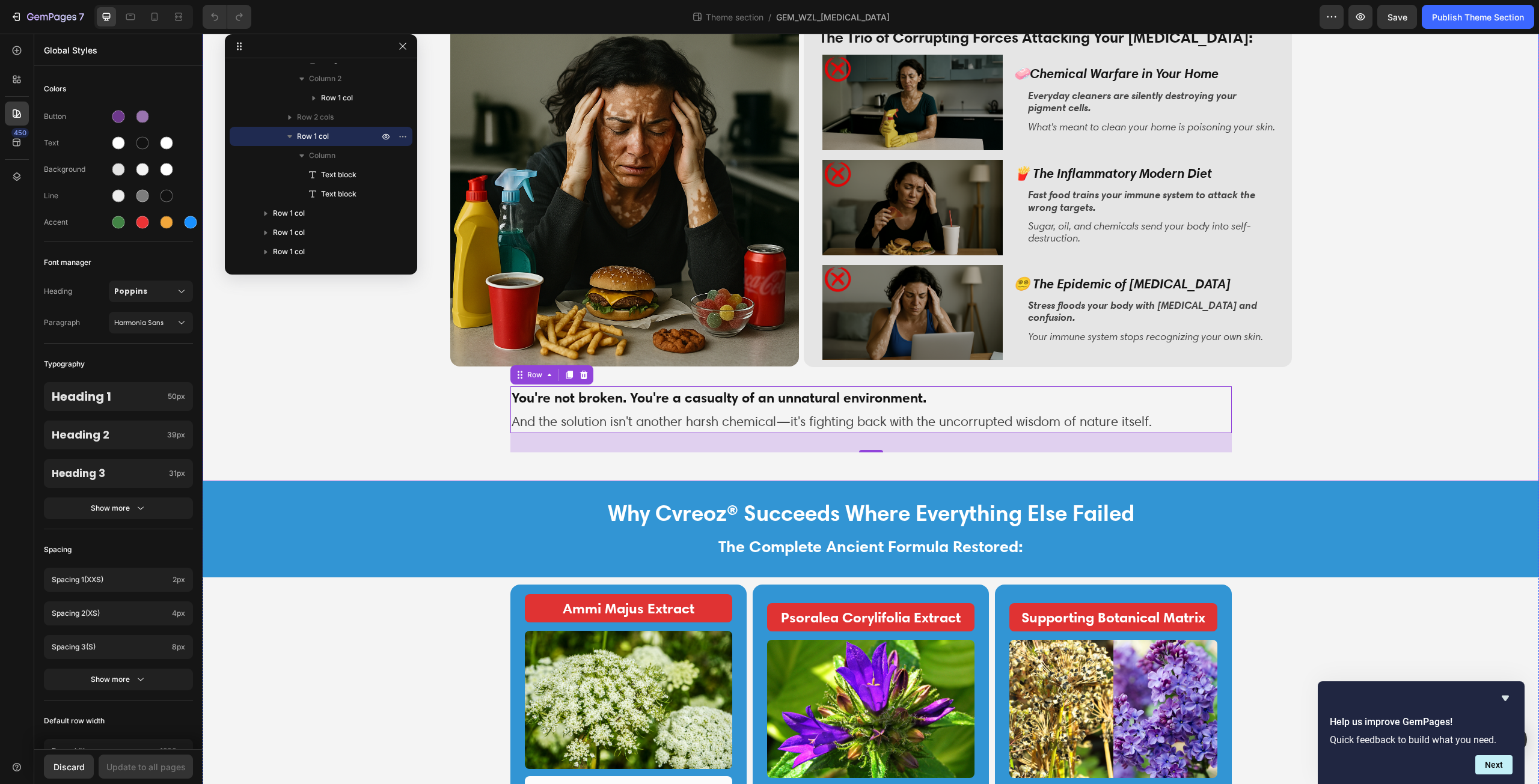
scroll to position [1355, 0]
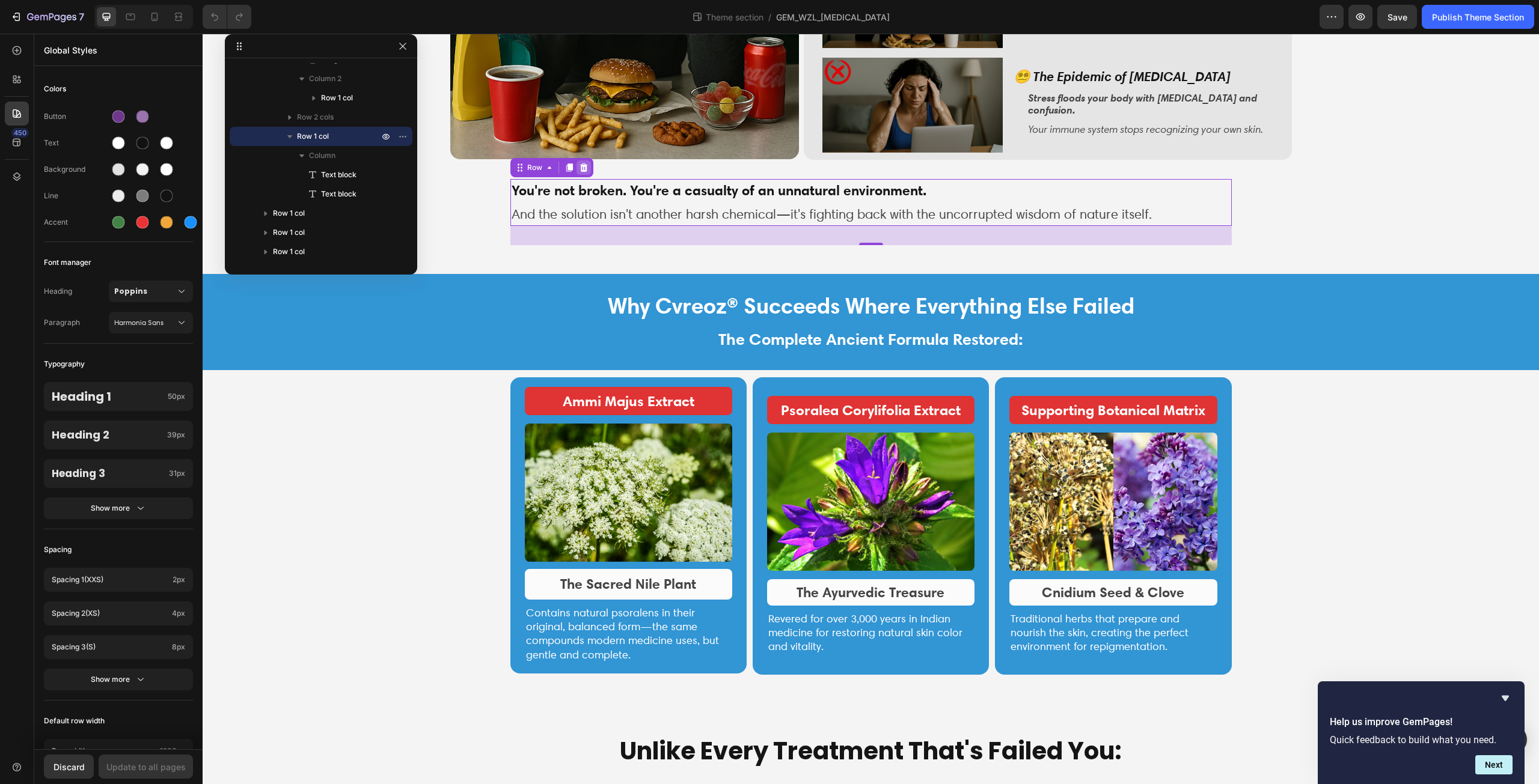
click at [583, 163] on icon at bounding box center [584, 167] width 9 height 9
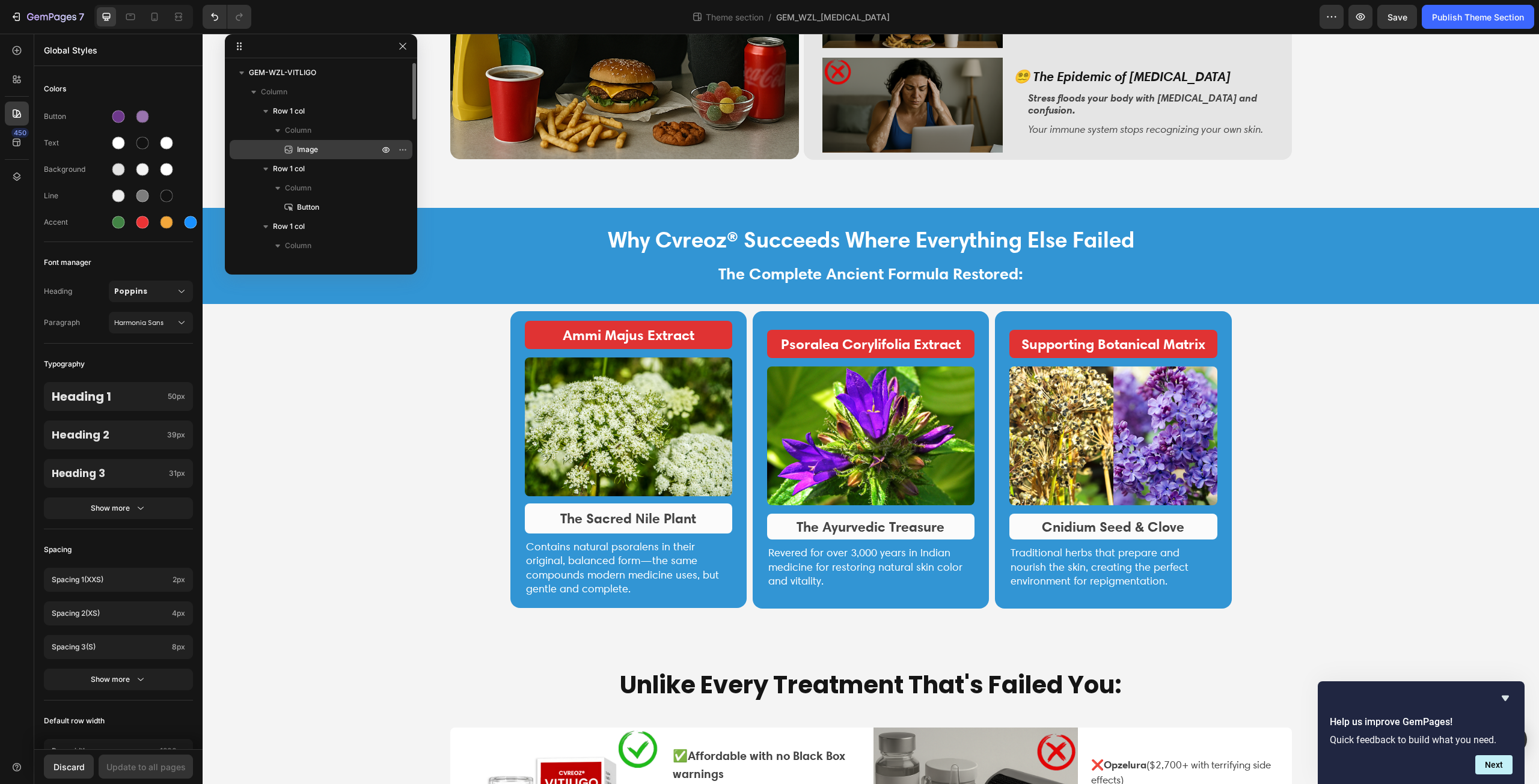
scroll to position [994, 0]
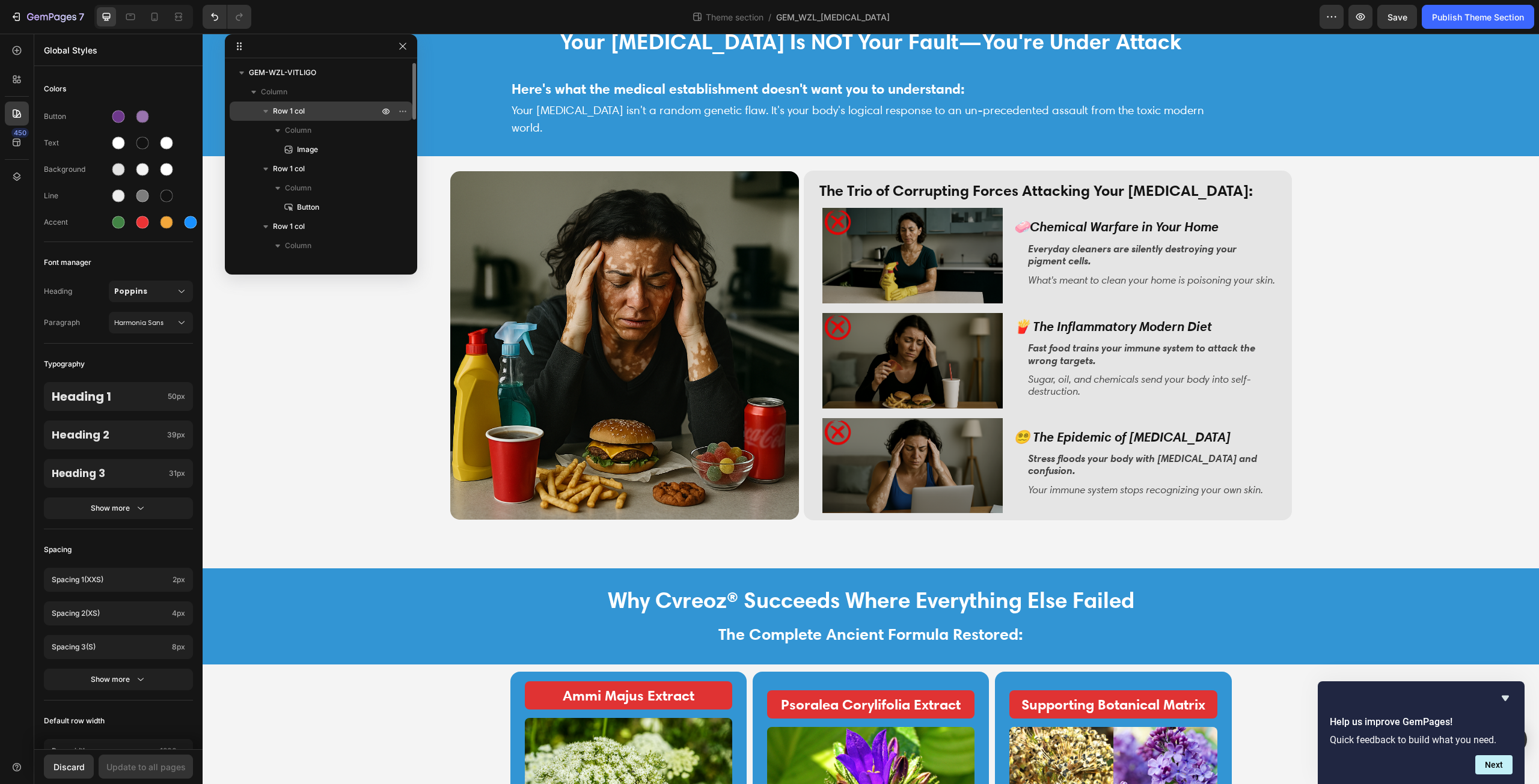
click at [303, 114] on span "Row 1 col" at bounding box center [289, 111] width 32 height 12
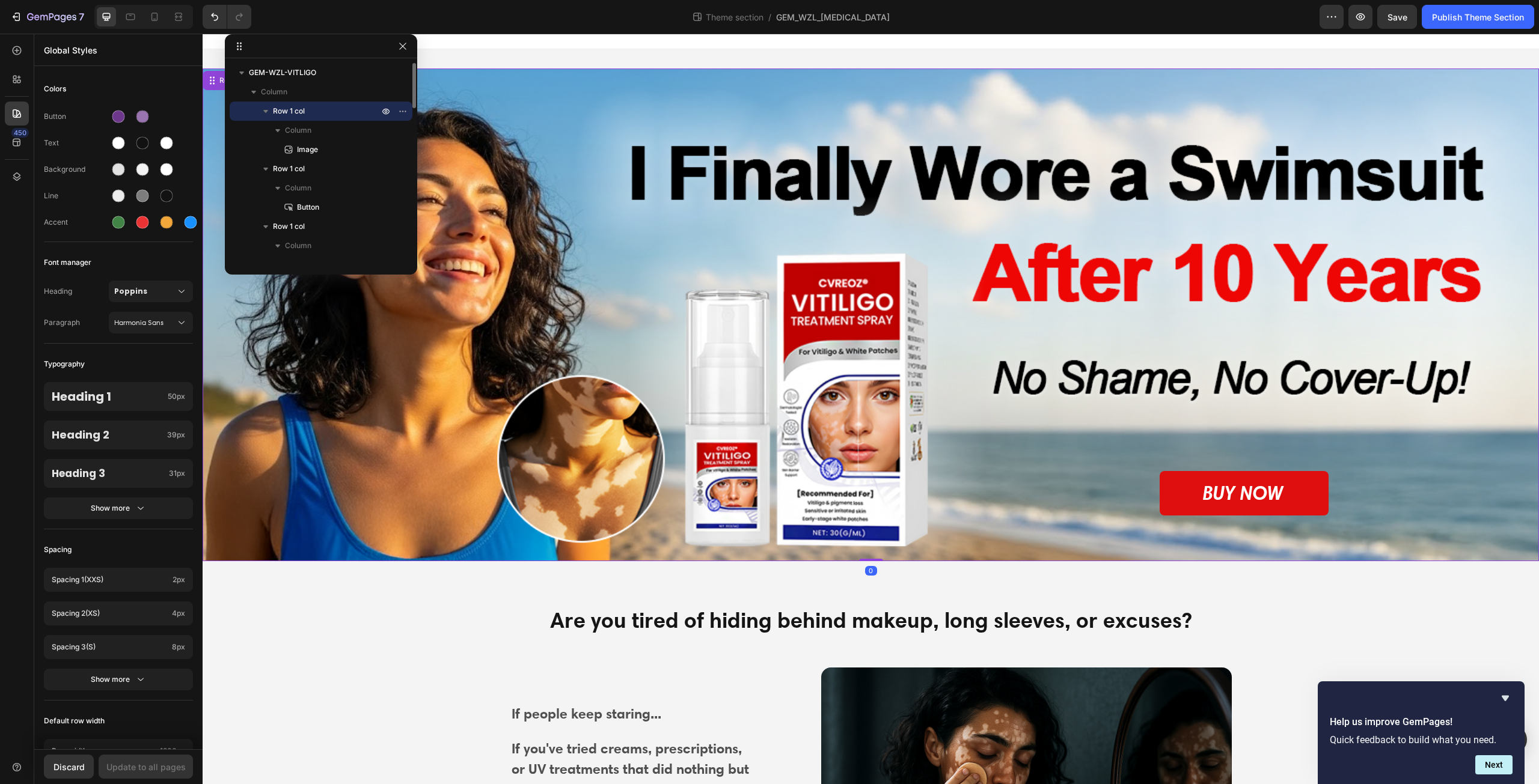
scroll to position [1, 0]
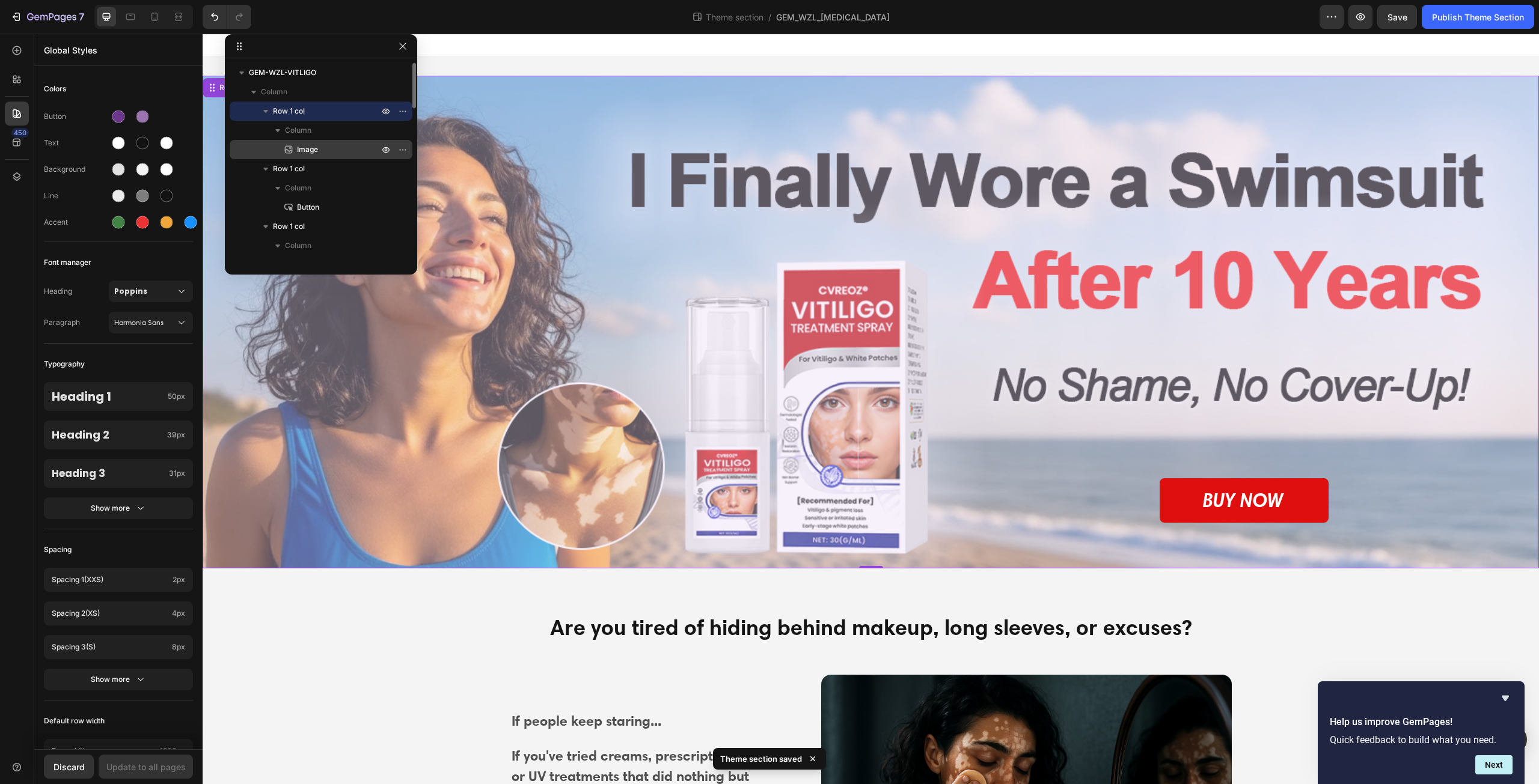
click at [316, 149] on span "Image" at bounding box center [307, 149] width 21 height 12
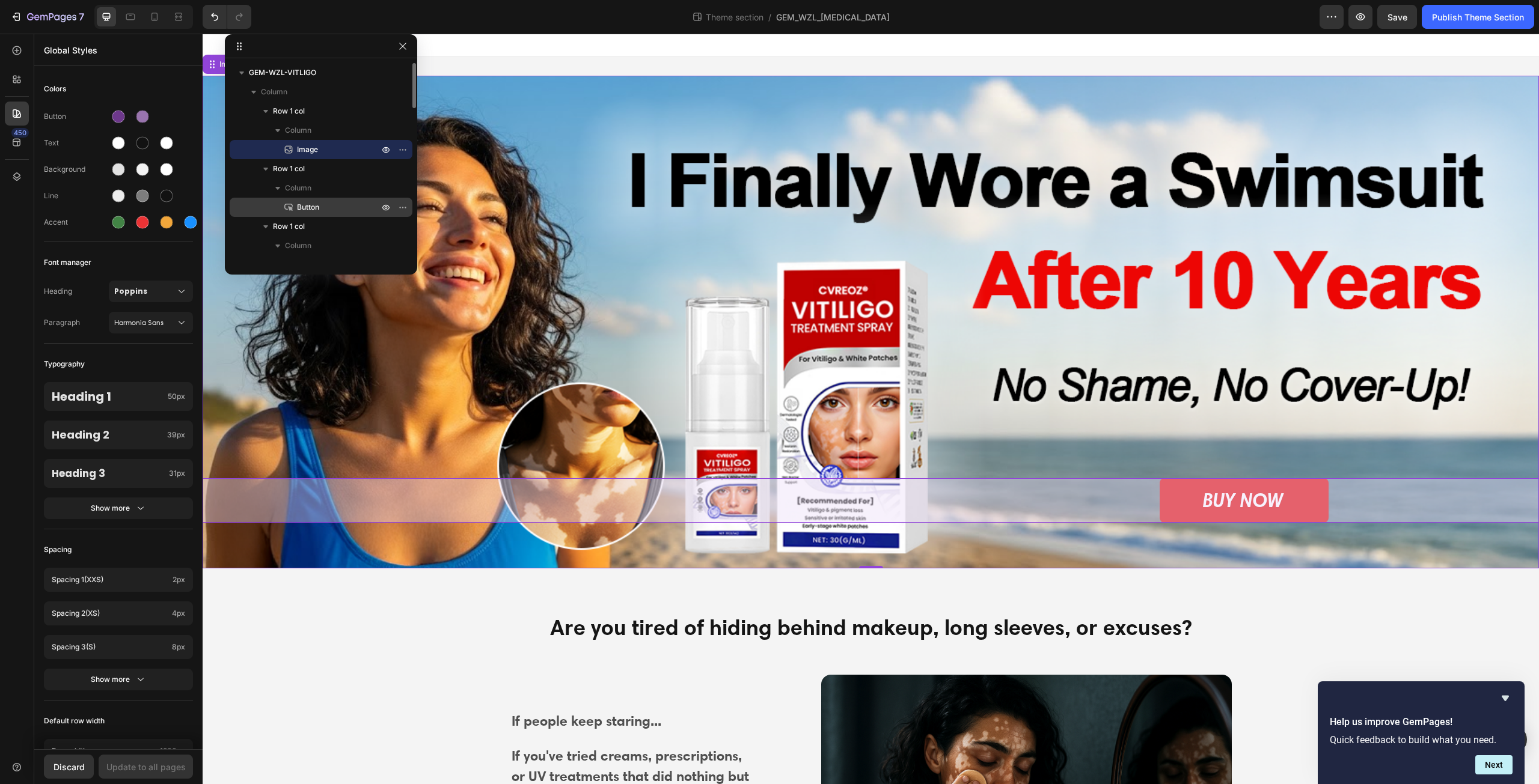
click at [311, 205] on span "Button" at bounding box center [308, 207] width 22 height 12
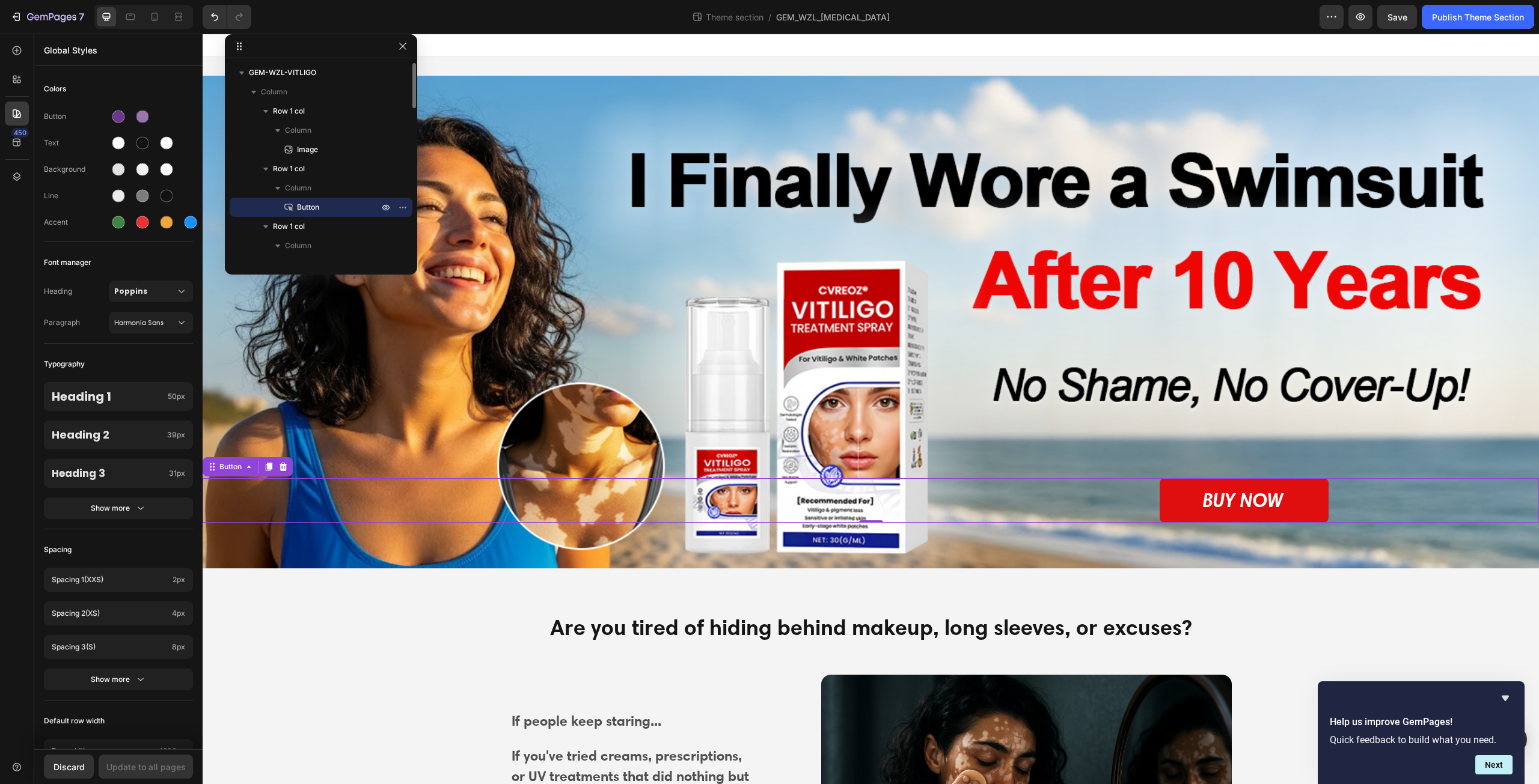
scroll to position [60, 0]
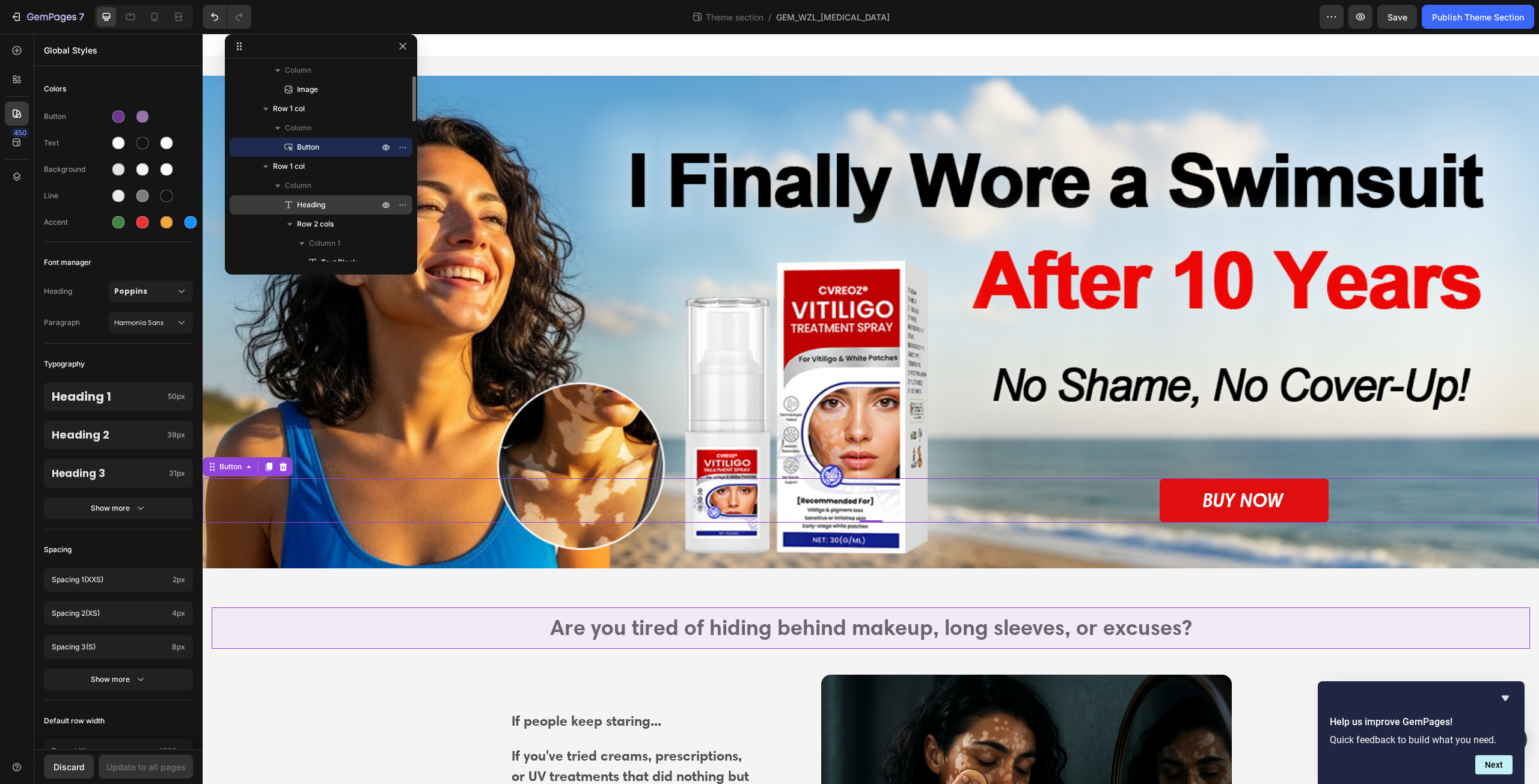
click at [334, 208] on p "Heading" at bounding box center [324, 204] width 84 height 12
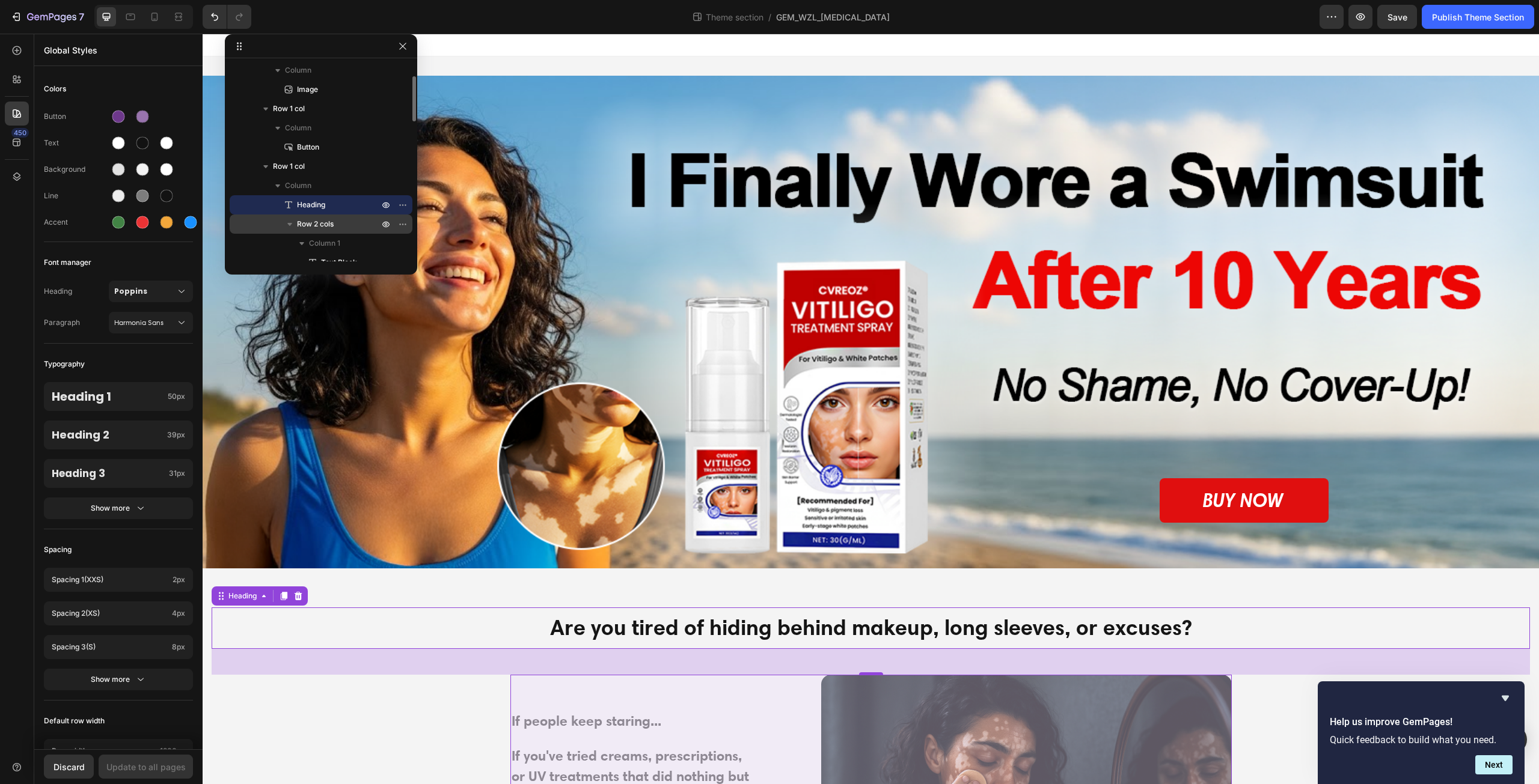
click at [337, 225] on p "Row 2 cols" at bounding box center [339, 224] width 84 height 12
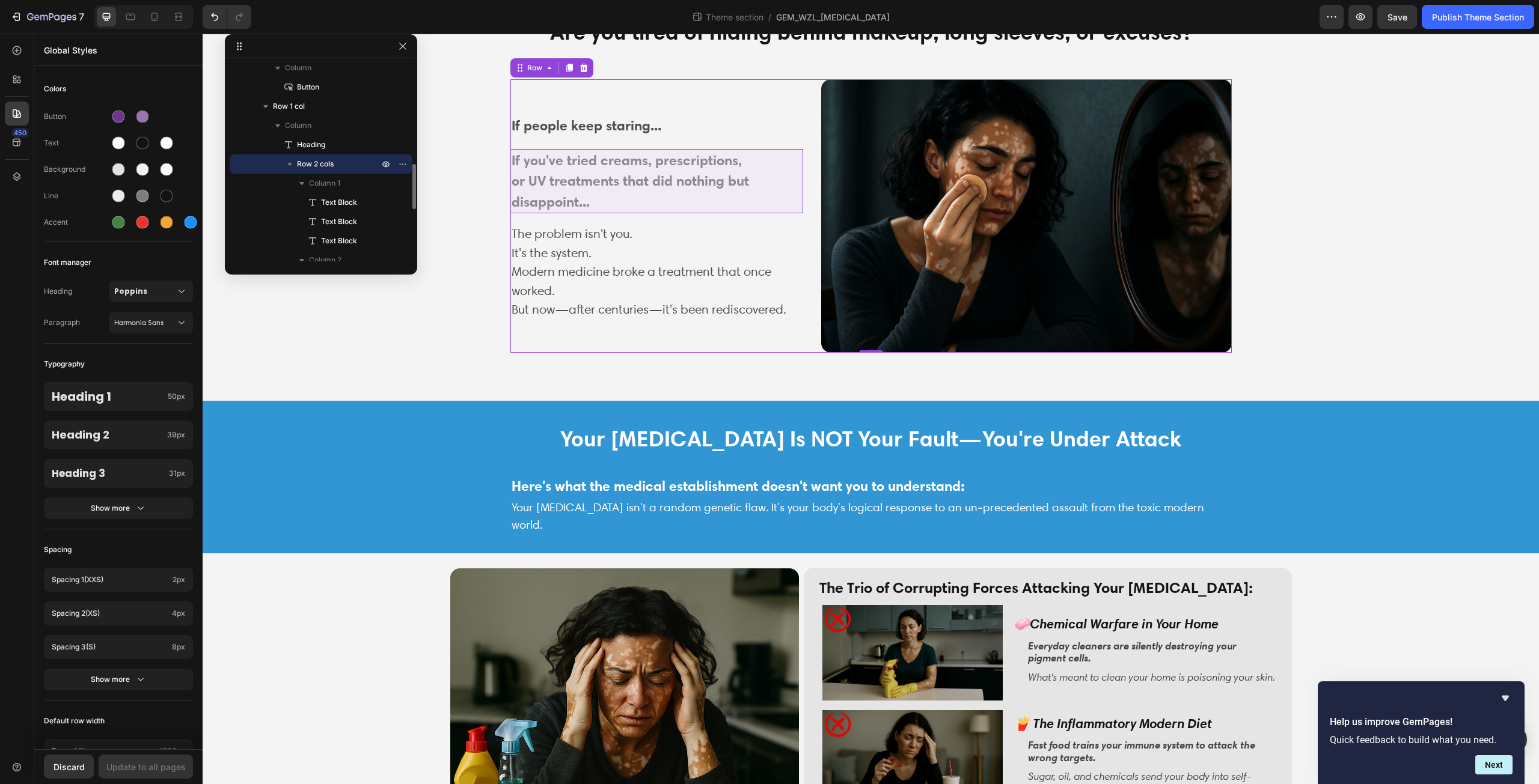
scroll to position [180, 0]
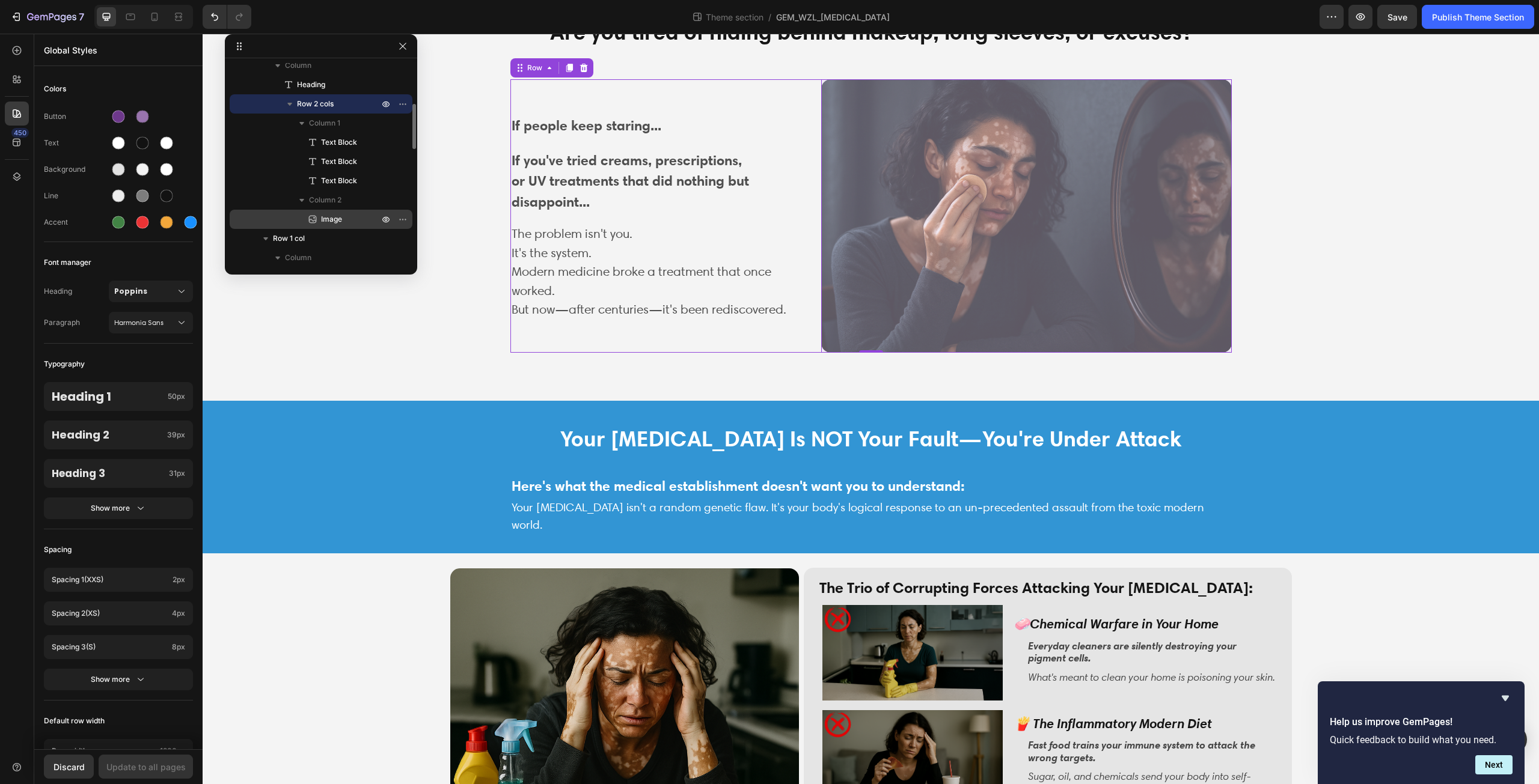
click at [337, 225] on span "Image" at bounding box center [331, 219] width 21 height 12
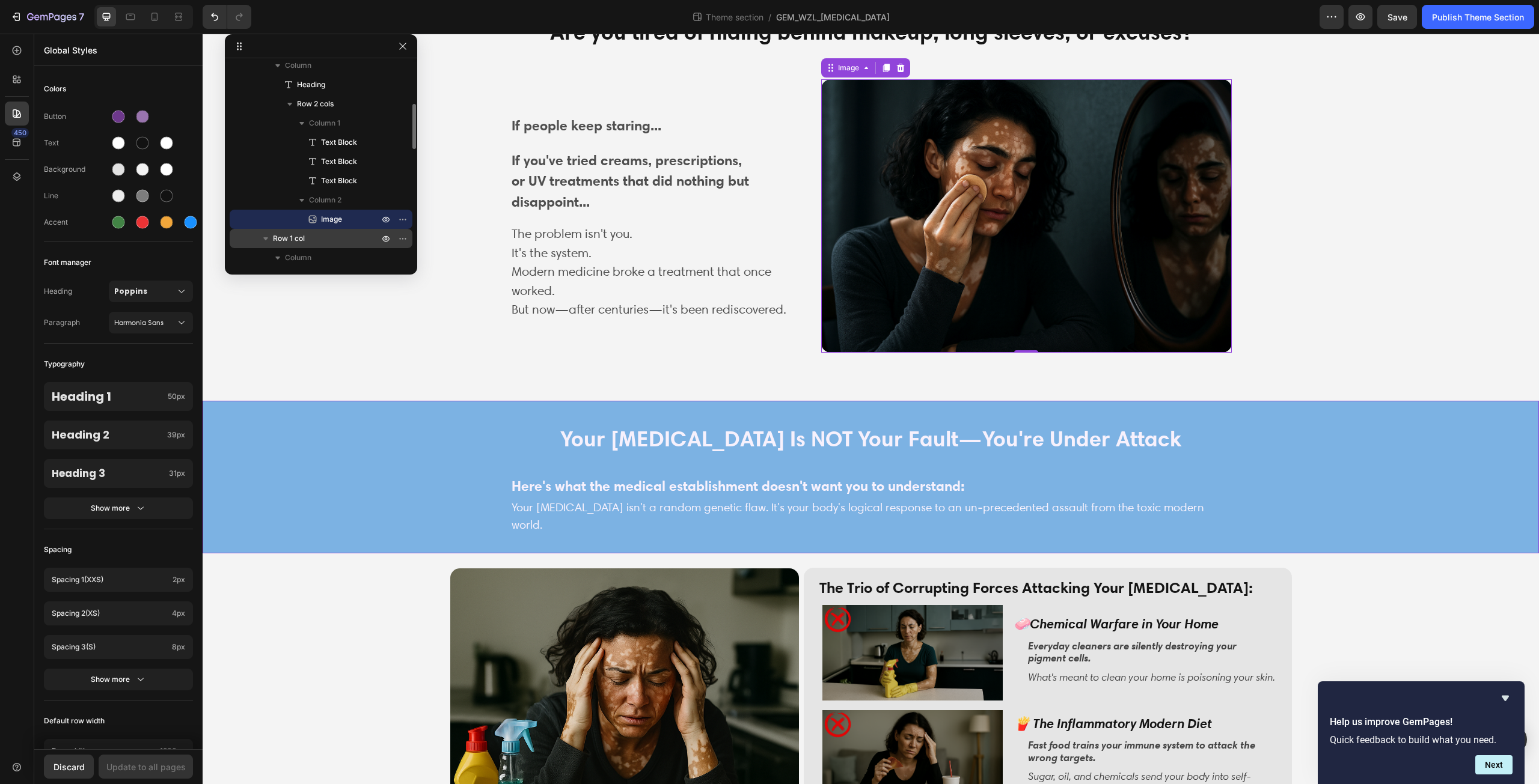
click at [262, 239] on icon "button" at bounding box center [265, 239] width 12 height 12
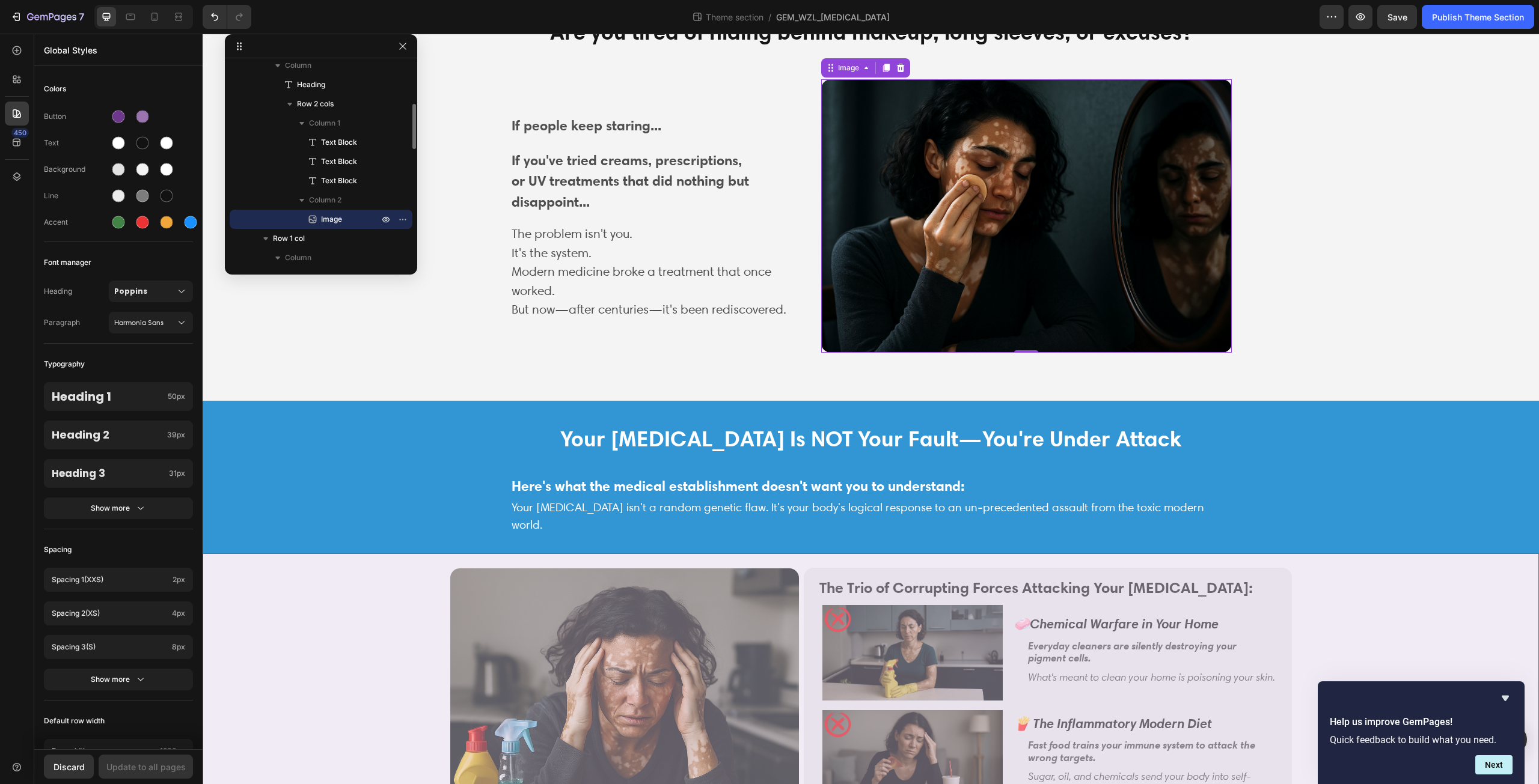
scroll to position [301, 0]
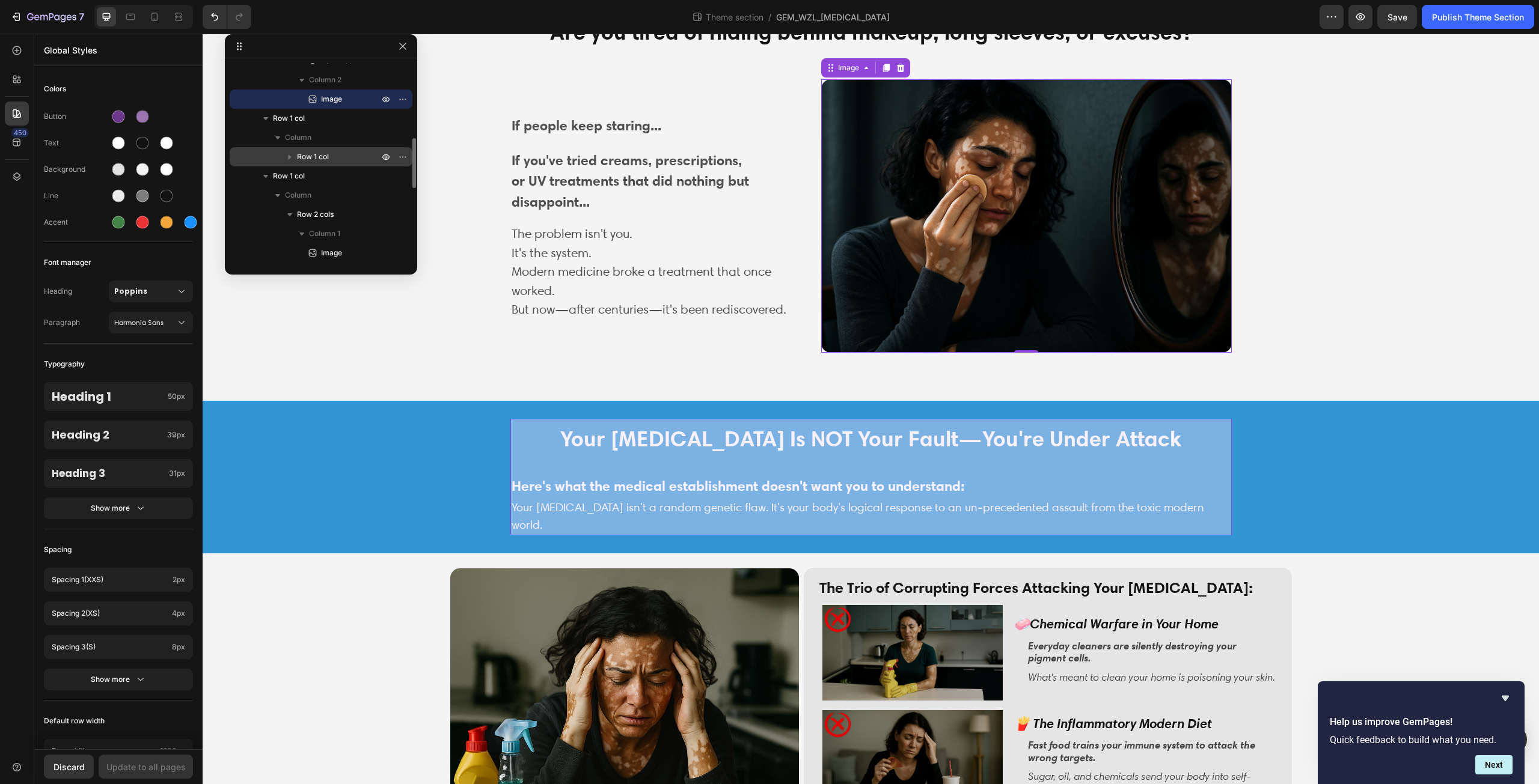
click at [329, 158] on p "Row 1 col" at bounding box center [339, 156] width 84 height 12
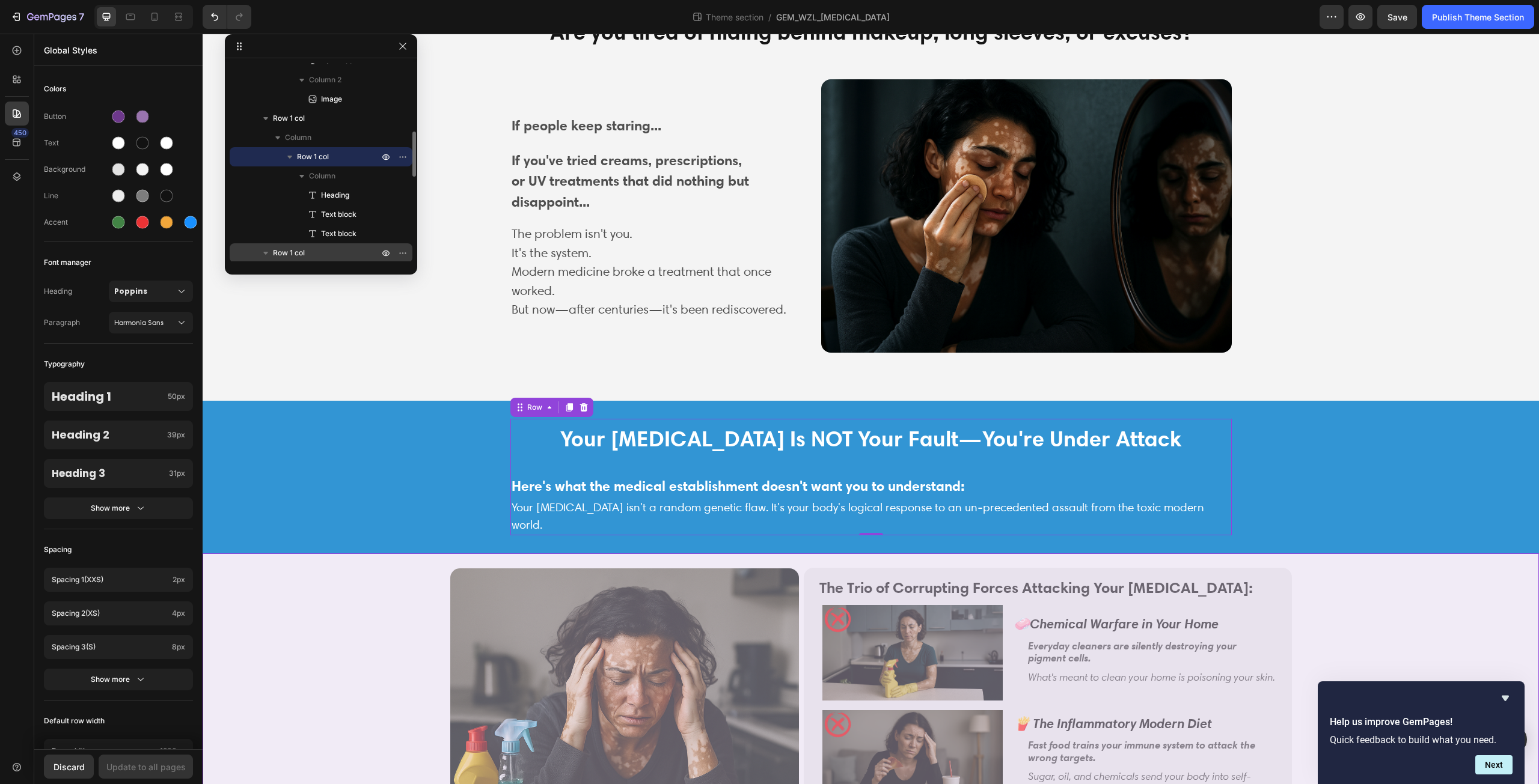
click at [324, 250] on p "Row 1 col" at bounding box center [327, 252] width 108 height 12
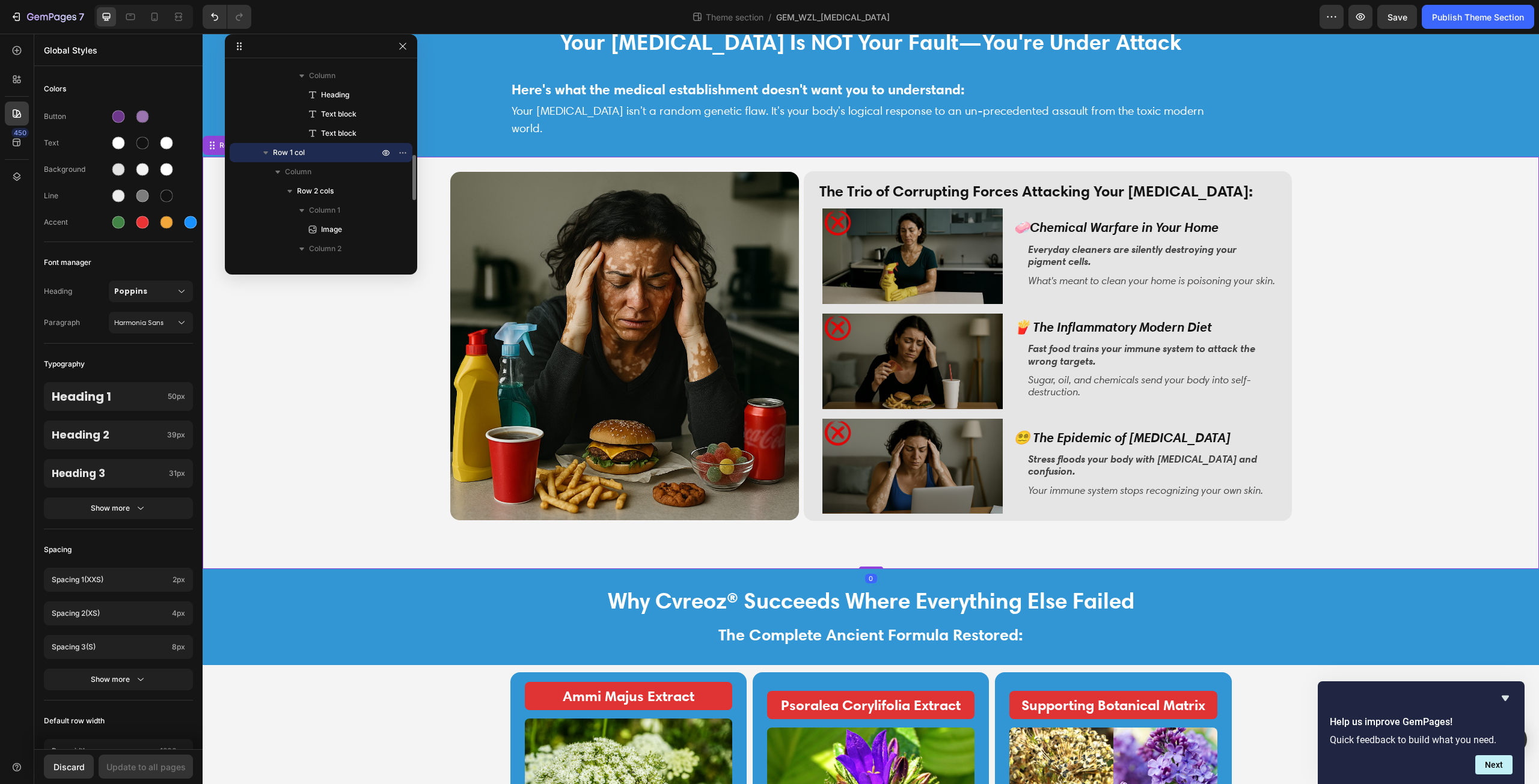
scroll to position [1054, 0]
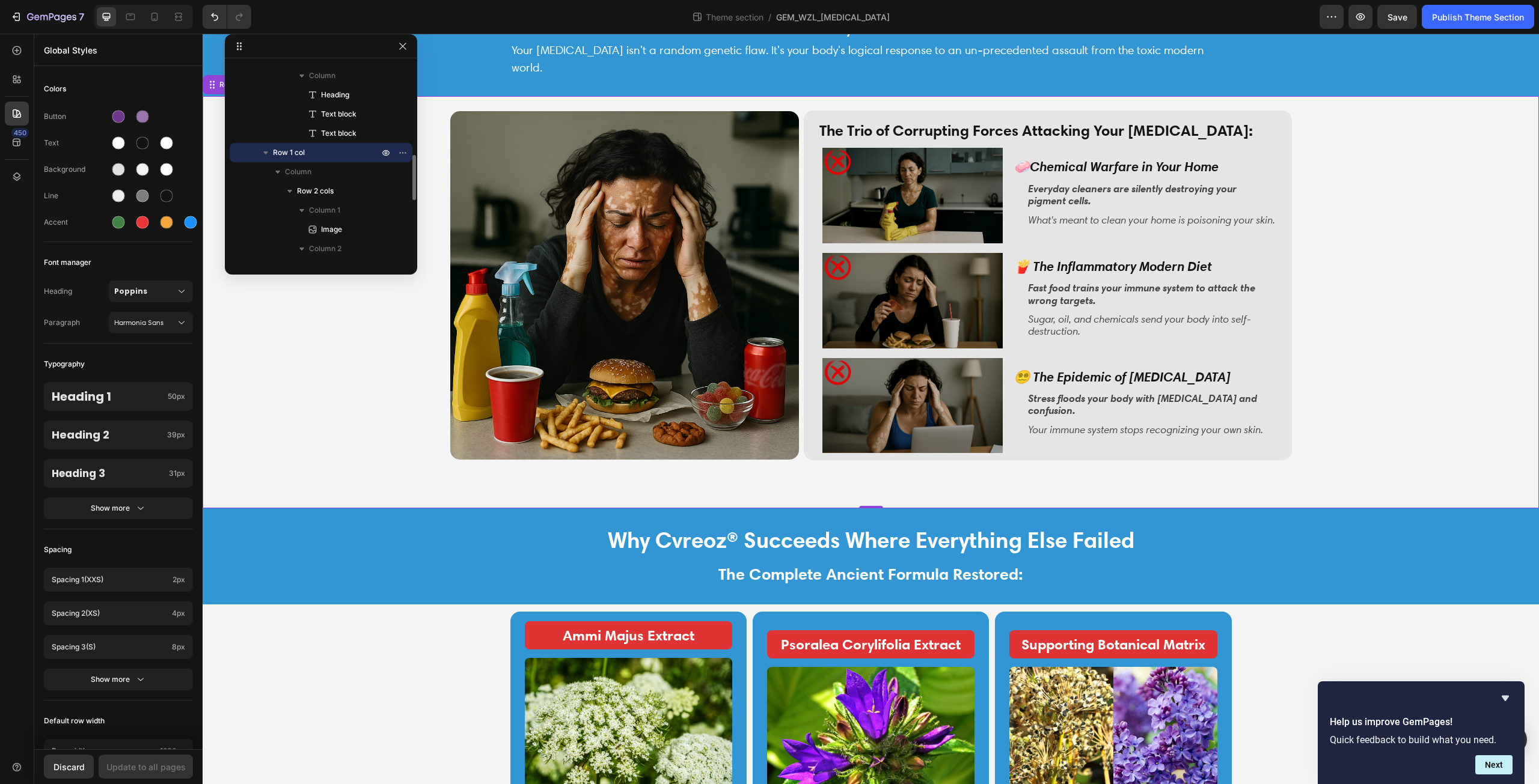
click at [346, 152] on p "Row 1 col" at bounding box center [327, 152] width 108 height 12
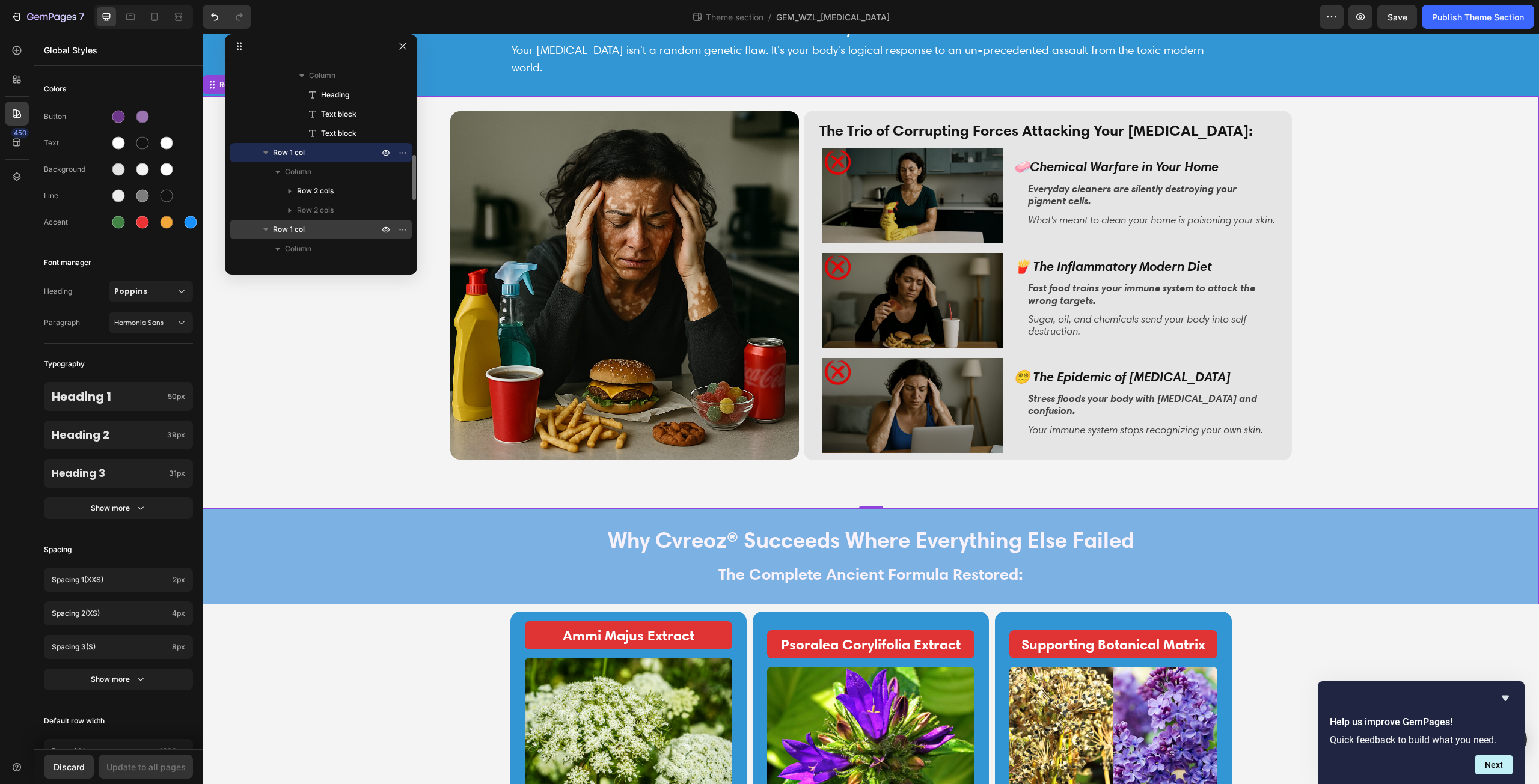
click at [336, 227] on p "Row 1 col" at bounding box center [327, 229] width 108 height 12
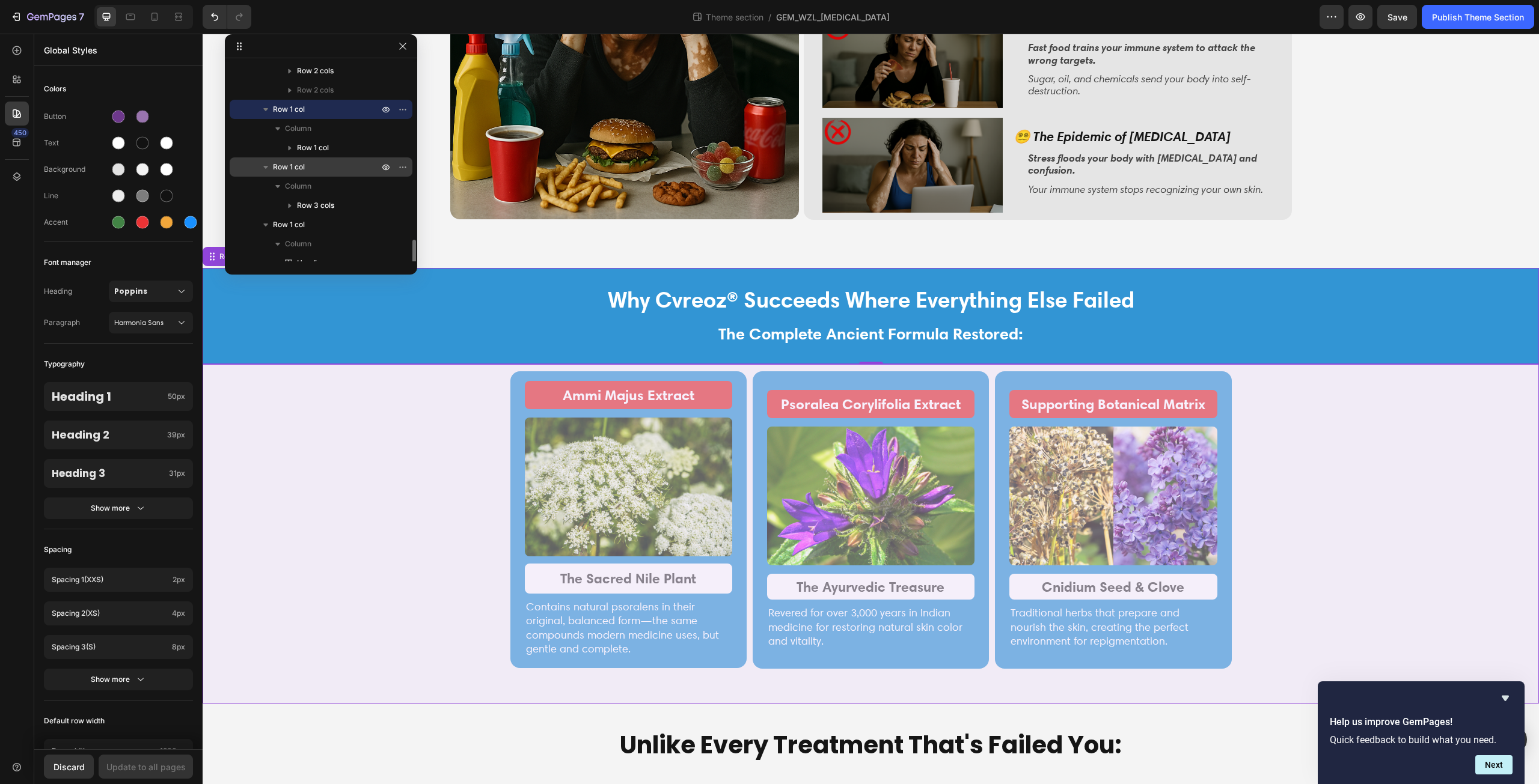
scroll to position [552, 0]
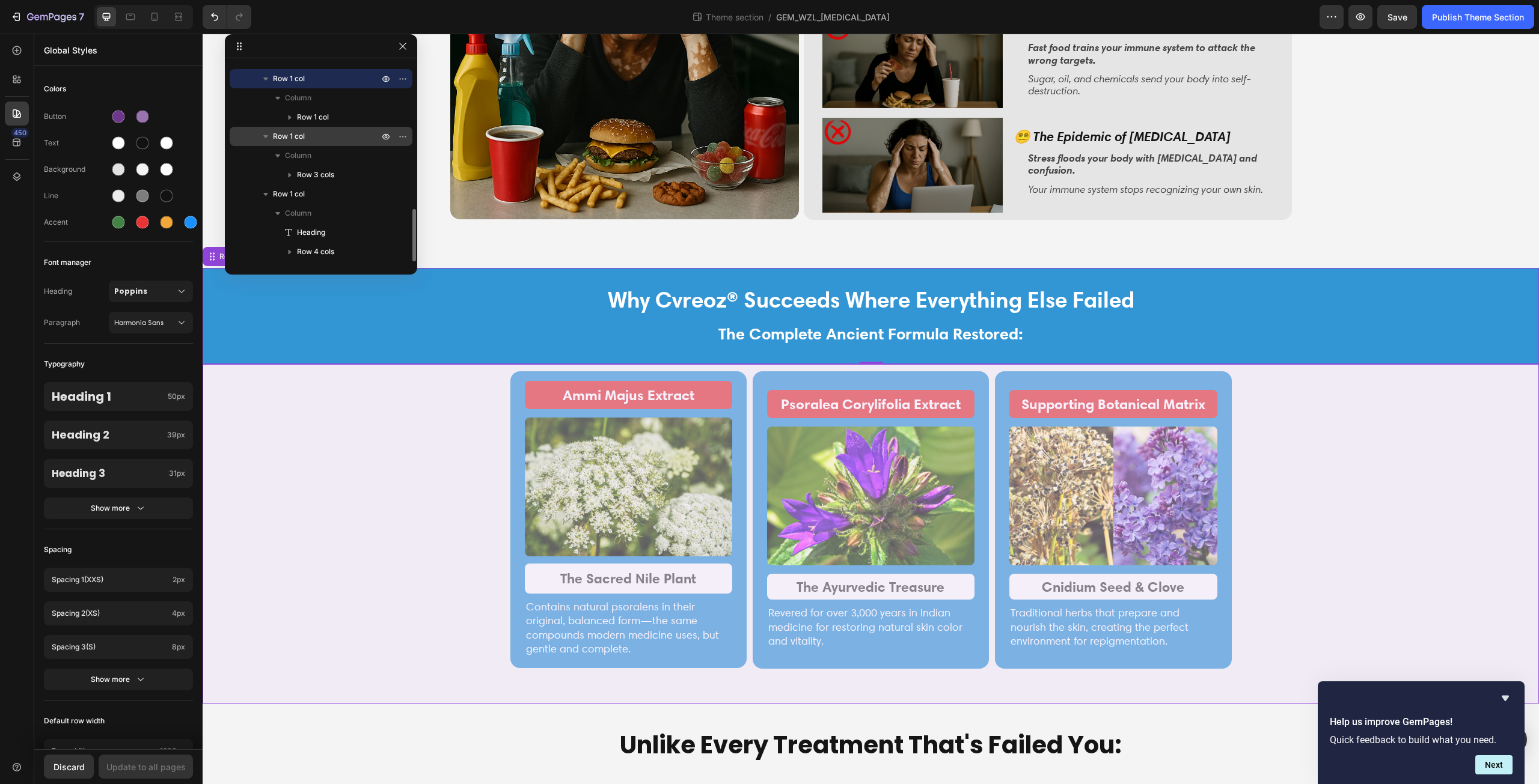
click at [330, 134] on p "Row 1 col" at bounding box center [327, 136] width 108 height 12
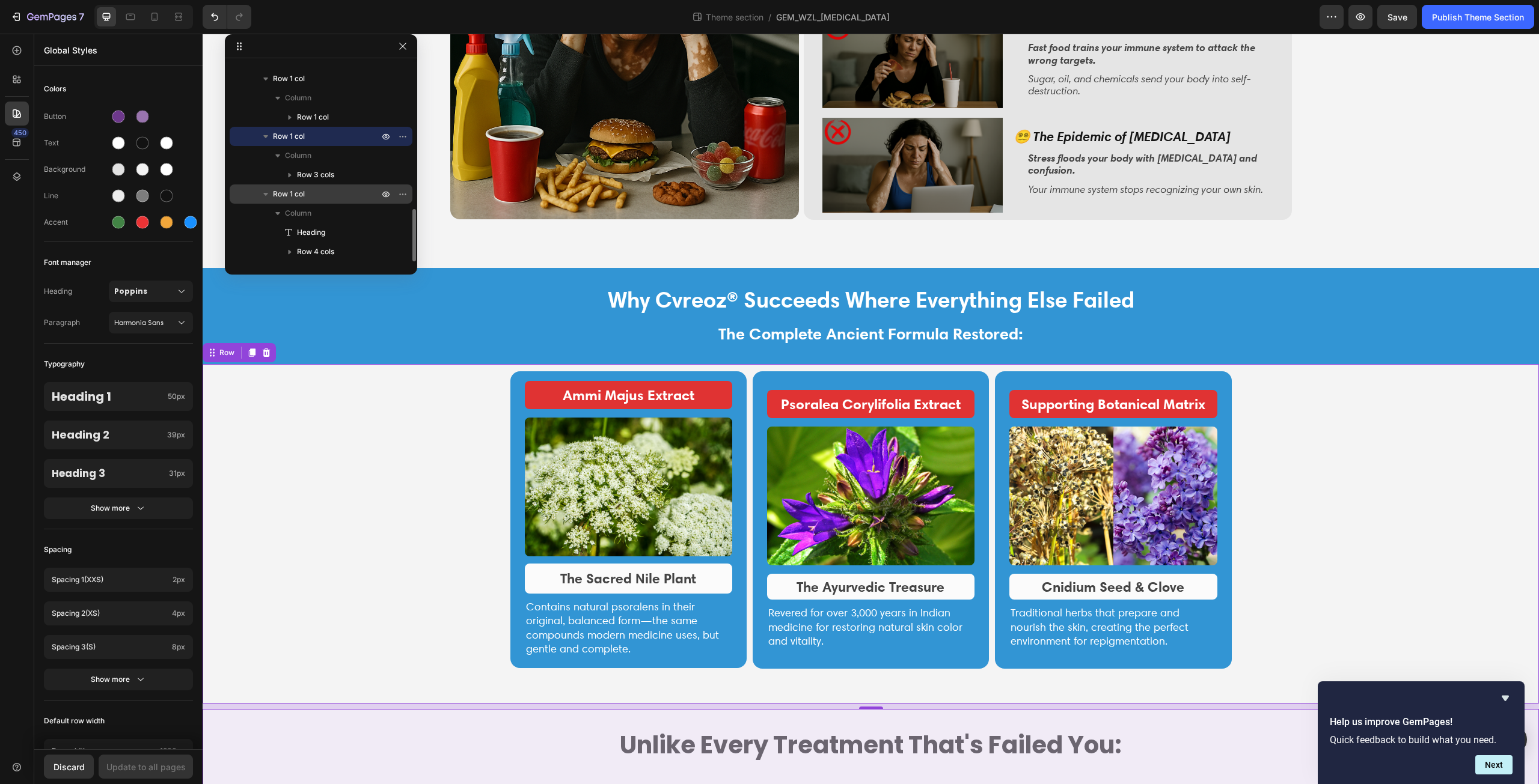
click at [303, 196] on span "Row 1 col" at bounding box center [289, 194] width 32 height 12
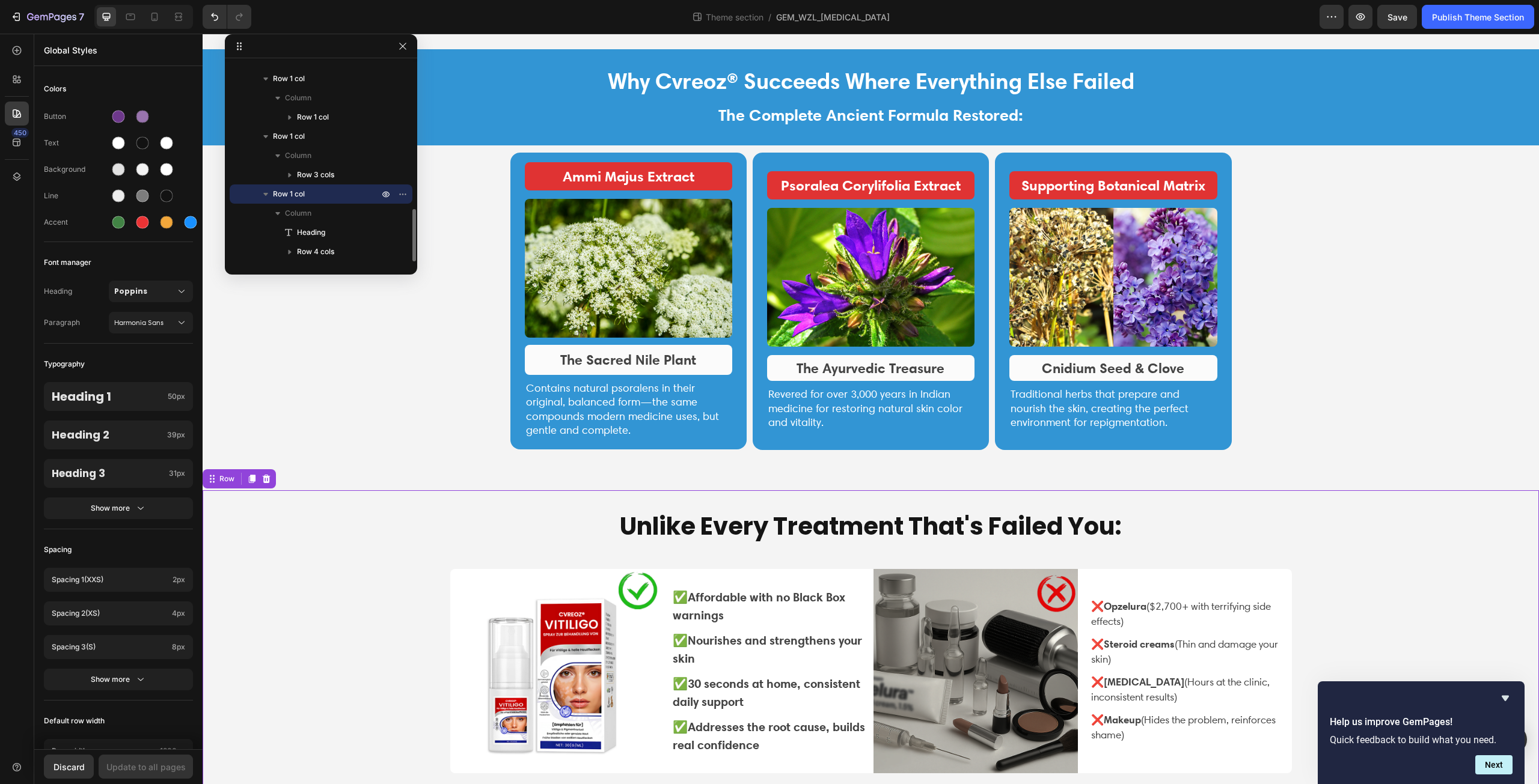
scroll to position [1521, 0]
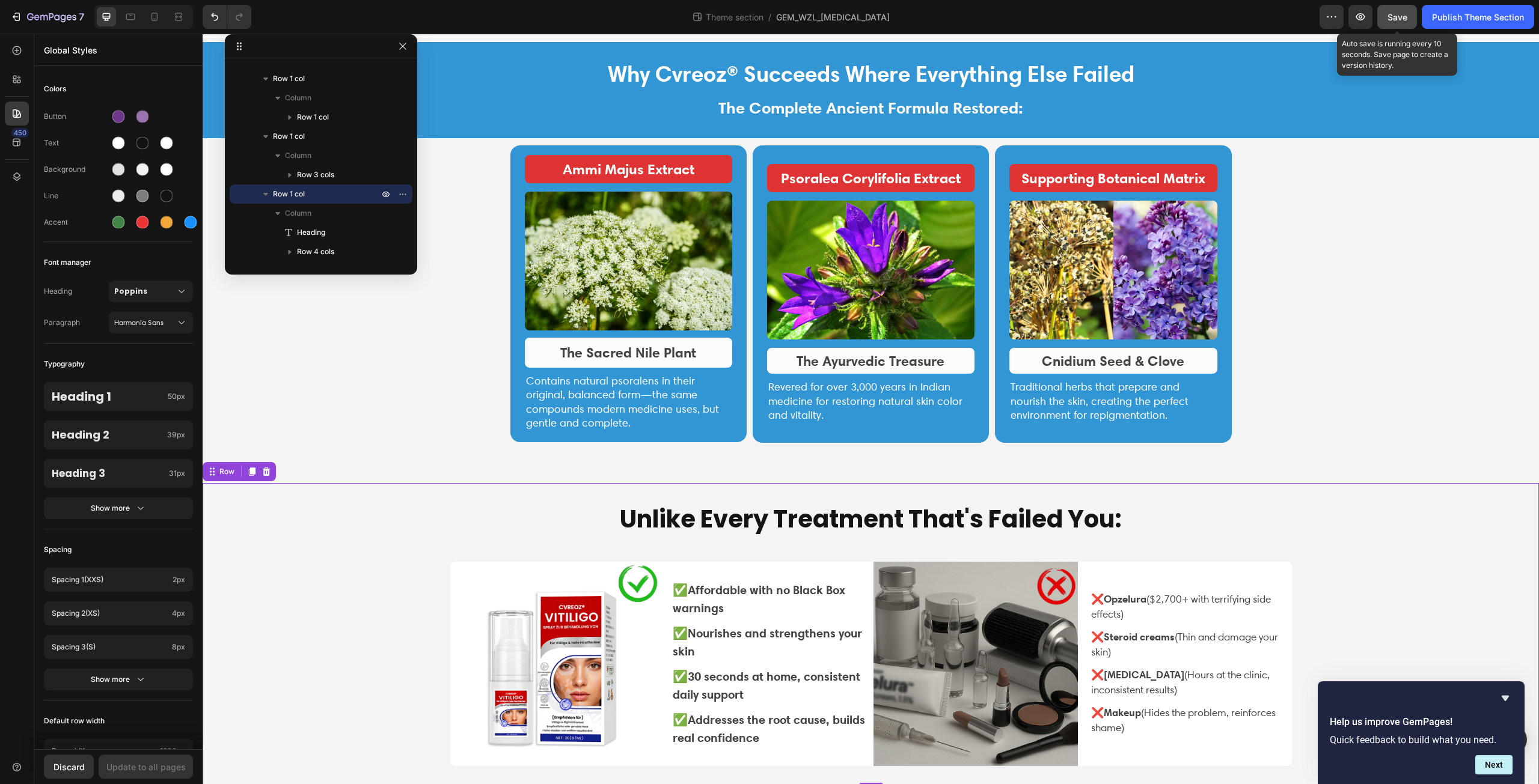
click at [1401, 18] on span "Save" at bounding box center [1397, 17] width 20 height 10
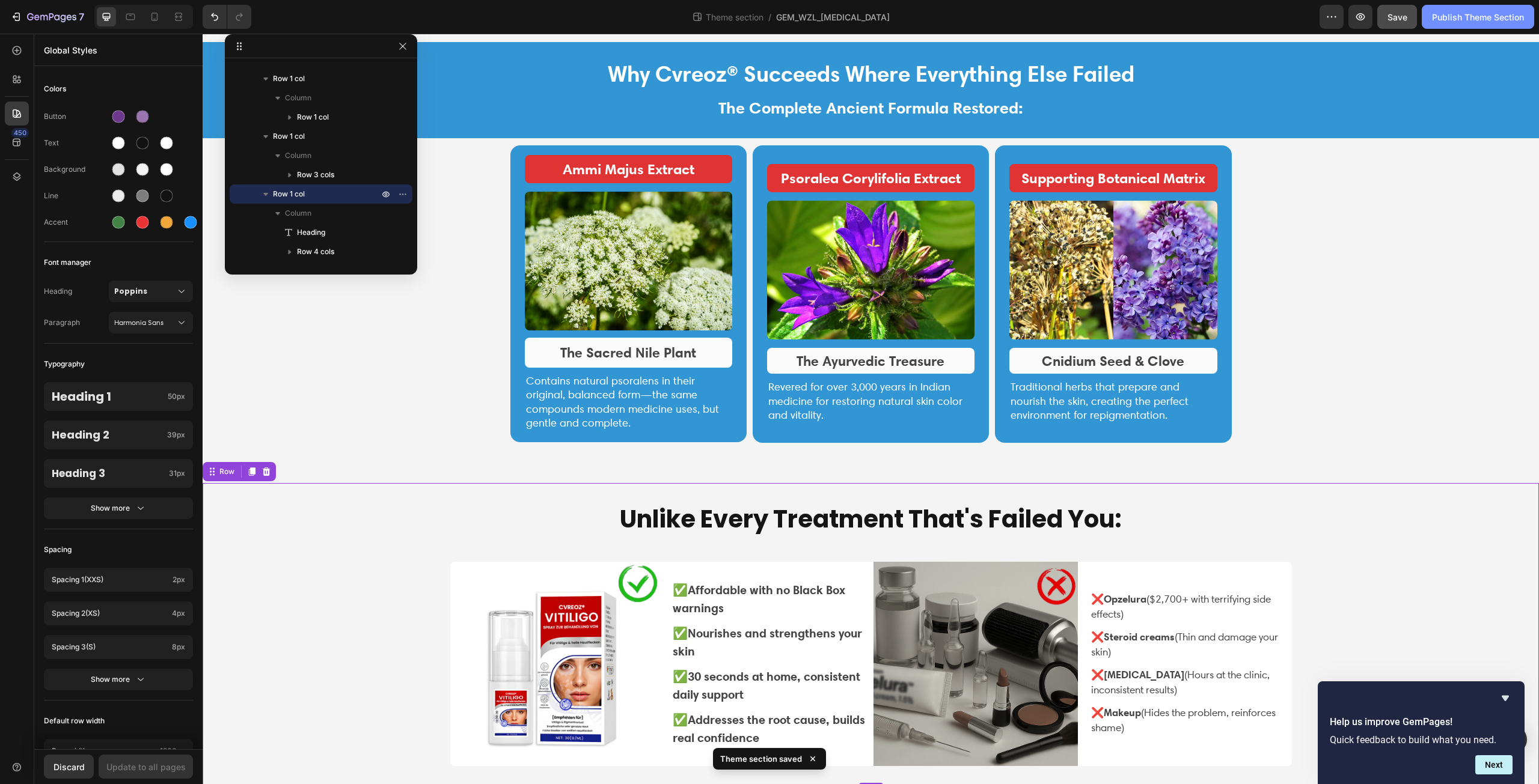
click at [1491, 16] on div "Publish Theme Section" at bounding box center [1478, 17] width 92 height 13
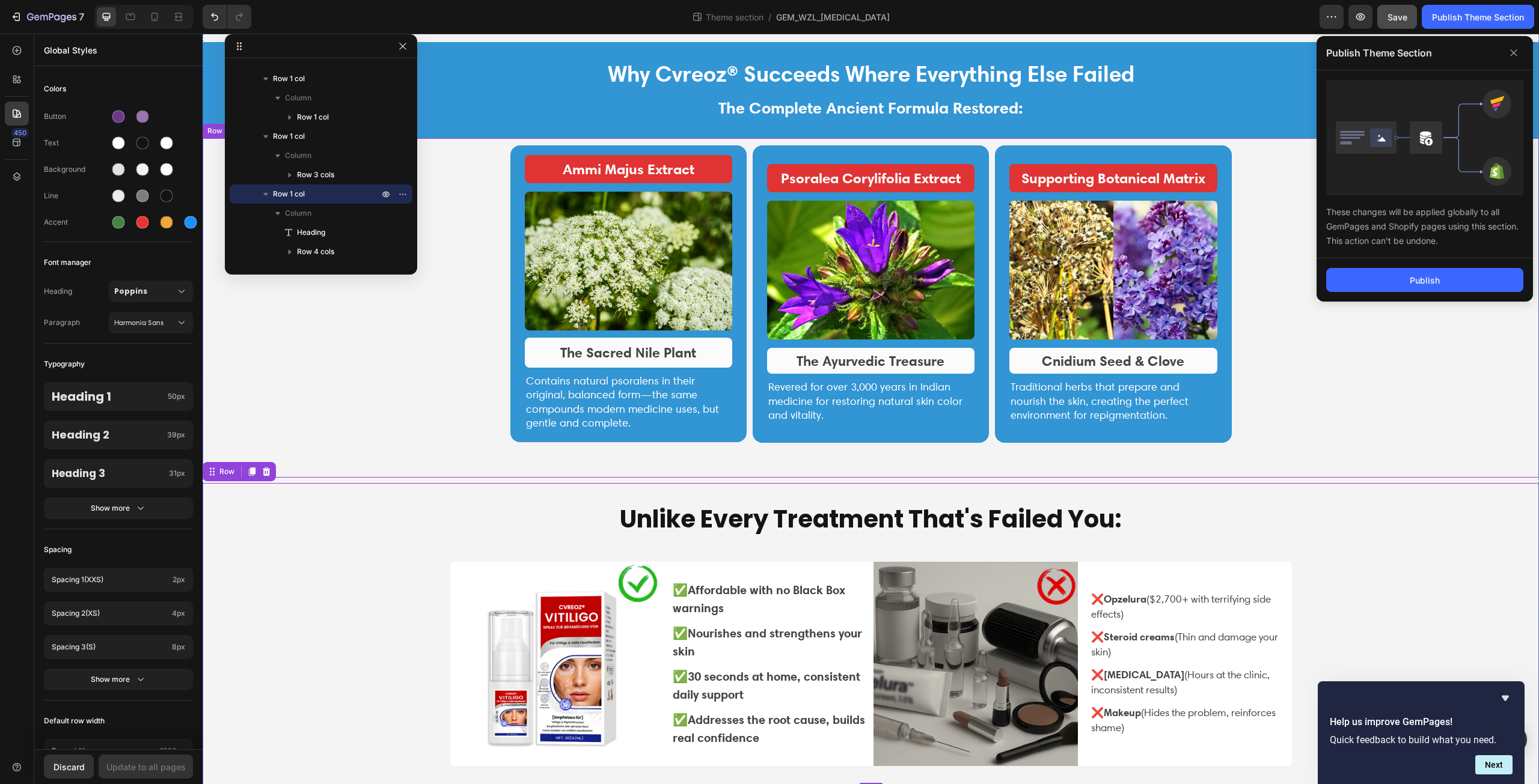
click at [1443, 351] on div "ammi majus extract Text Block Image The Sacred Nile Plant Text block Contains n…" at bounding box center [870, 307] width 1319 height 323
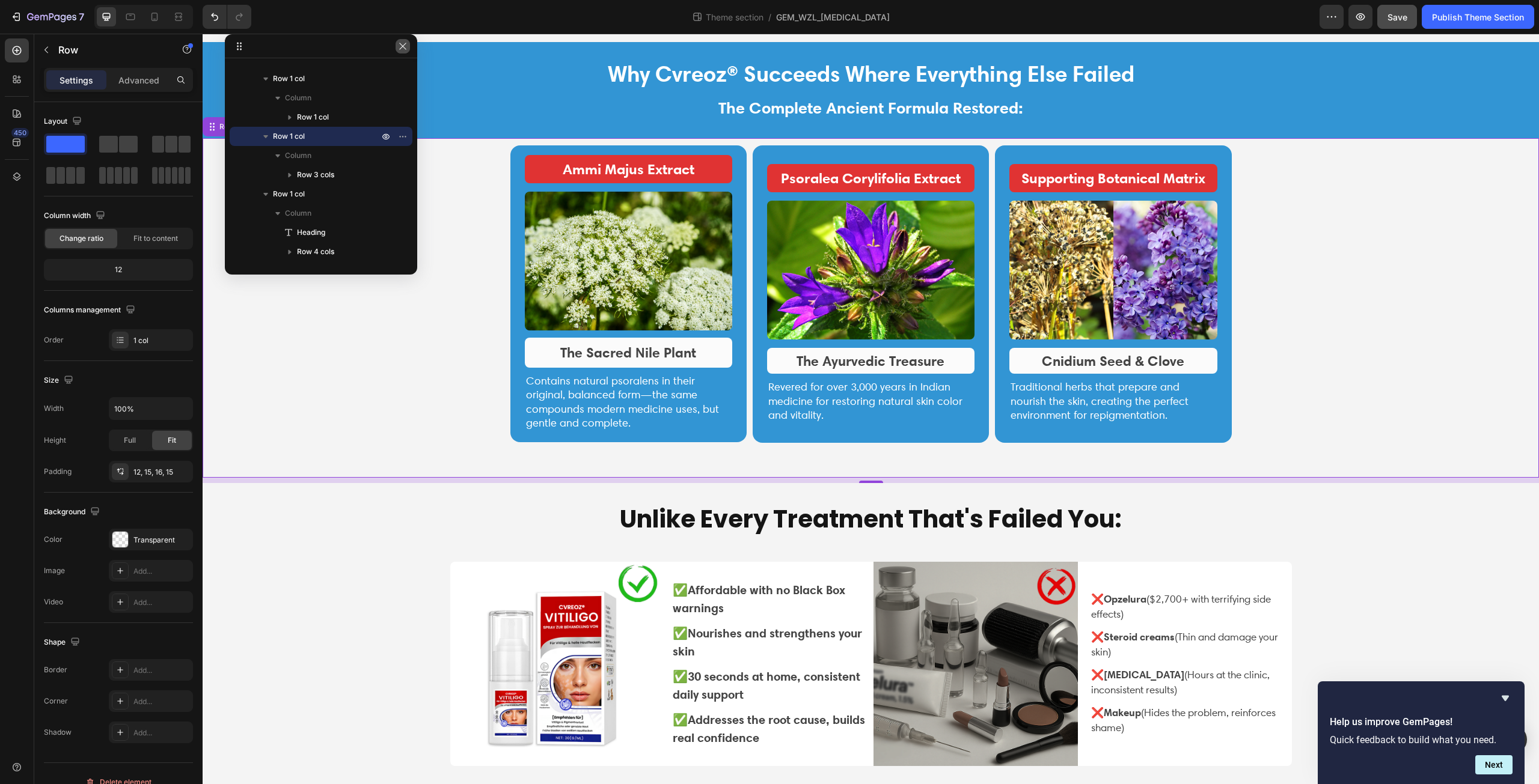
click at [400, 46] on icon "button" at bounding box center [403, 46] width 9 height 9
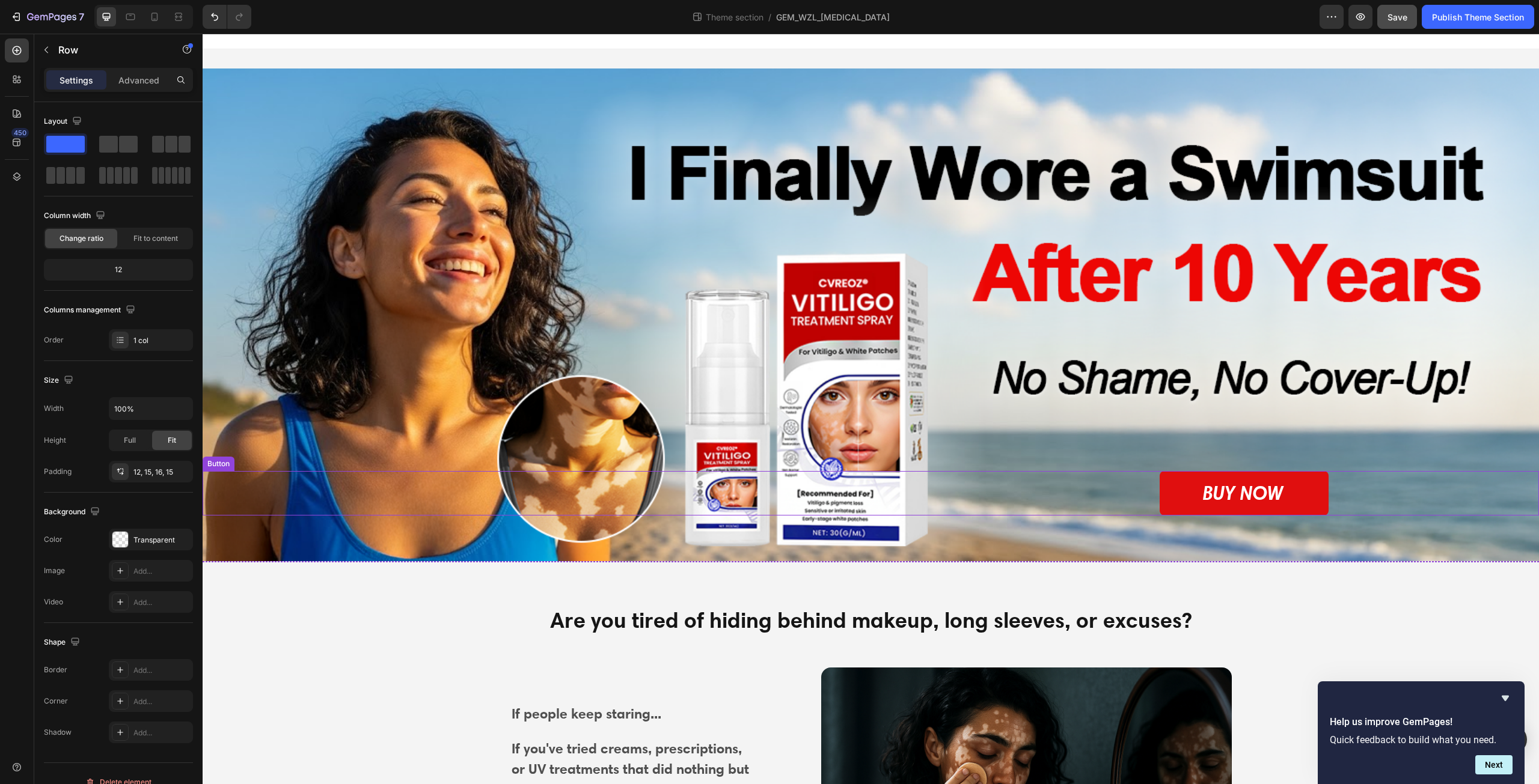
scroll to position [0, 0]
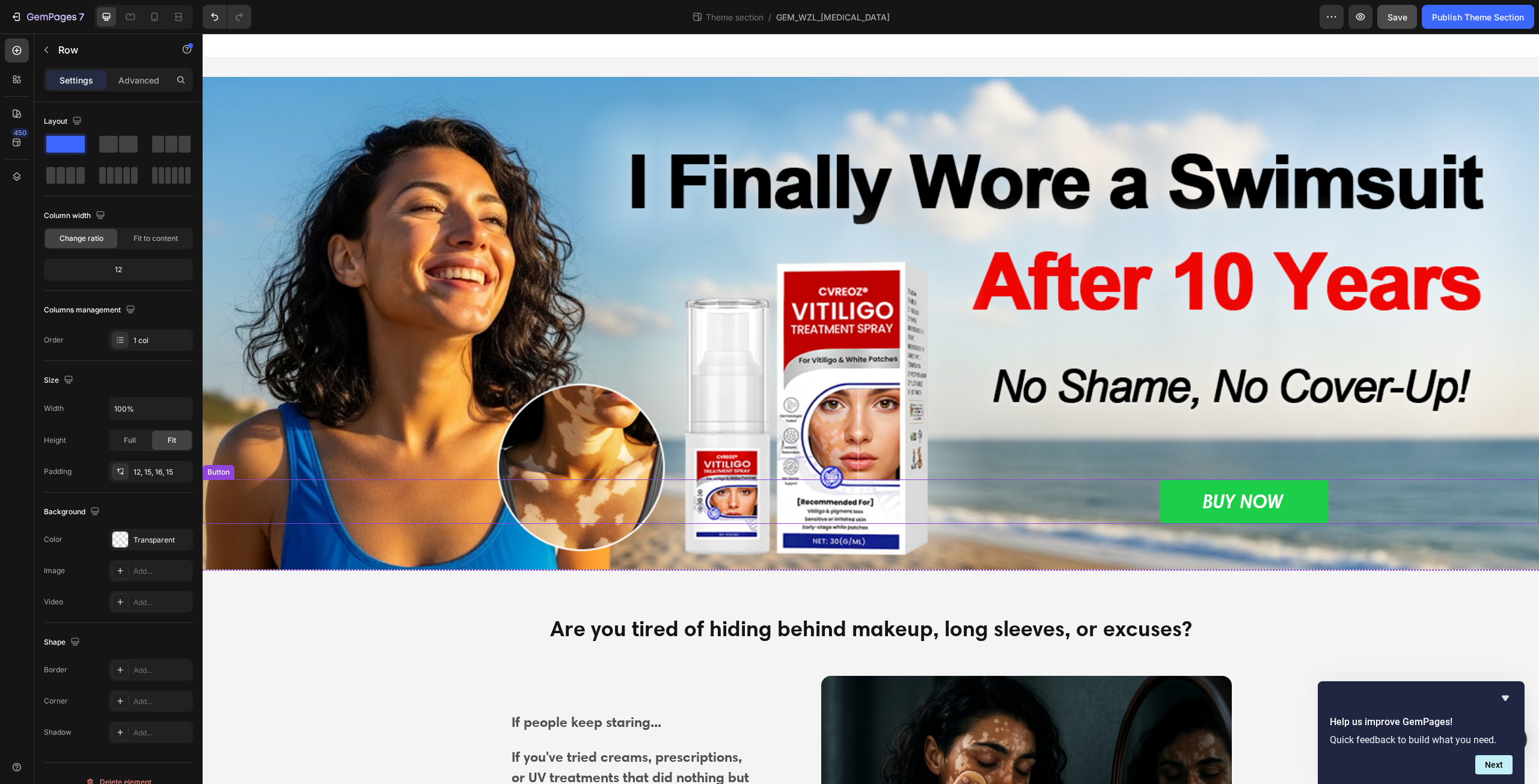
click at [1290, 494] on link "BUY NOW" at bounding box center [1244, 502] width 169 height 44
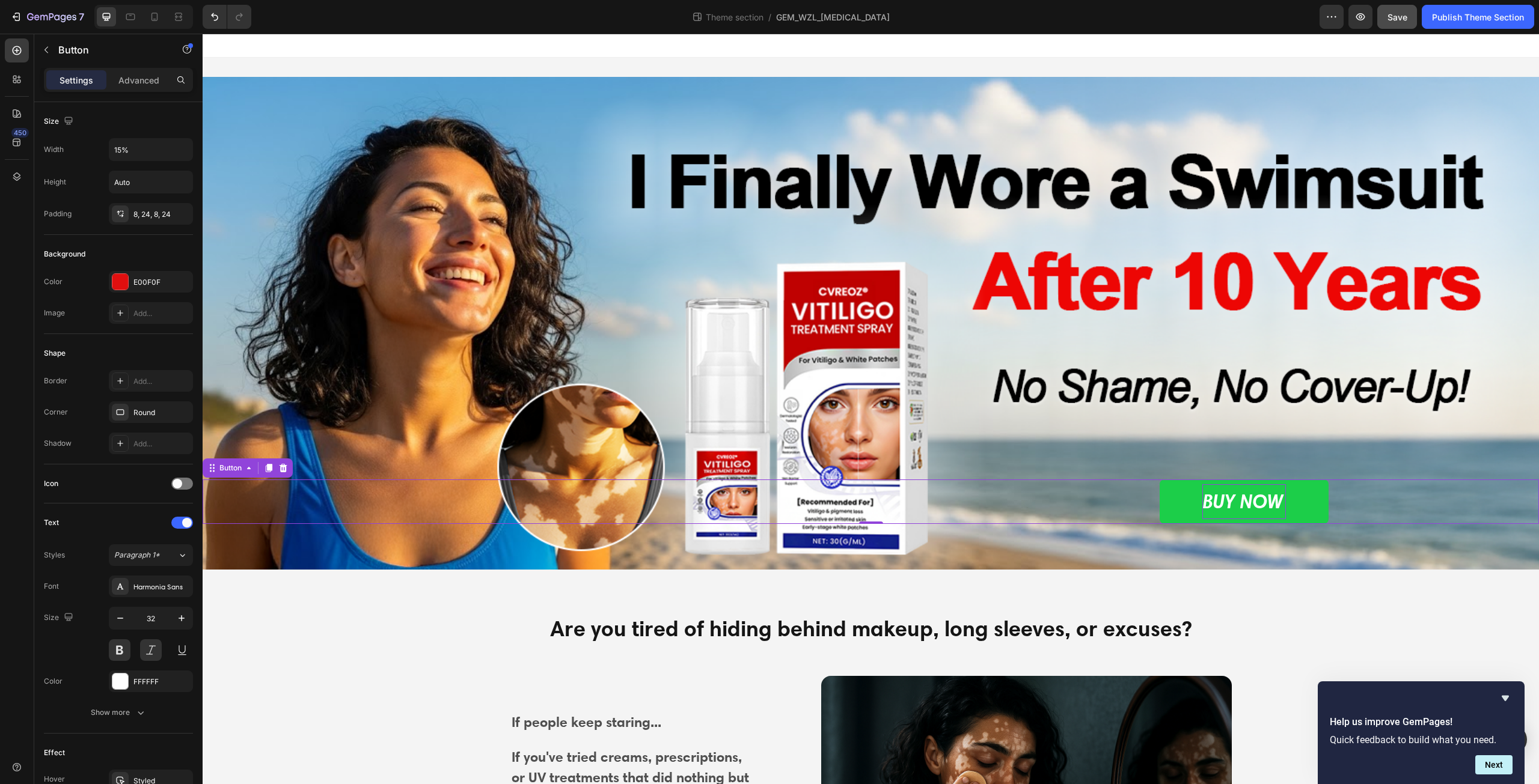
click at [1245, 494] on p "BUY NOW" at bounding box center [1244, 501] width 84 height 35
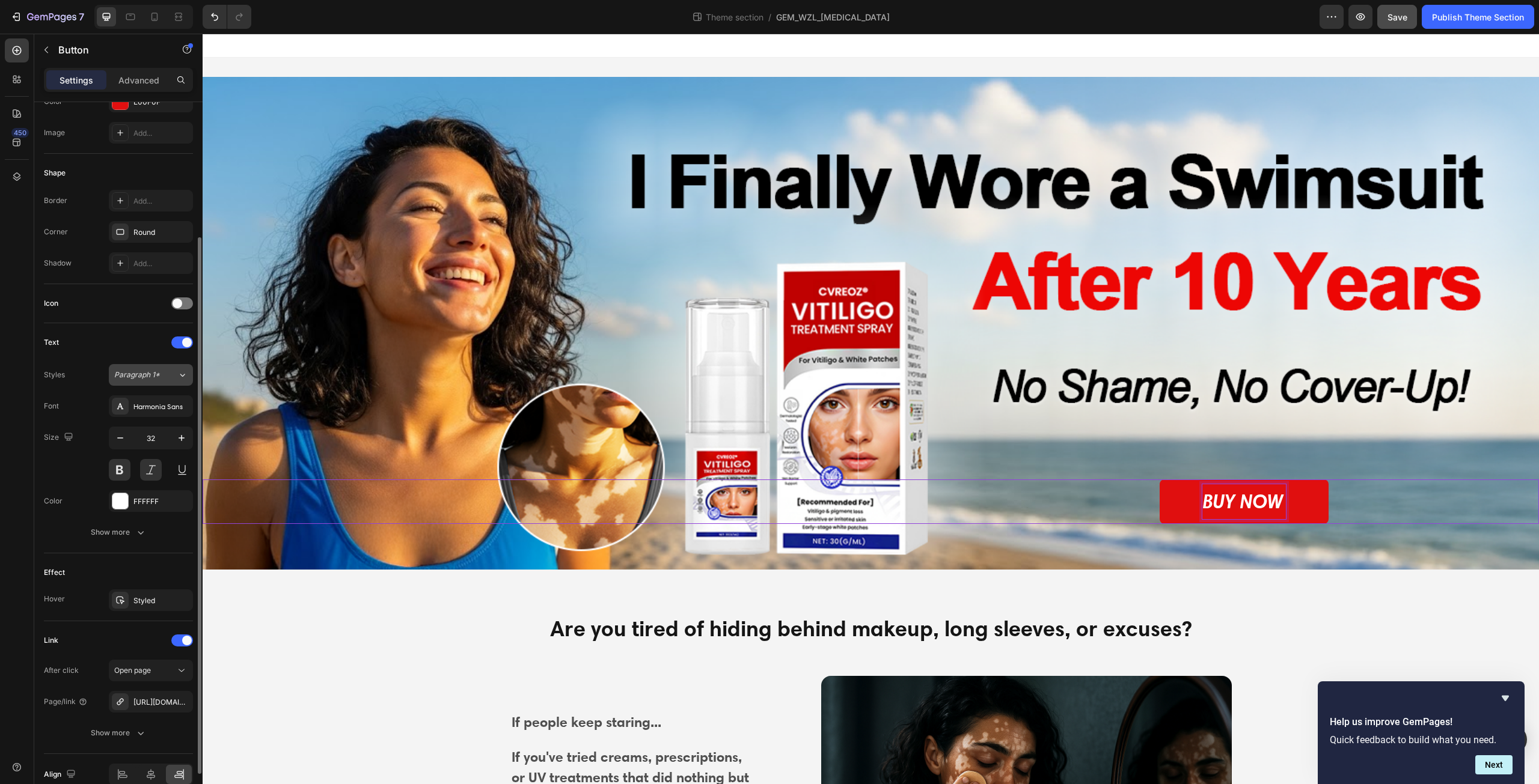
scroll to position [239, 0]
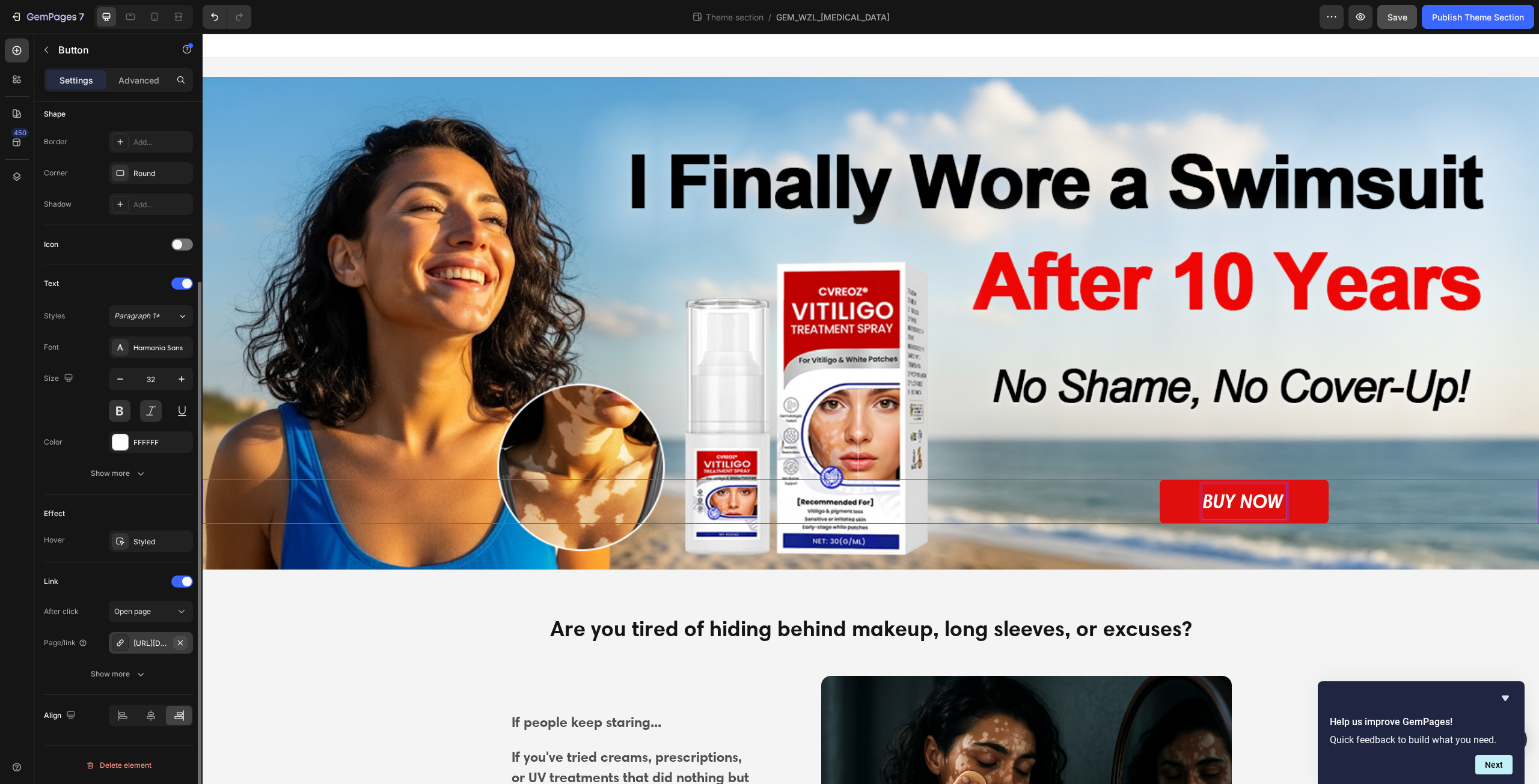
click at [184, 644] on icon "button" at bounding box center [180, 643] width 9 height 9
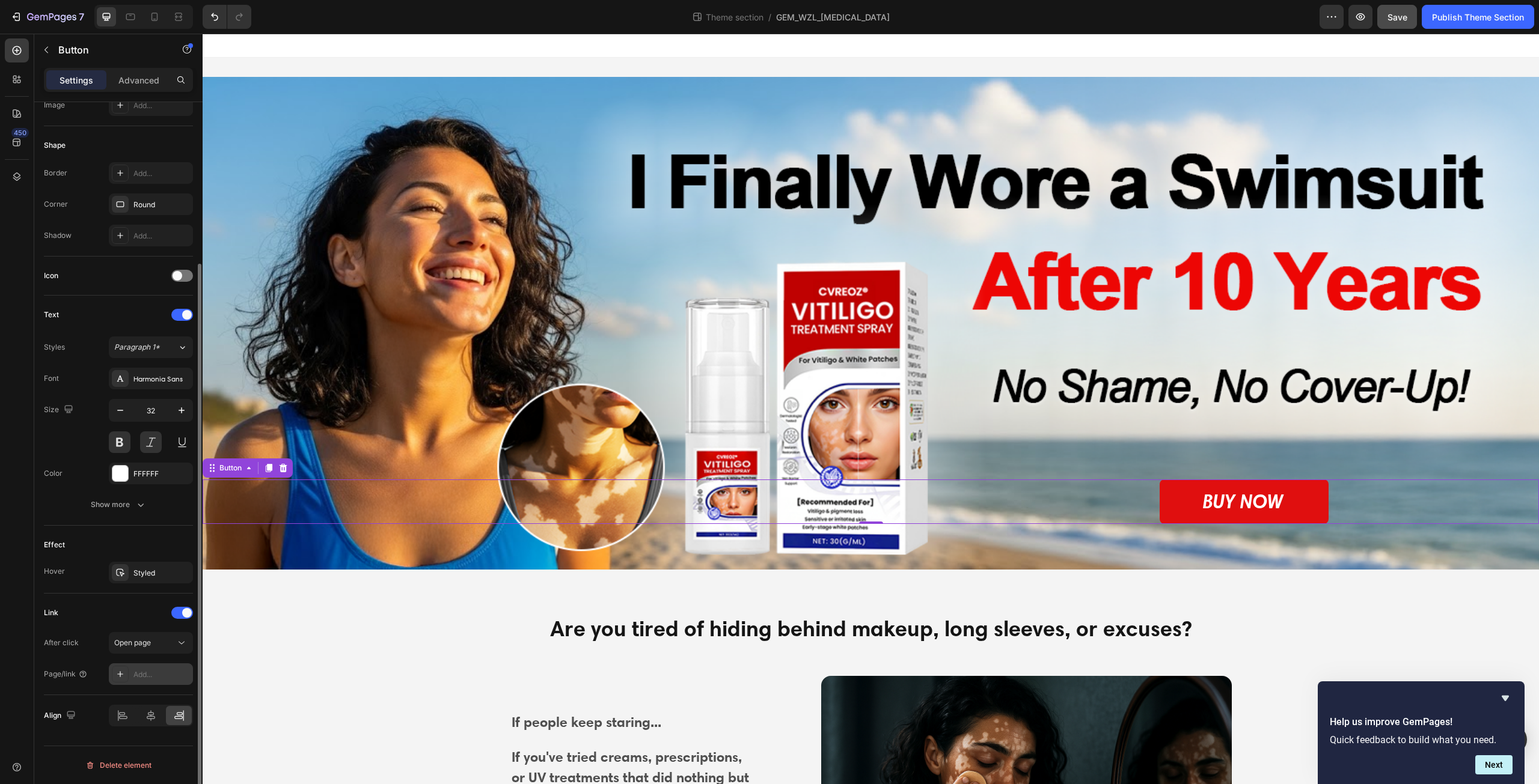
click at [159, 675] on div "Add..." at bounding box center [161, 675] width 56 height 11
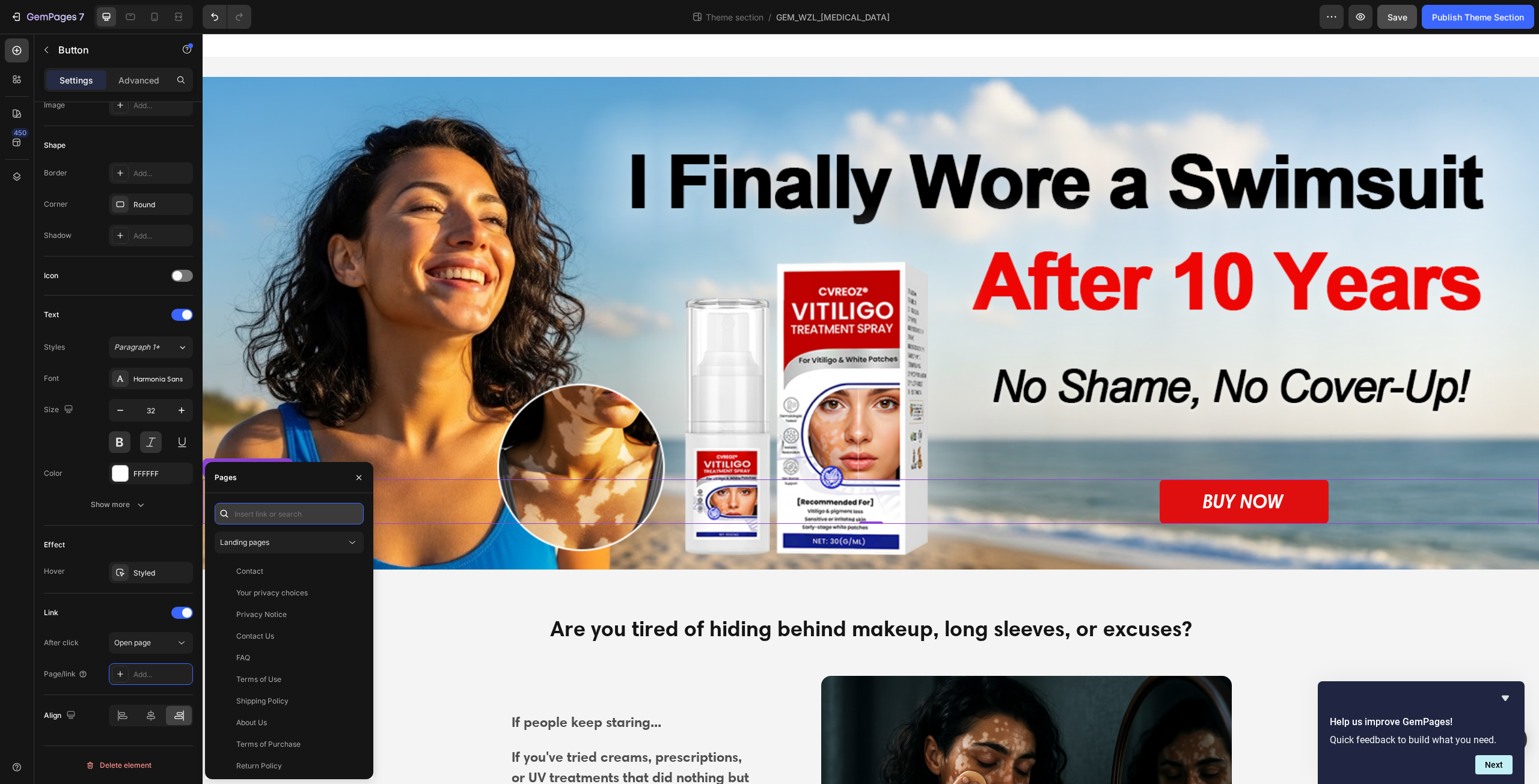
click at [321, 520] on input "text" at bounding box center [289, 514] width 149 height 22
paste input "[URL][DOMAIN_NAME]"
type input "[URL][DOMAIN_NAME]"
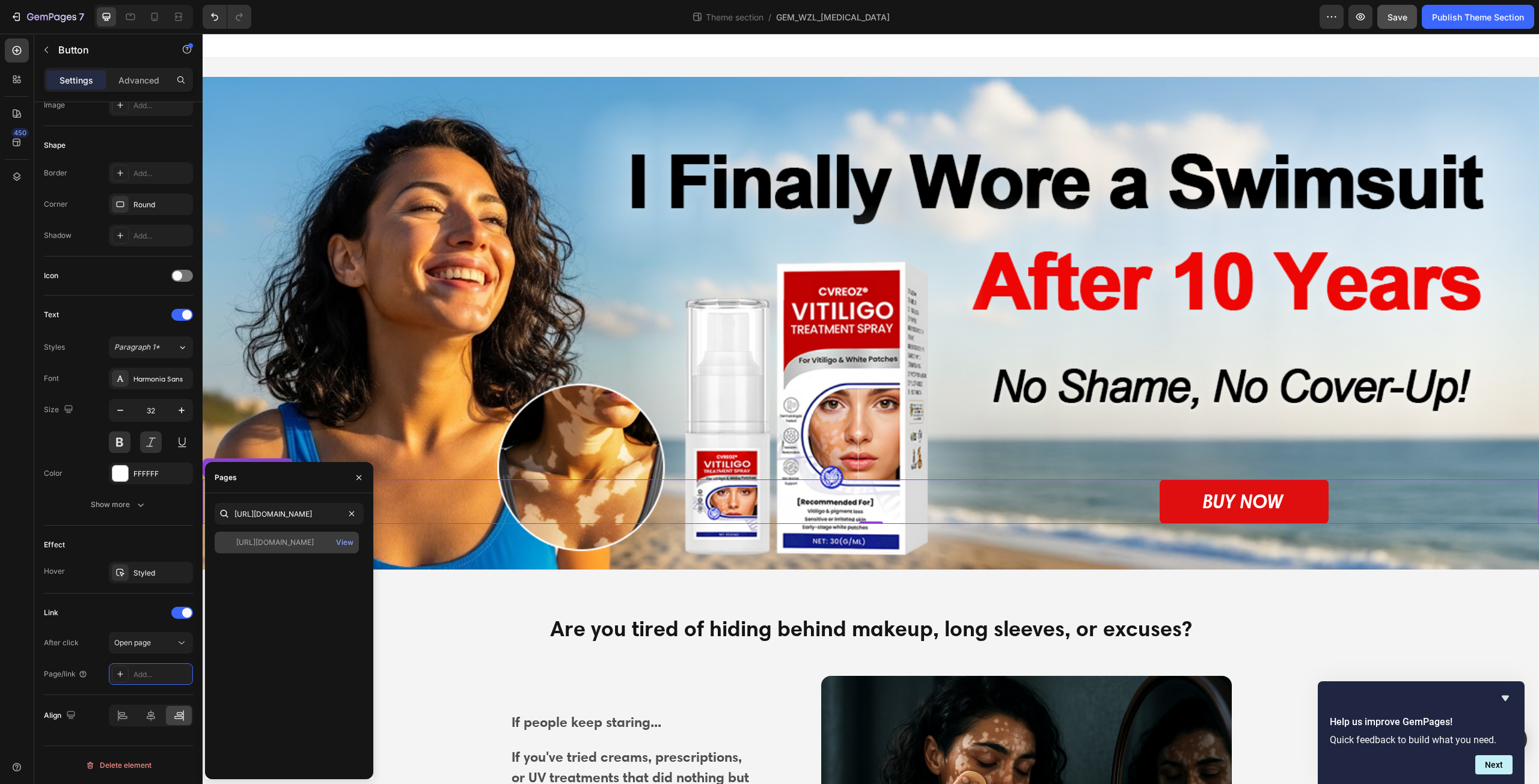
click at [314, 545] on div "[URL][DOMAIN_NAME]" at bounding box center [275, 542] width 78 height 11
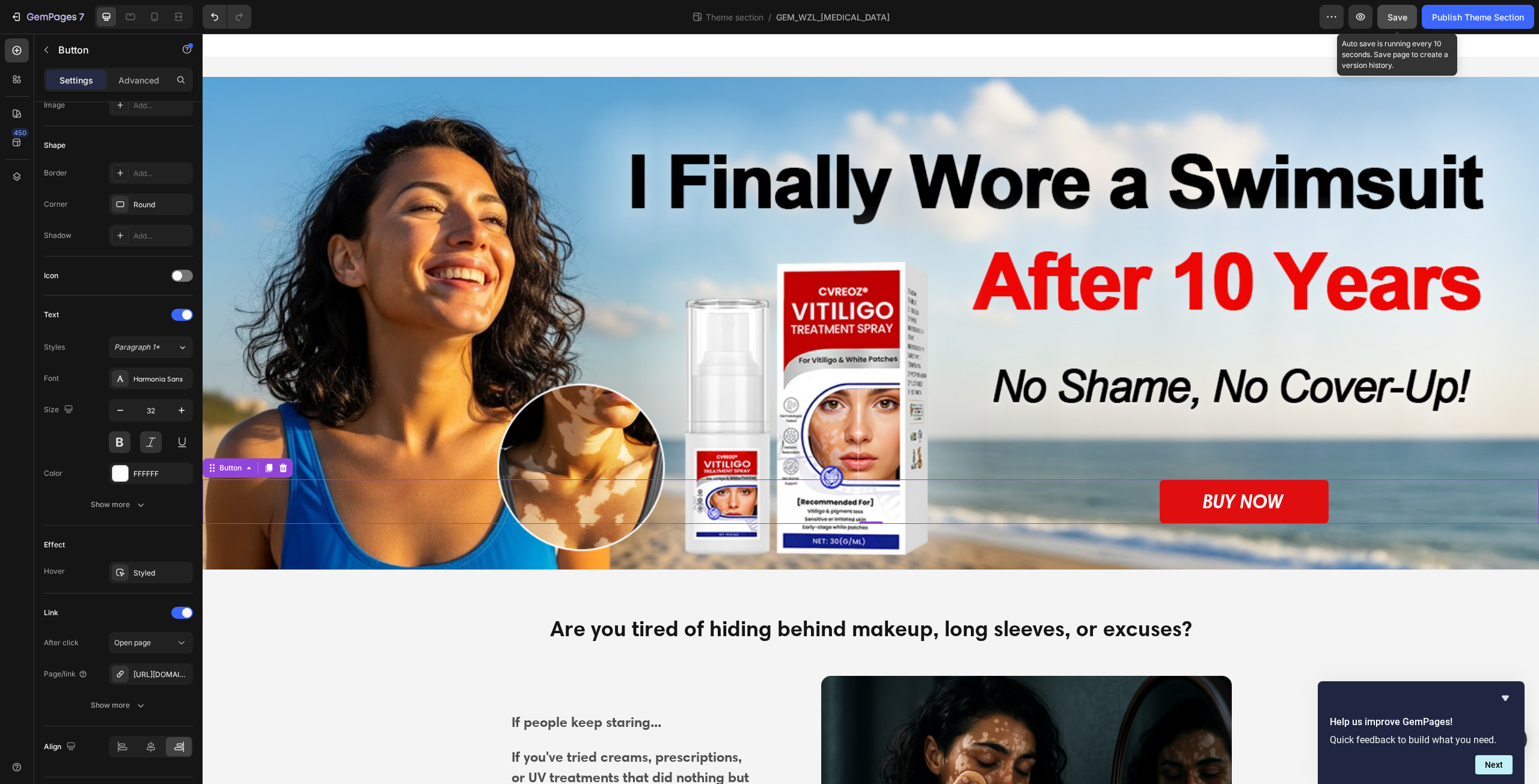
click at [1399, 16] on span "Save" at bounding box center [1397, 17] width 20 height 10
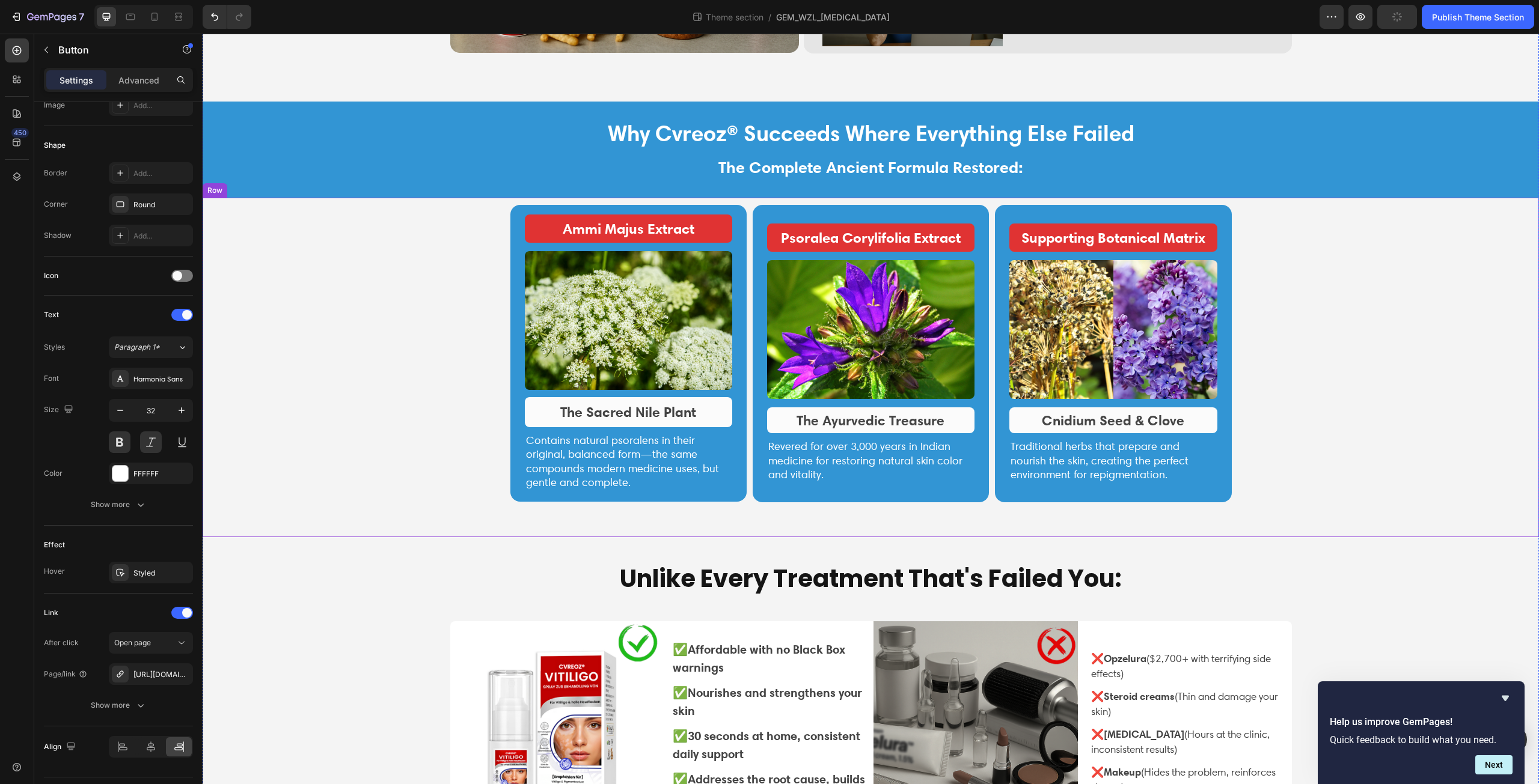
scroll to position [1521, 0]
